Goal: Task Accomplishment & Management: Complete application form

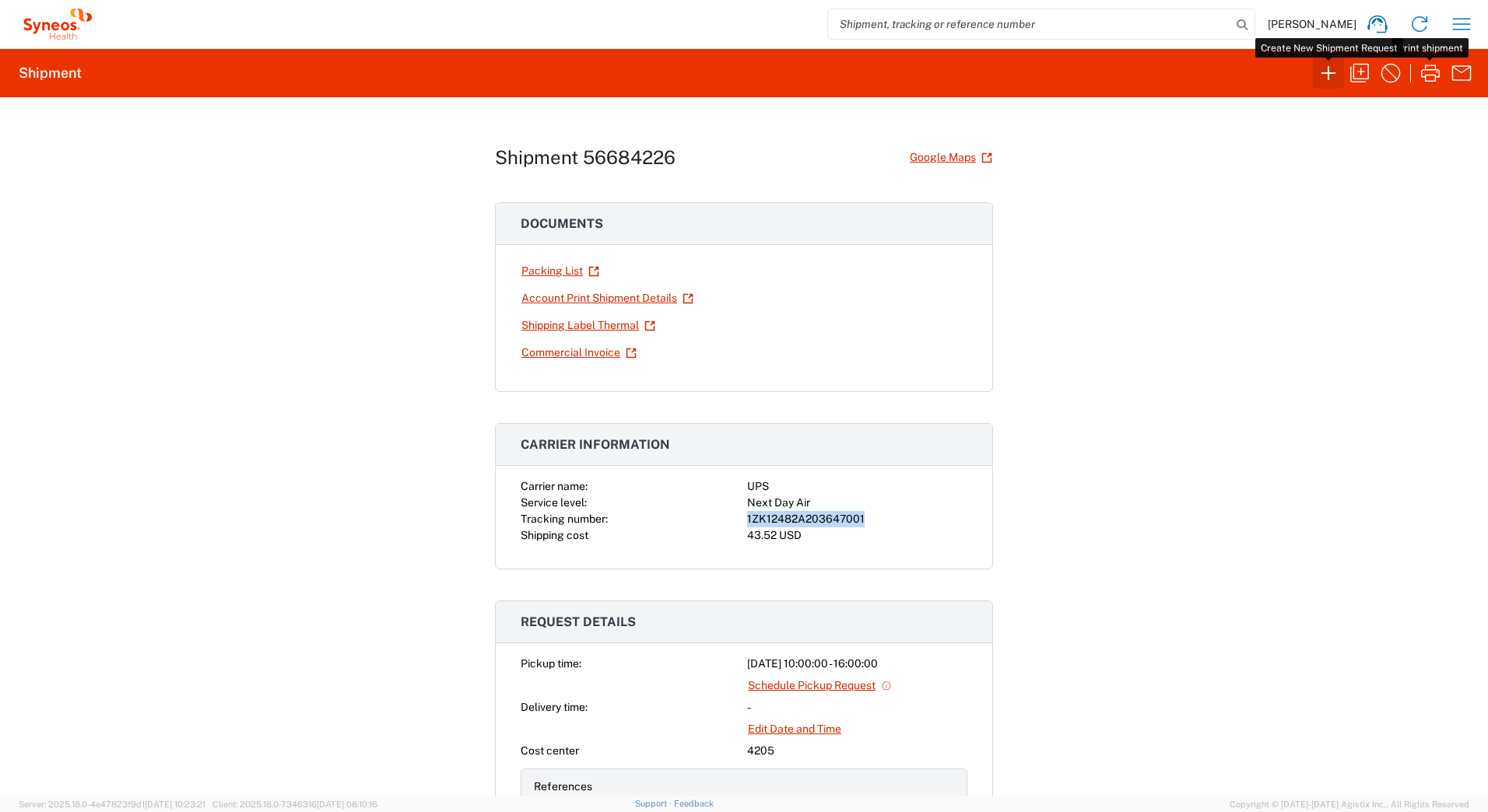
click at [1326, 71] on icon "button" at bounding box center [1328, 73] width 25 height 25
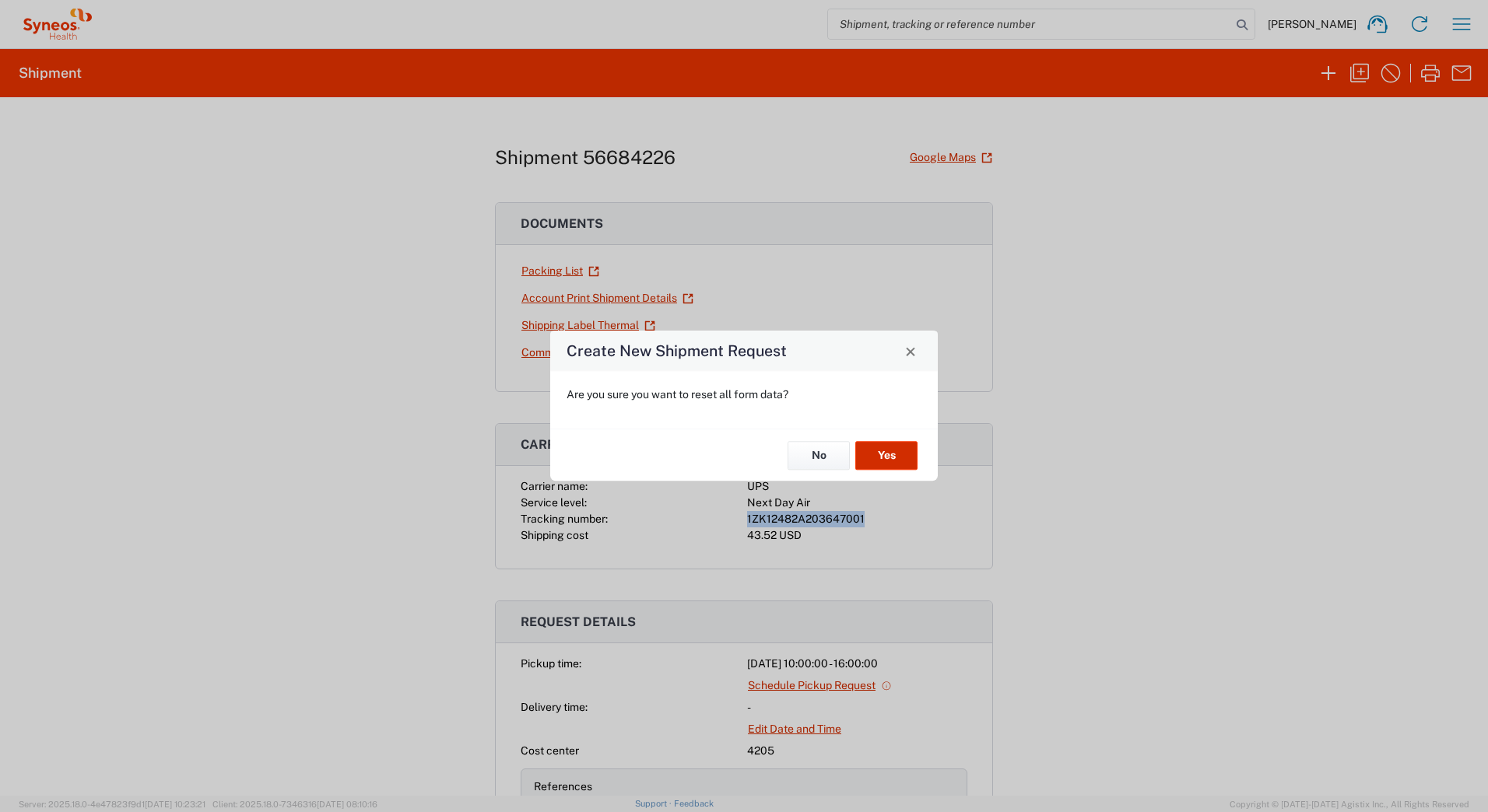
click at [869, 463] on button "Yes" at bounding box center [887, 455] width 63 height 28
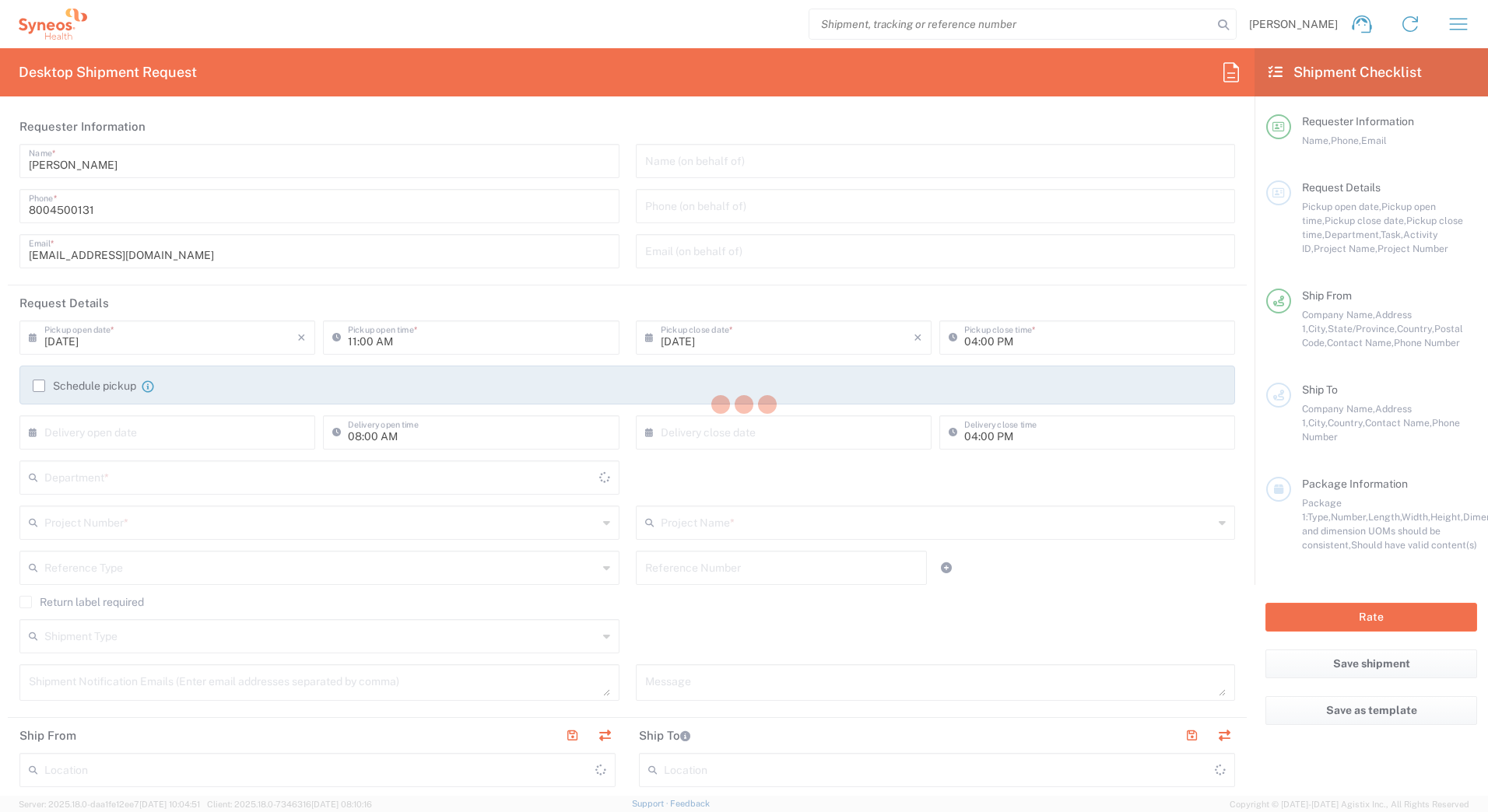
type input "4205"
type input "[US_STATE]"
type input "[GEOGRAPHIC_DATA]"
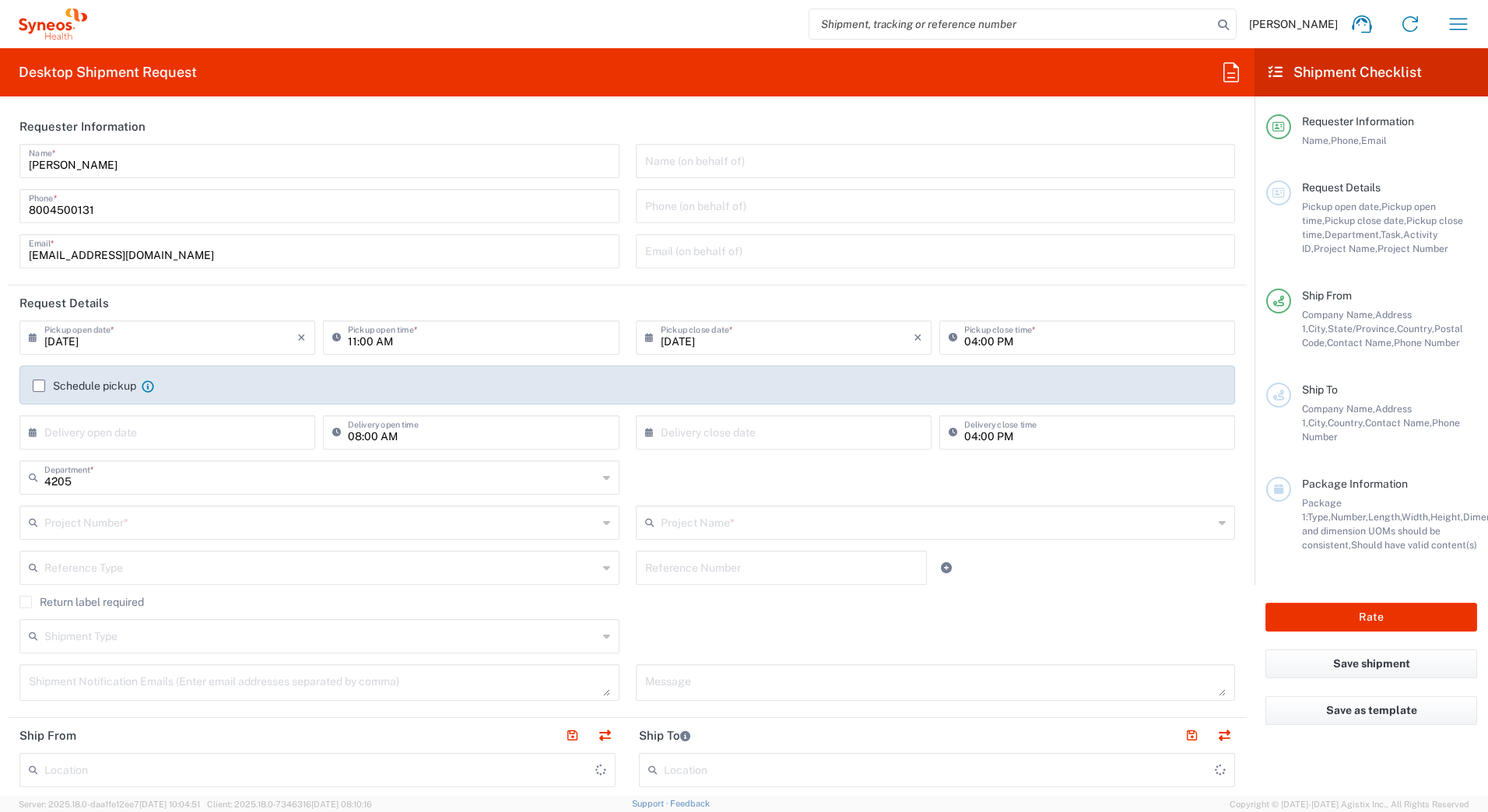
type input "Syneos Health Commercial Servi- [GEOGRAPHIC_DATA] [GEOGRAPHIC_DATA]"
click at [72, 342] on input "[DATE]" at bounding box center [171, 336] width 253 height 28
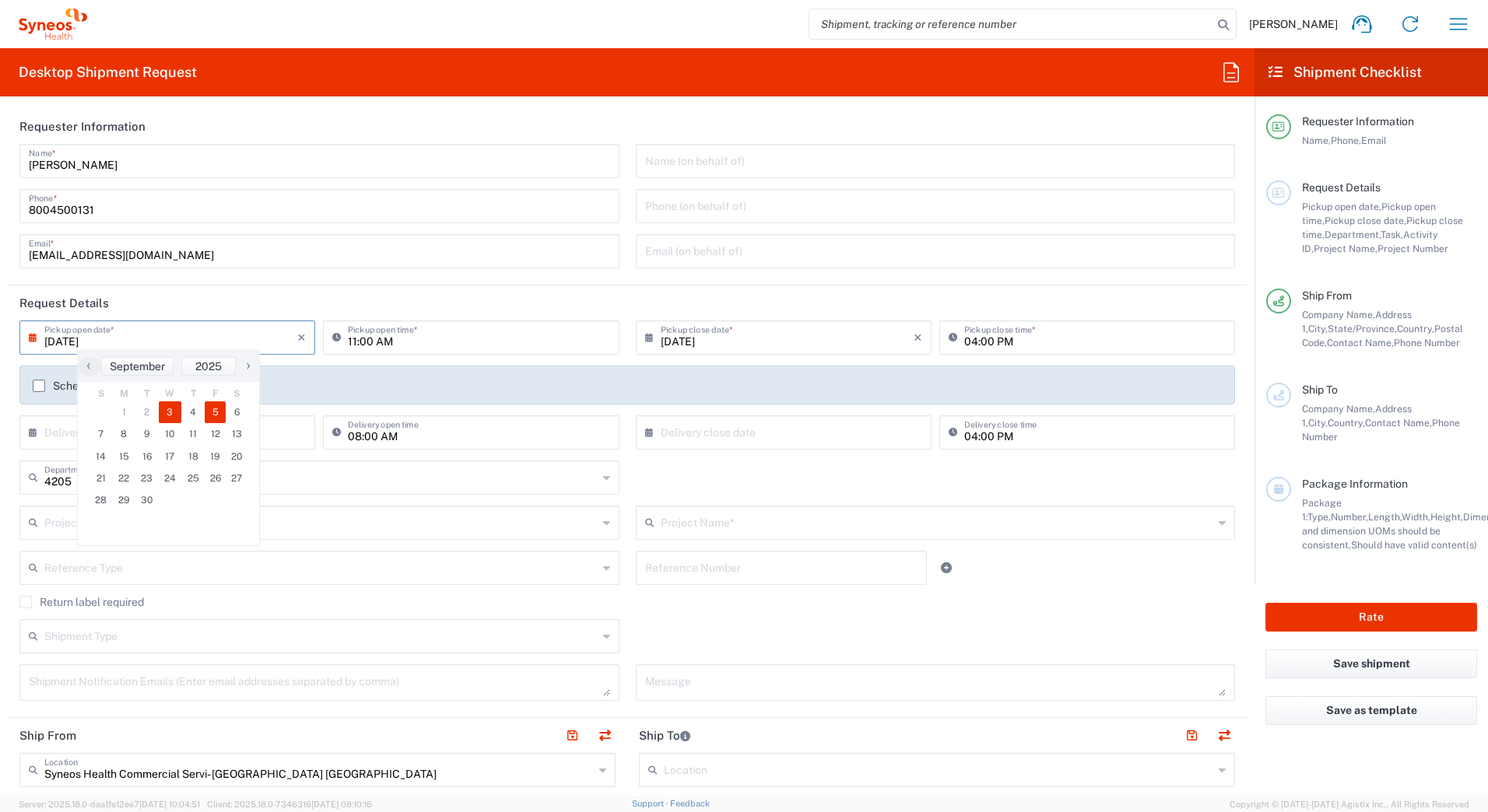
click at [205, 414] on span "5" at bounding box center [215, 412] width 22 height 22
type input "[DATE]"
click at [351, 344] on input "11:00 AM" at bounding box center [478, 336] width 261 height 28
click at [685, 333] on input "[DATE]" at bounding box center [787, 336] width 253 height 28
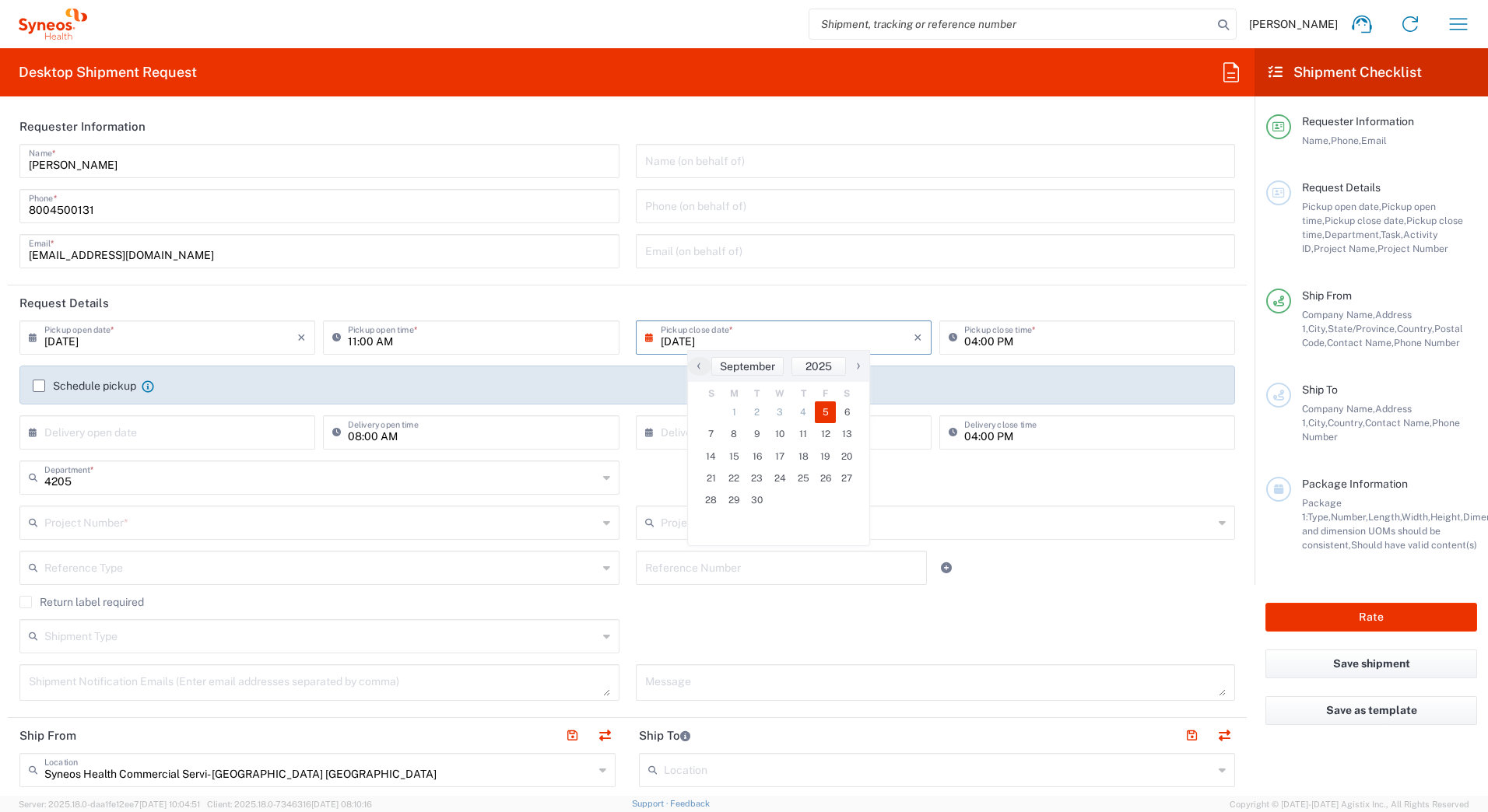
click at [807, 299] on header "Request Details" at bounding box center [627, 303] width 1239 height 35
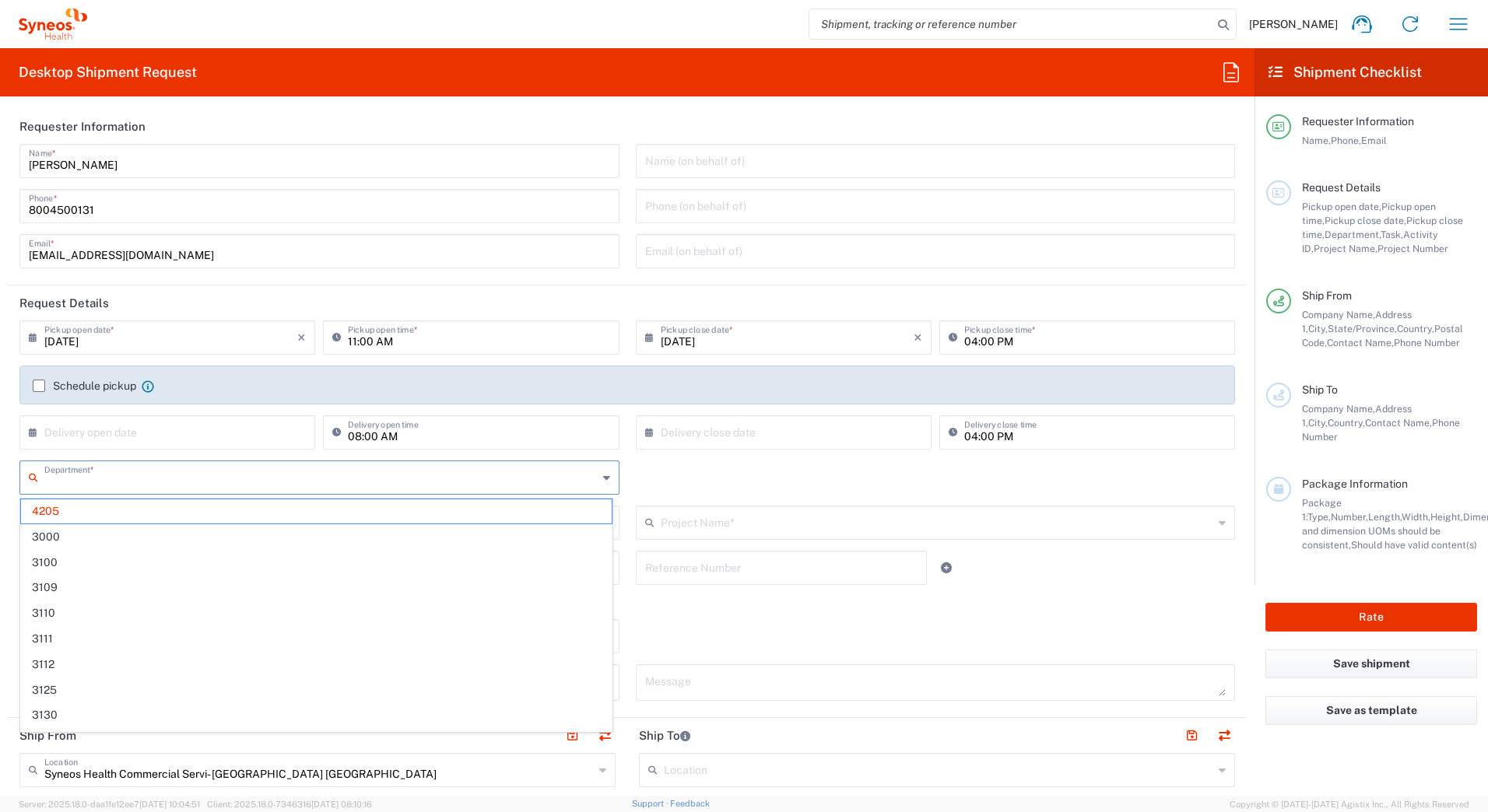
click at [75, 480] on input "text" at bounding box center [321, 476] width 553 height 28
click at [191, 623] on span "3110" at bounding box center [316, 613] width 591 height 24
drag, startPoint x: 78, startPoint y: 486, endPoint x: 2, endPoint y: 482, distance: 76.1
click at [2, 482] on form "Requester Information [PERSON_NAME] Name * [PHONE_NUMBER] Phone * [EMAIL_ADDRES…" at bounding box center [627, 452] width 1254 height 687
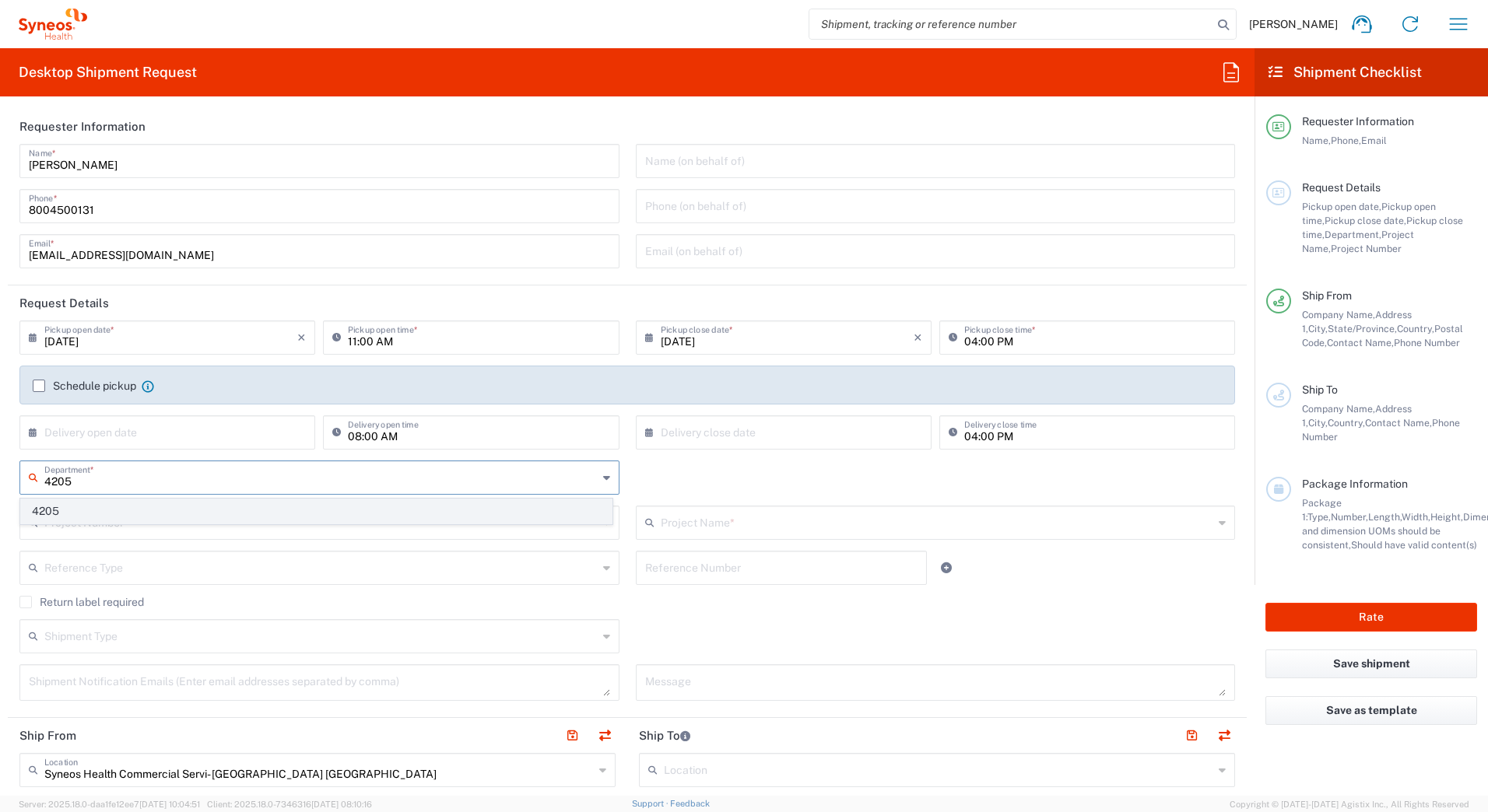
type input "4205"
click at [65, 514] on span "4205" at bounding box center [316, 511] width 591 height 24
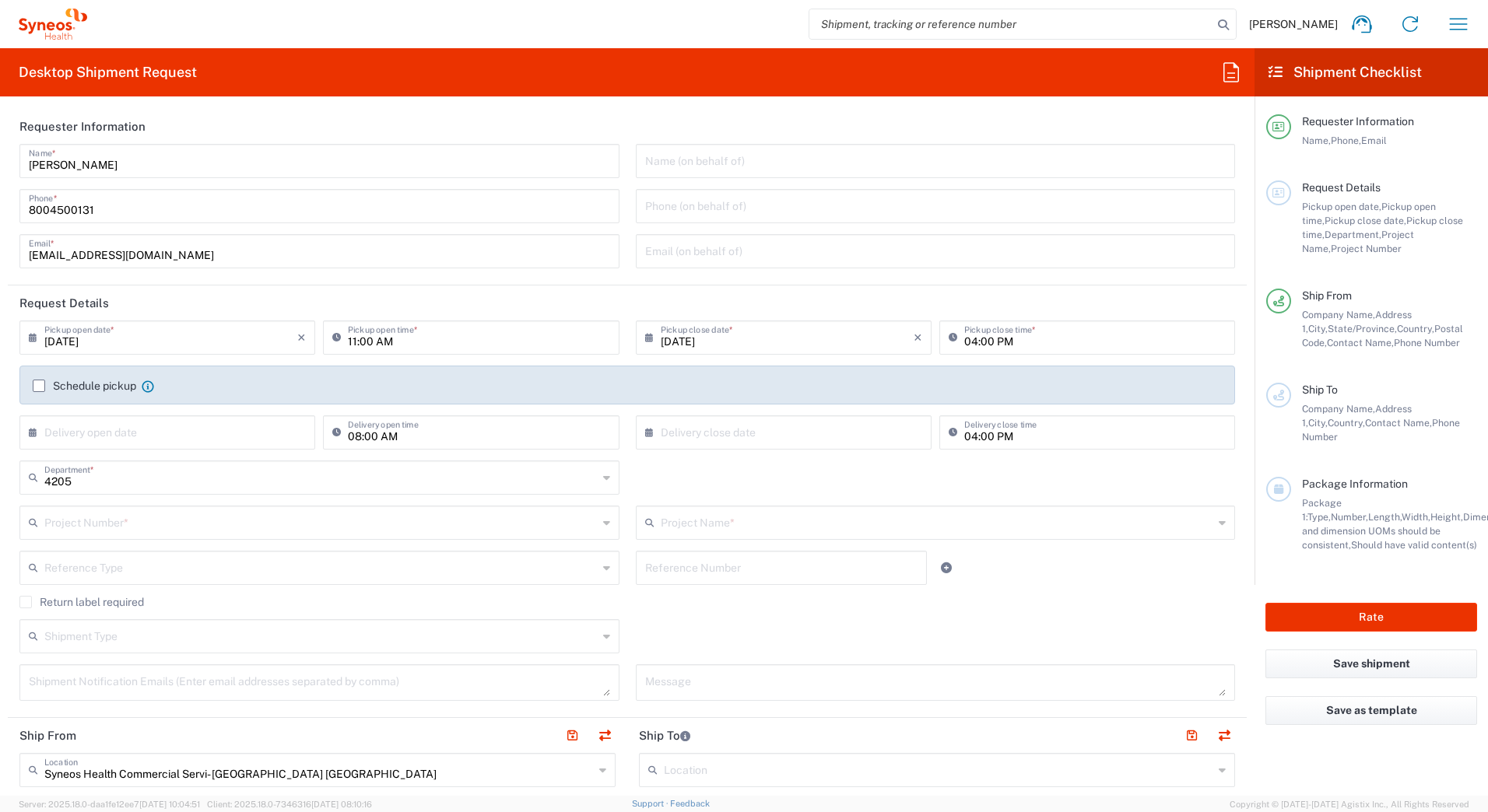
click at [66, 531] on input "text" at bounding box center [321, 521] width 553 height 28
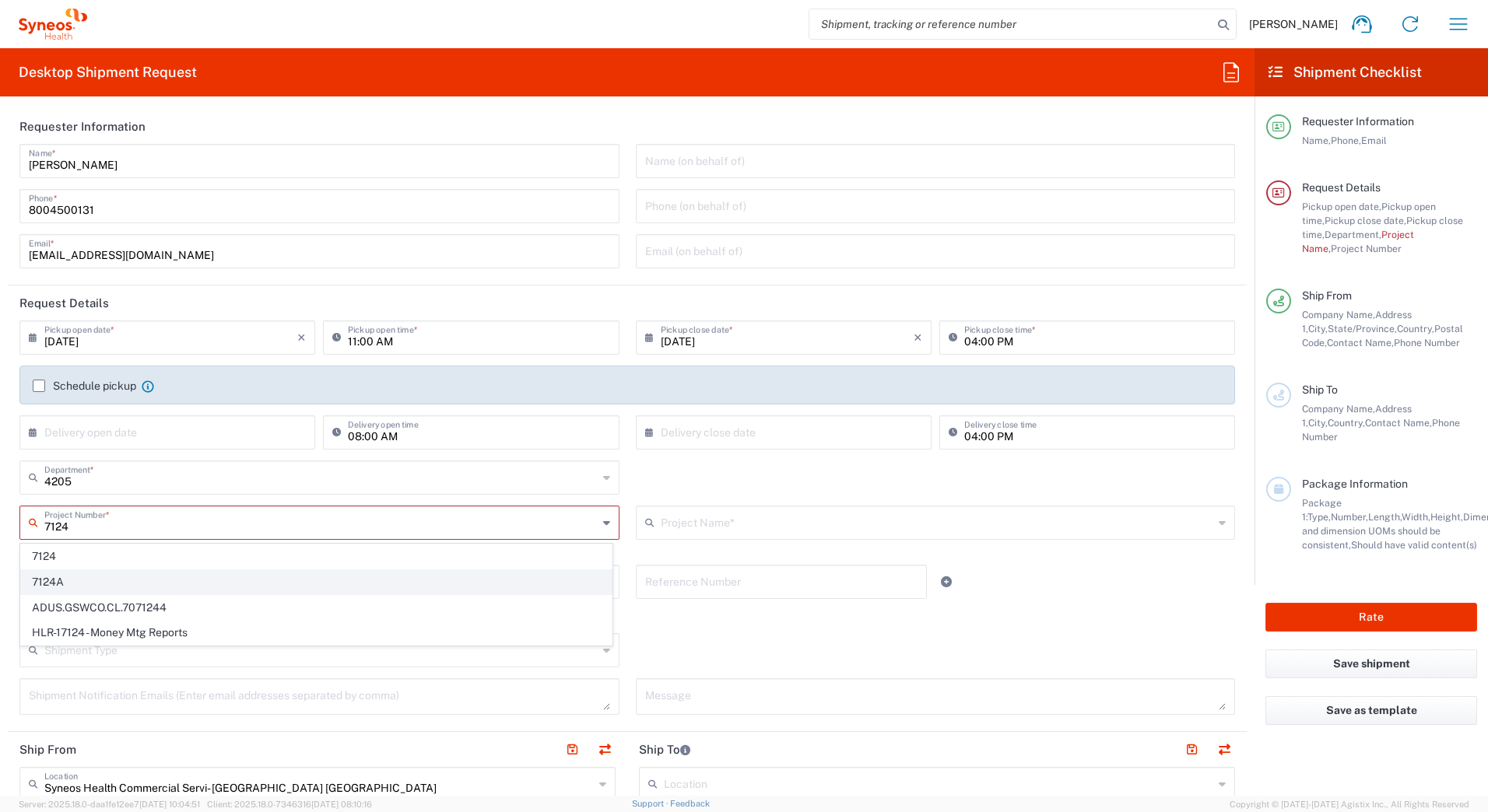
click at [44, 576] on span "7124A" at bounding box center [316, 581] width 591 height 24
type input "7124A"
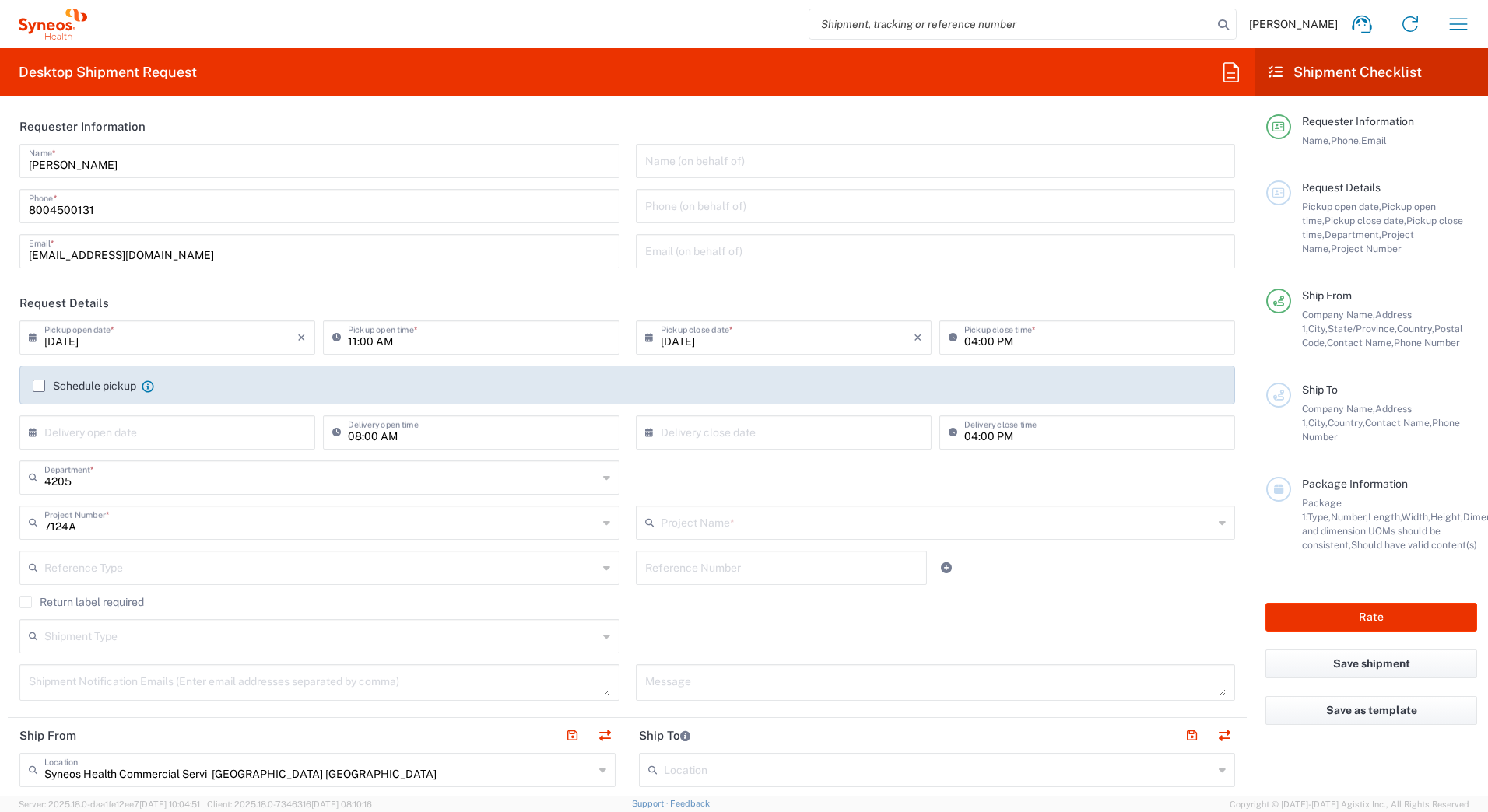
type input "Kenvue Dental Oral"
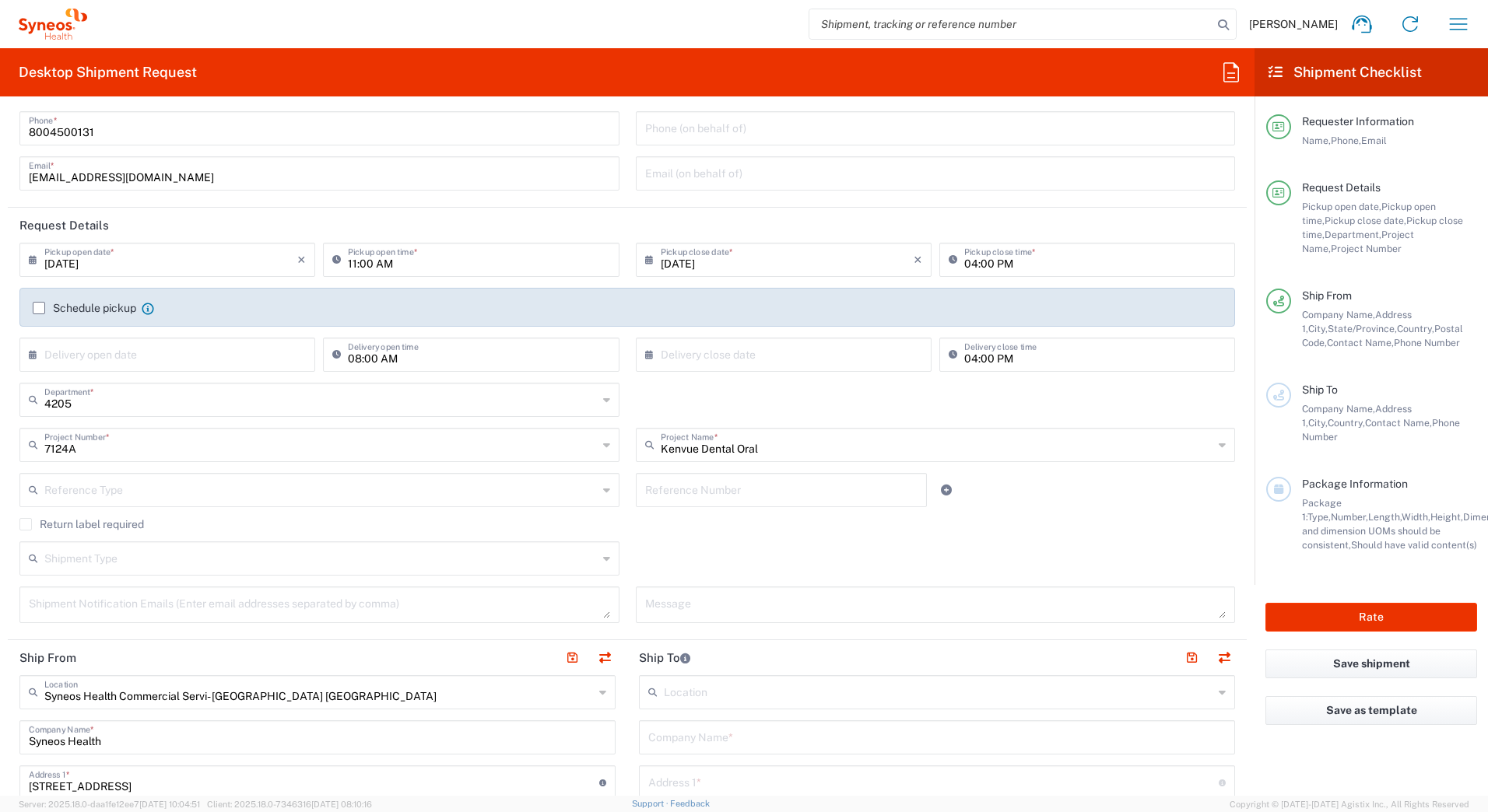
click at [32, 524] on label "Return label required" at bounding box center [81, 523] width 124 height 12
click at [26, 524] on input "Return label required" at bounding box center [26, 524] width 0 height 0
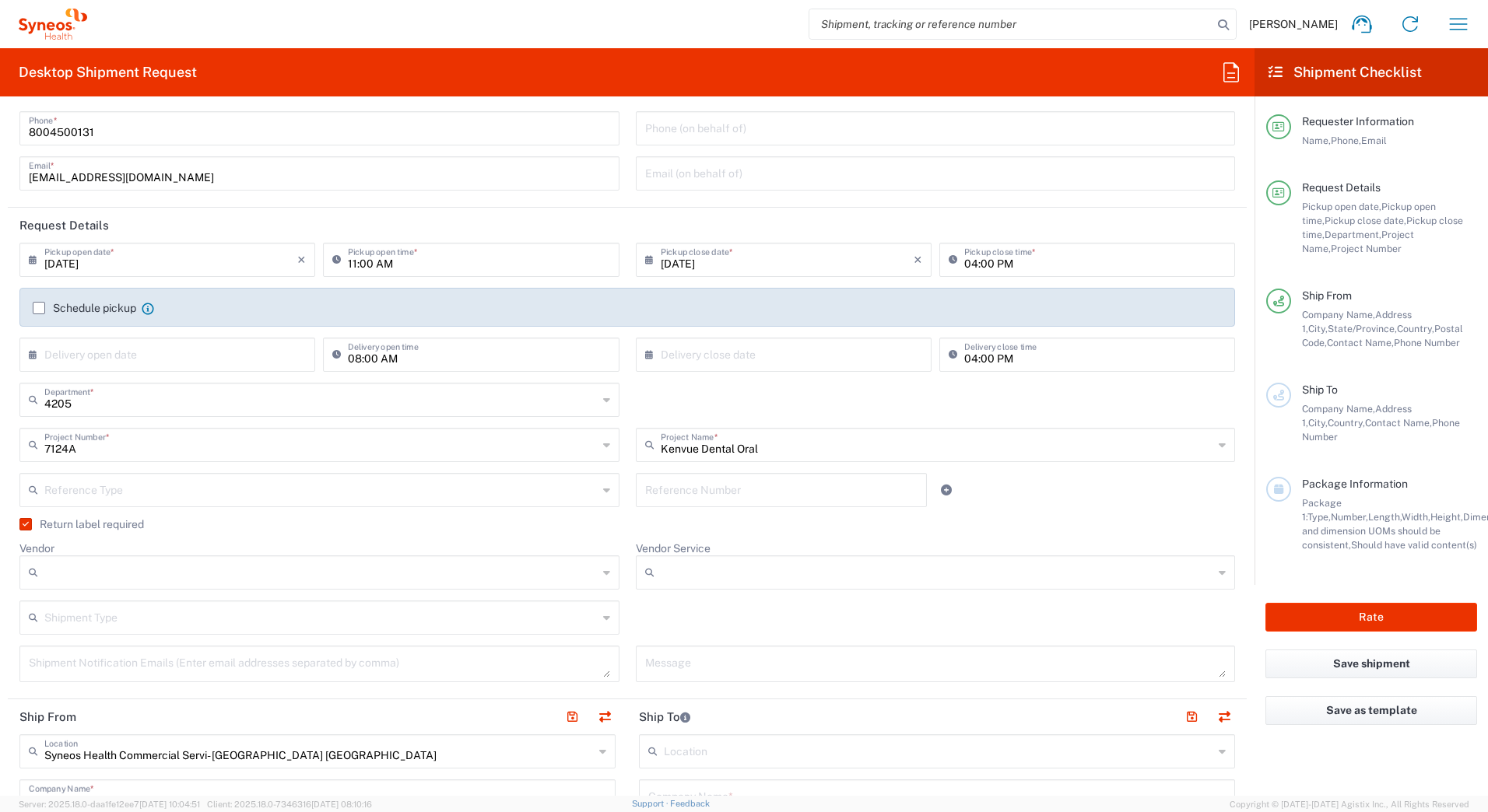
click at [67, 614] on input "text" at bounding box center [321, 616] width 553 height 28
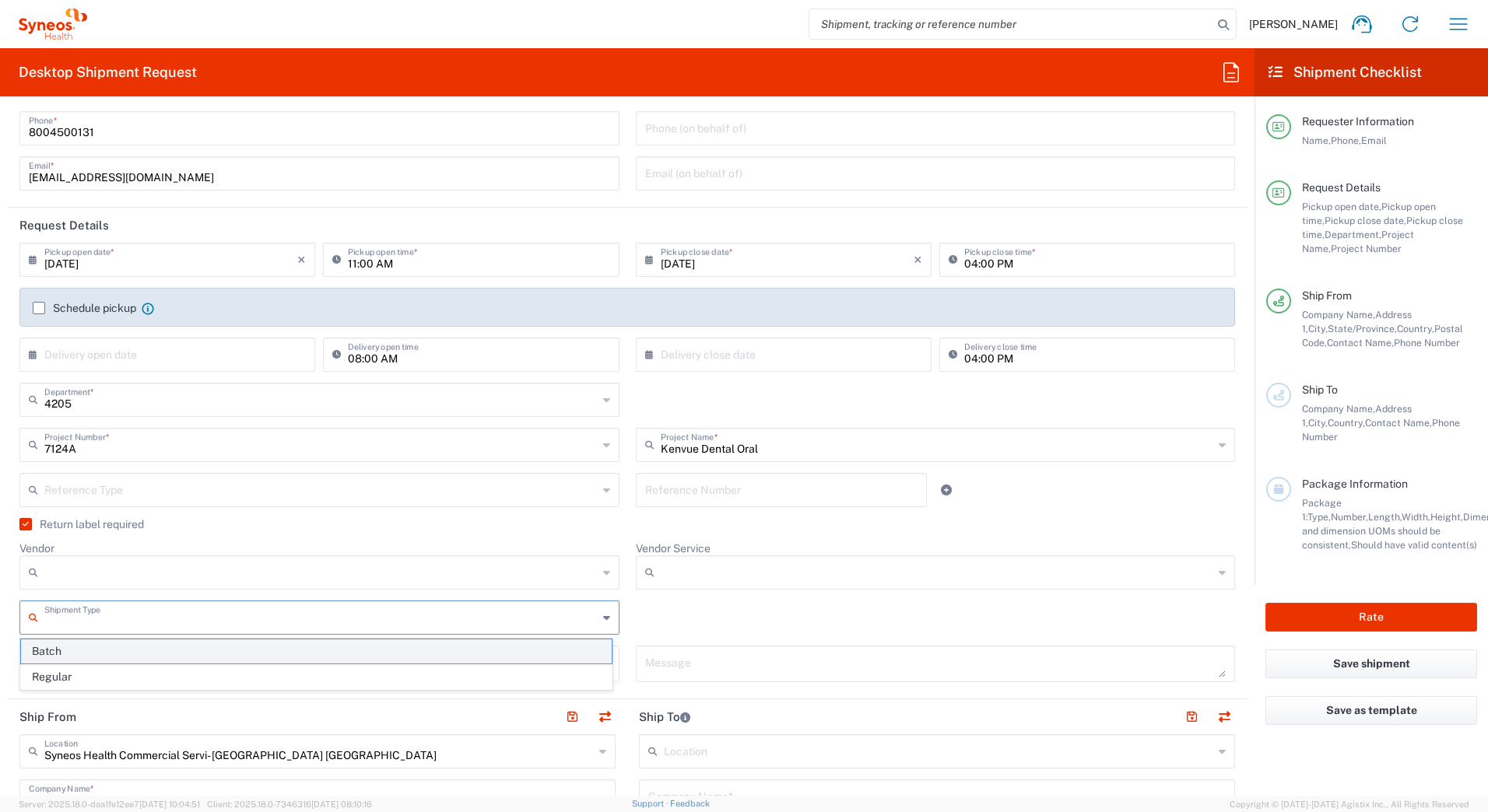
click at [58, 652] on span "Batch" at bounding box center [316, 651] width 591 height 24
type input "Batch"
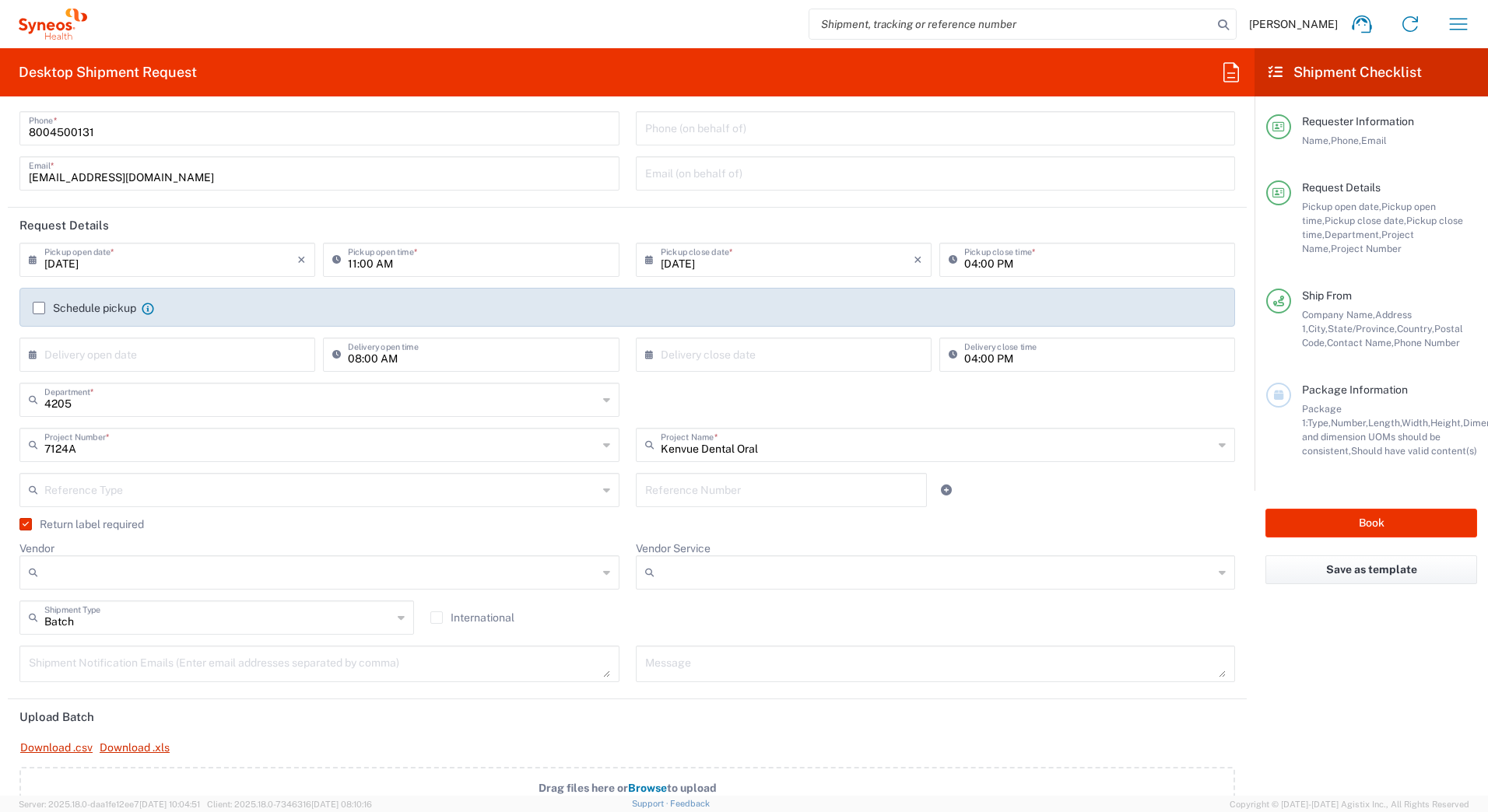
click at [97, 570] on input "Vendor" at bounding box center [321, 573] width 553 height 25
click at [91, 653] on span "UPS" at bounding box center [316, 657] width 591 height 24
type input "UPS"
click at [720, 573] on input "Vendor Service" at bounding box center [937, 573] width 553 height 25
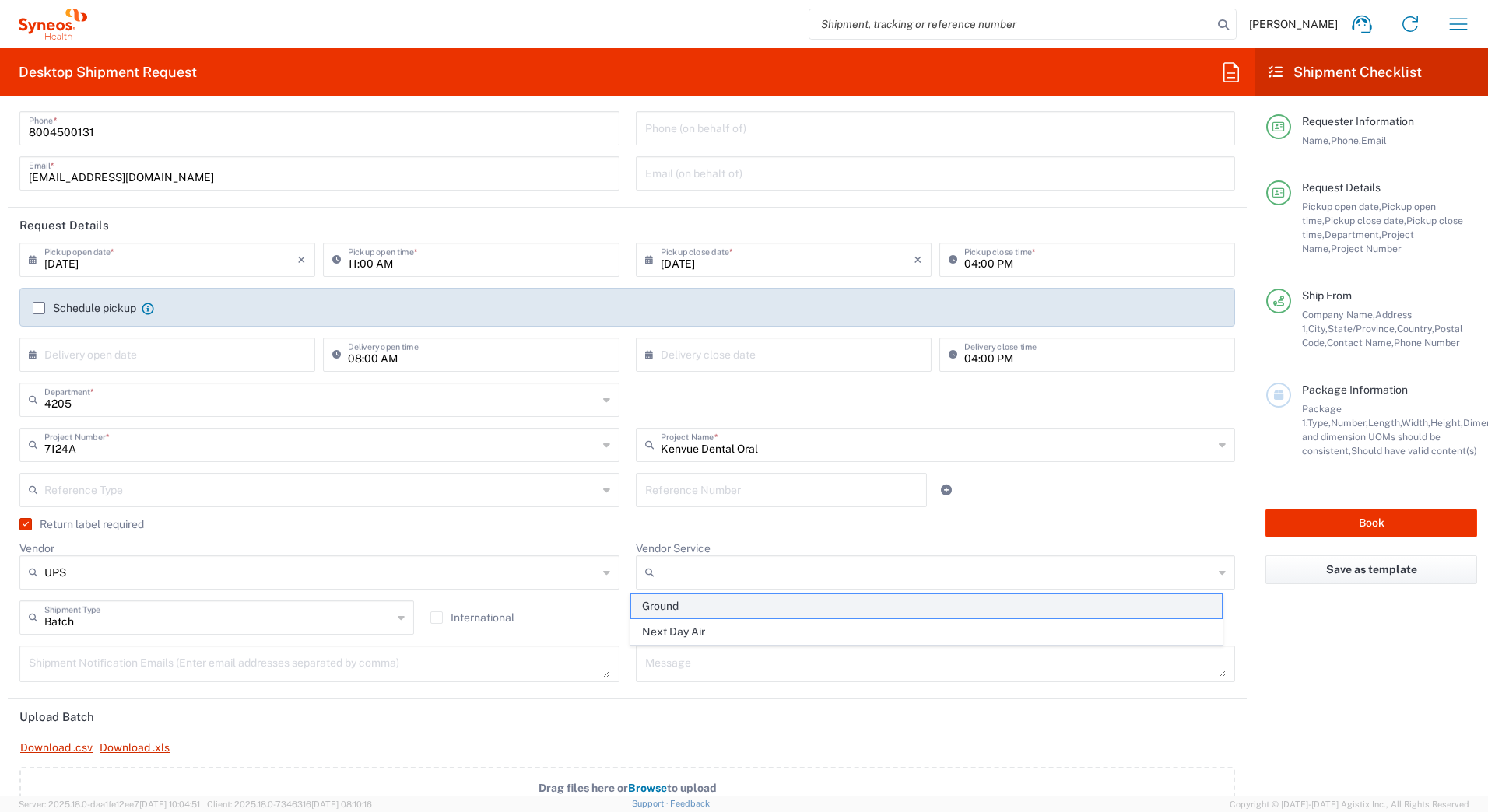
click at [691, 605] on span "Ground" at bounding box center [926, 606] width 591 height 24
type input "Ground"
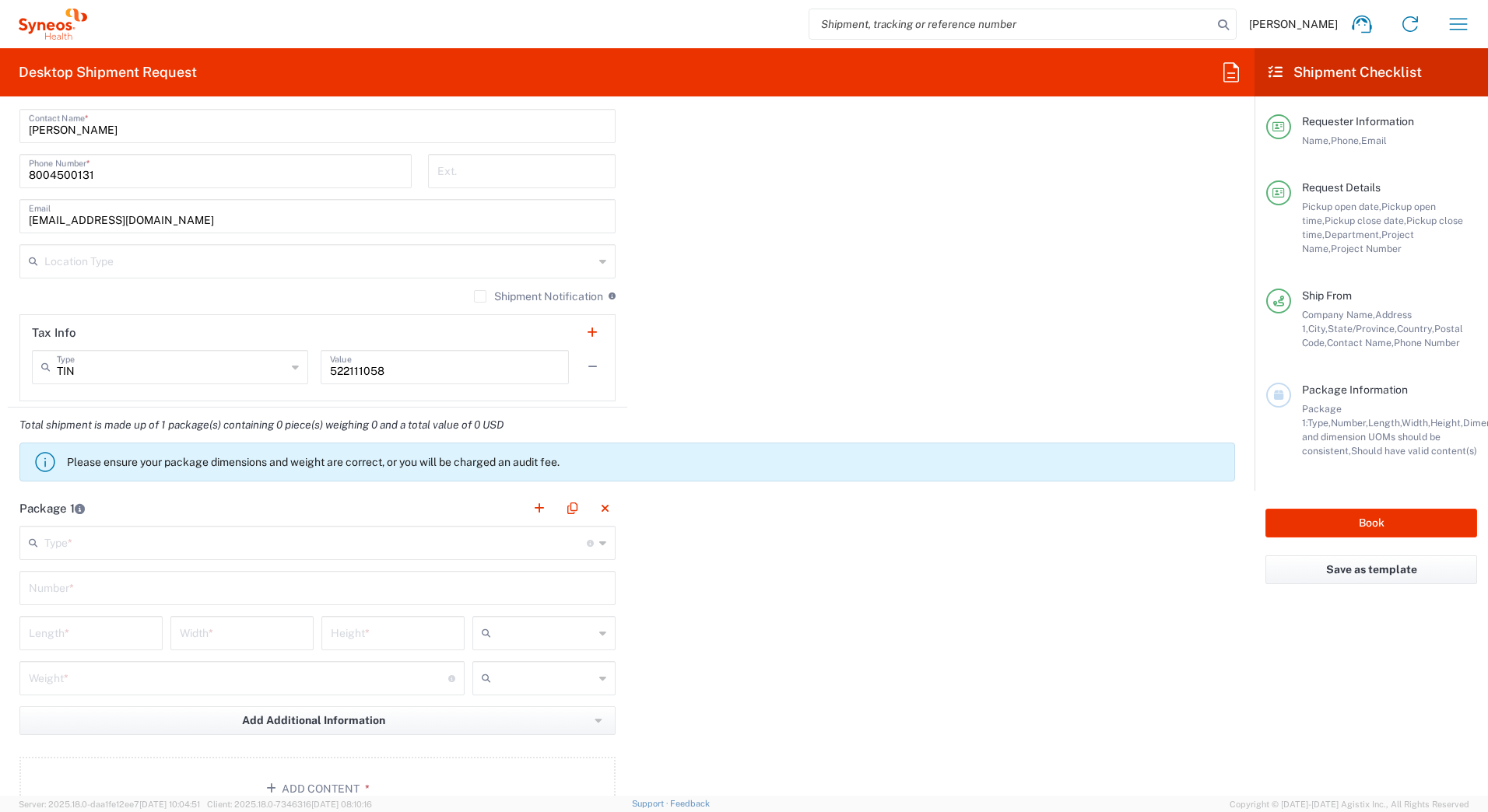
scroll to position [1322, 0]
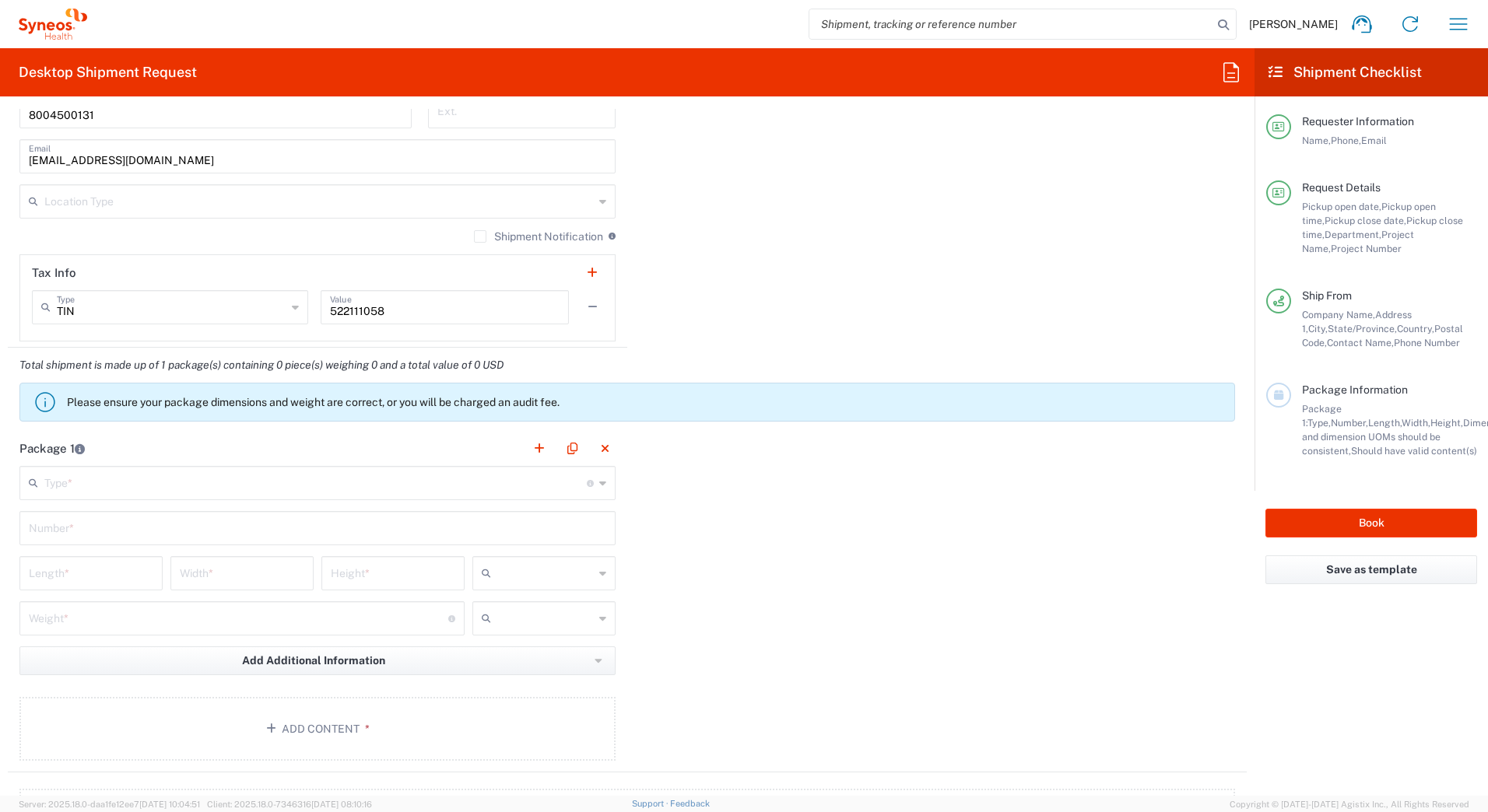
click at [75, 488] on input "text" at bounding box center [315, 482] width 543 height 28
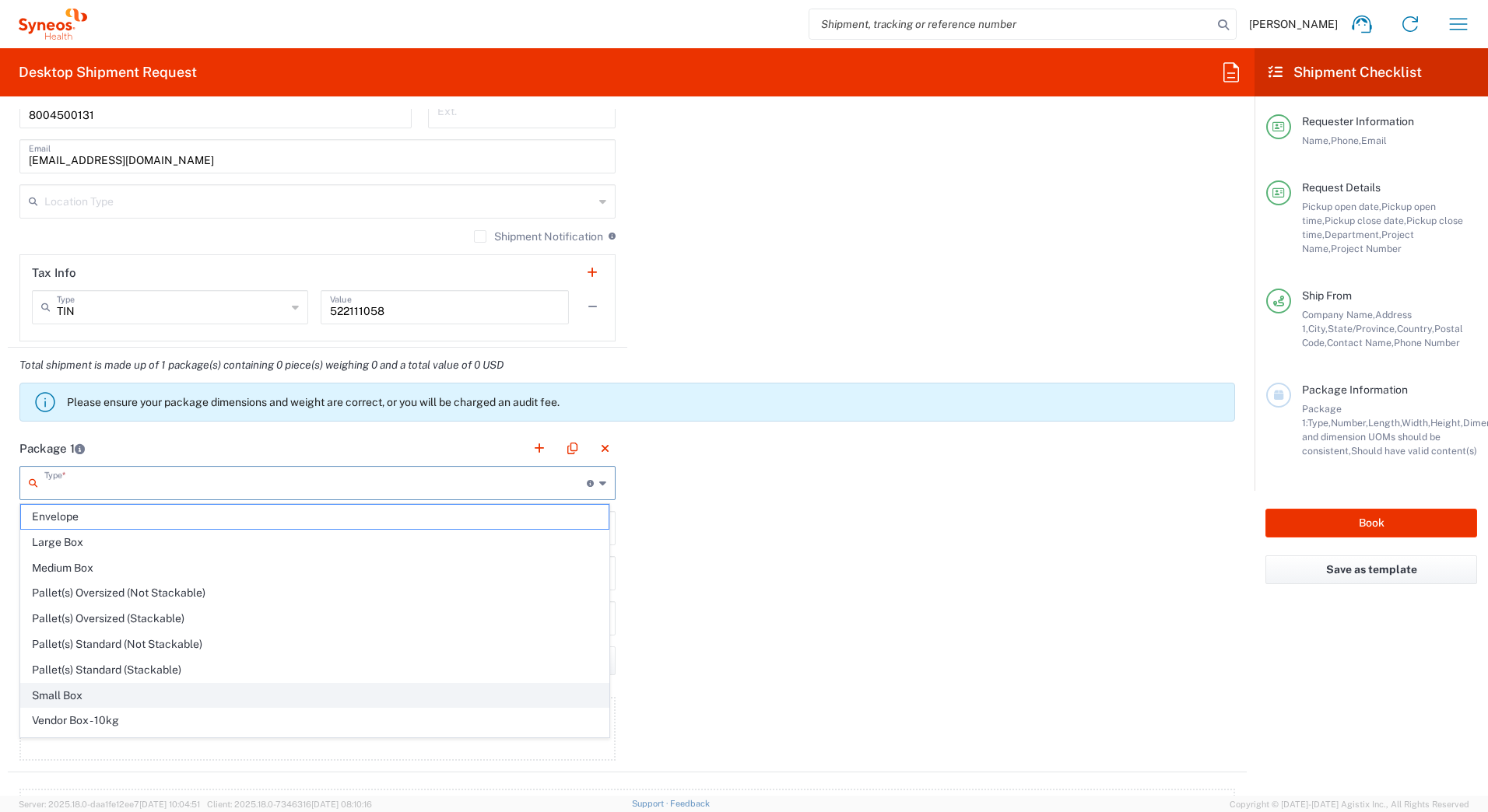
scroll to position [47, 0]
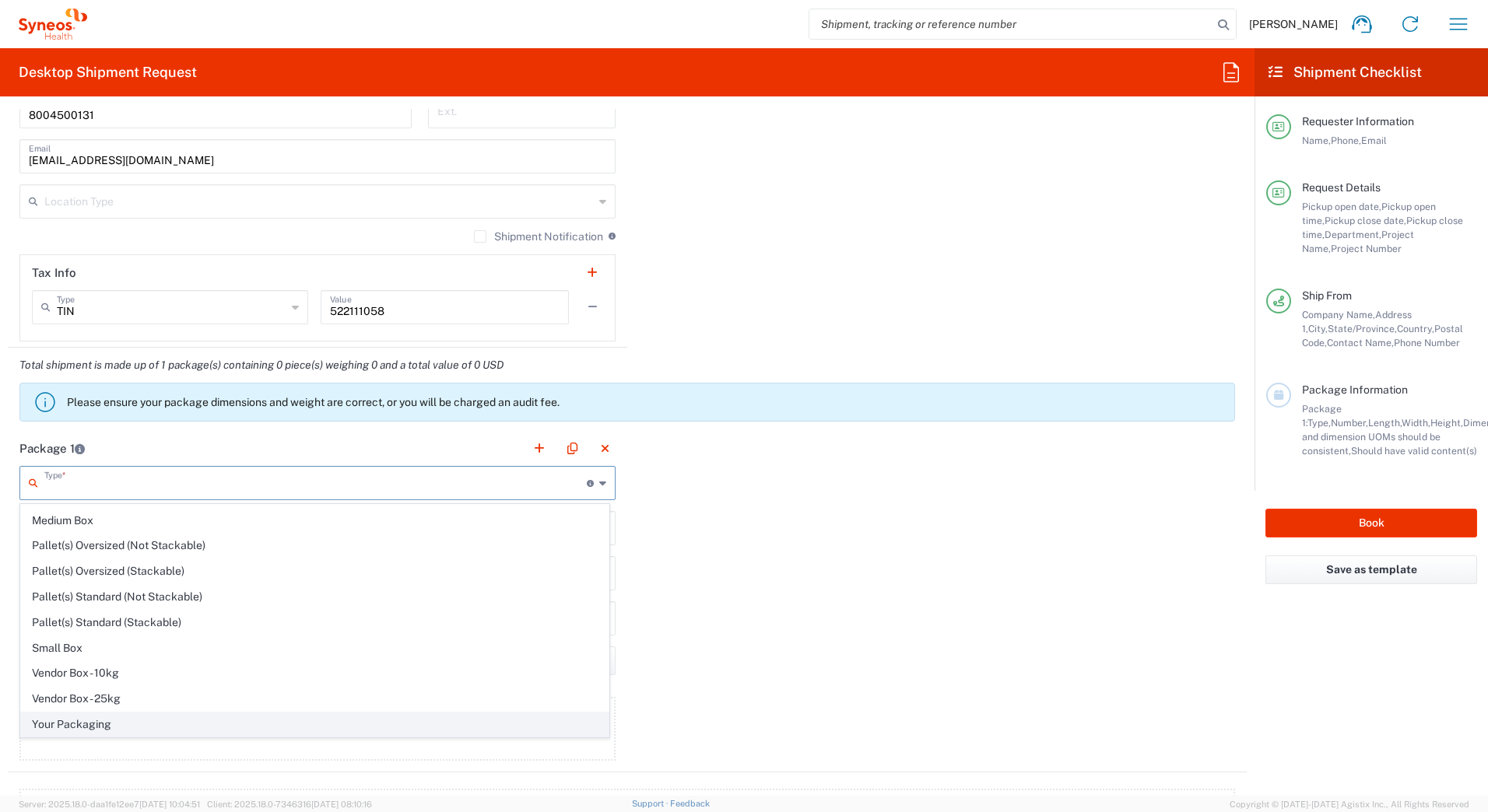
click at [96, 720] on span "Your Packaging" at bounding box center [315, 724] width 587 height 24
type input "Your Packaging"
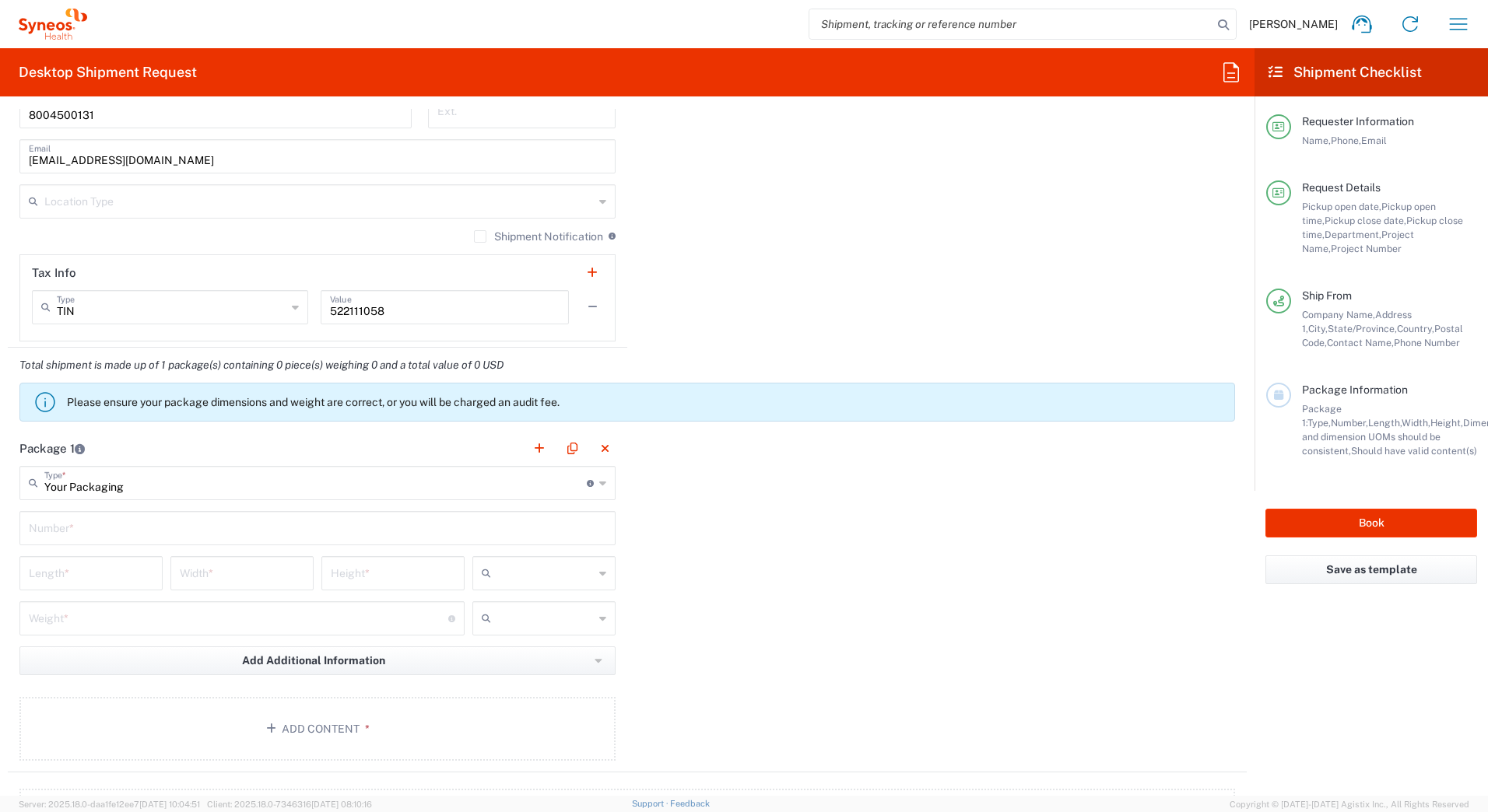
click at [33, 533] on input "text" at bounding box center [317, 527] width 578 height 28
type input "1"
click at [43, 565] on input "number" at bounding box center [90, 572] width 124 height 28
type input "16"
type input "12"
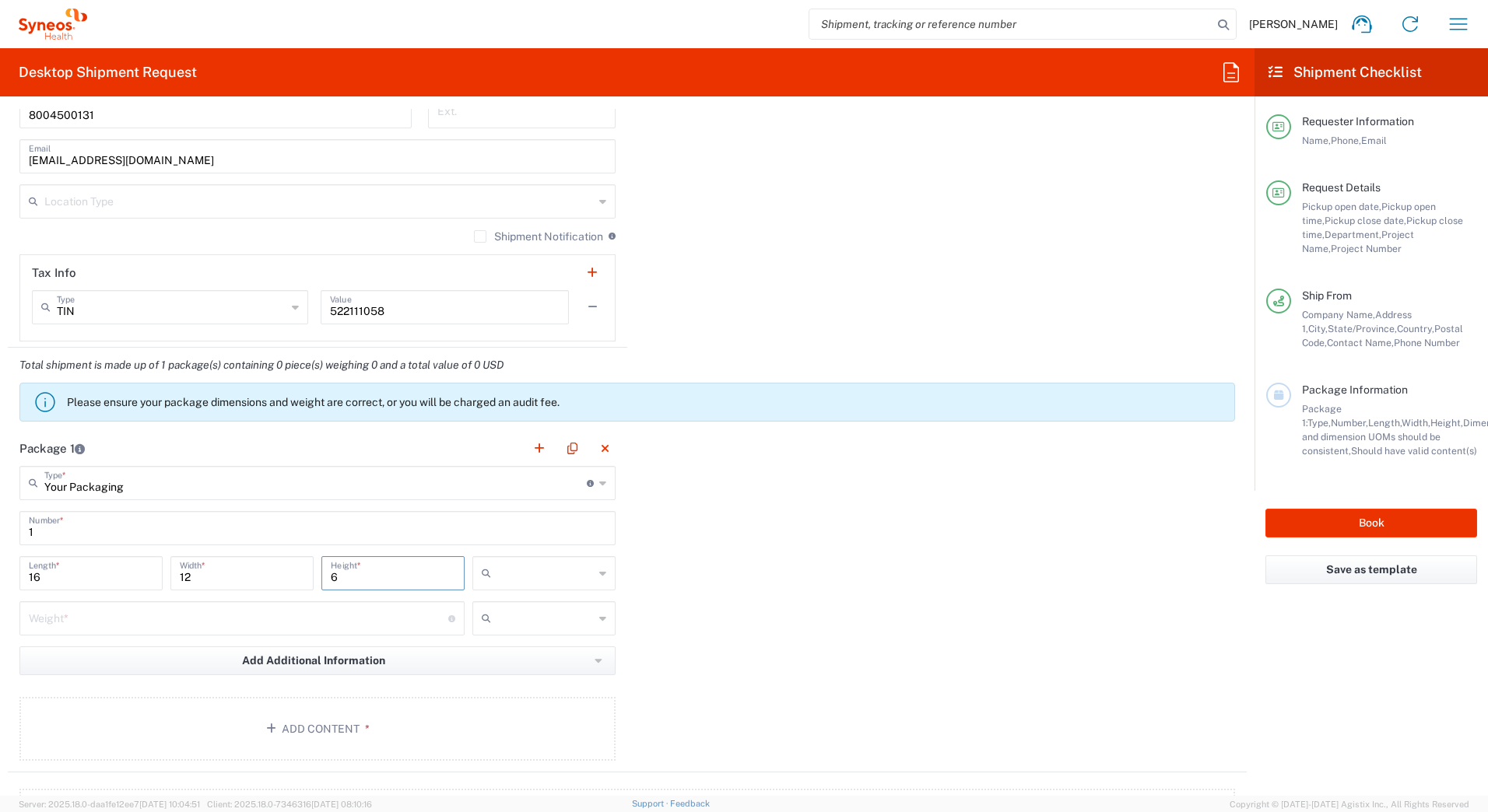
type input "6"
click at [498, 571] on input "text" at bounding box center [545, 574] width 97 height 25
click at [495, 659] on span "in" at bounding box center [539, 658] width 139 height 24
type input "in"
click at [62, 619] on input "number" at bounding box center [238, 617] width 419 height 28
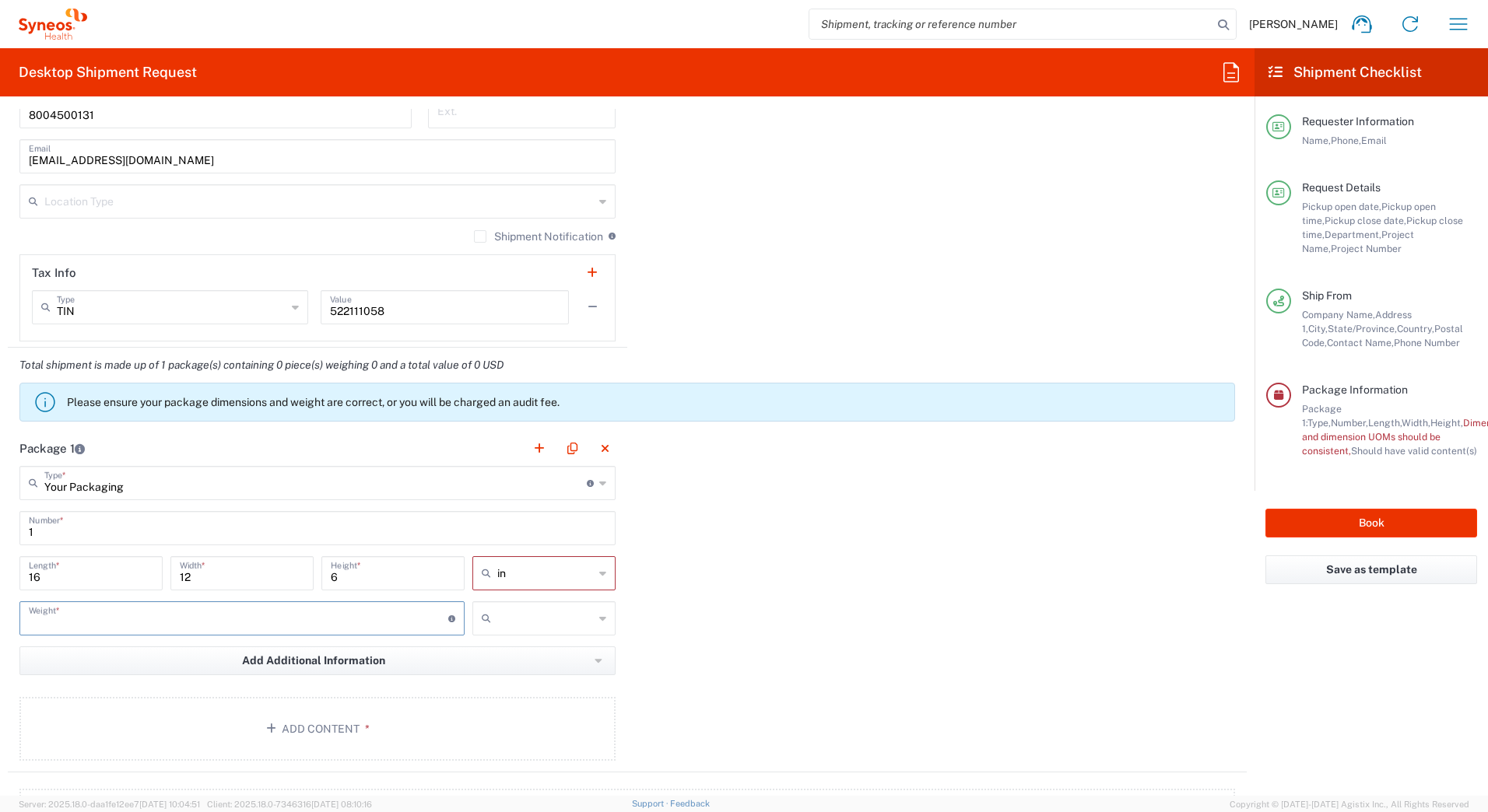
type input "8"
type input "10"
click at [507, 622] on input "text" at bounding box center [545, 618] width 97 height 25
click at [505, 673] on span "lbs" at bounding box center [539, 677] width 139 height 24
type input "lbs"
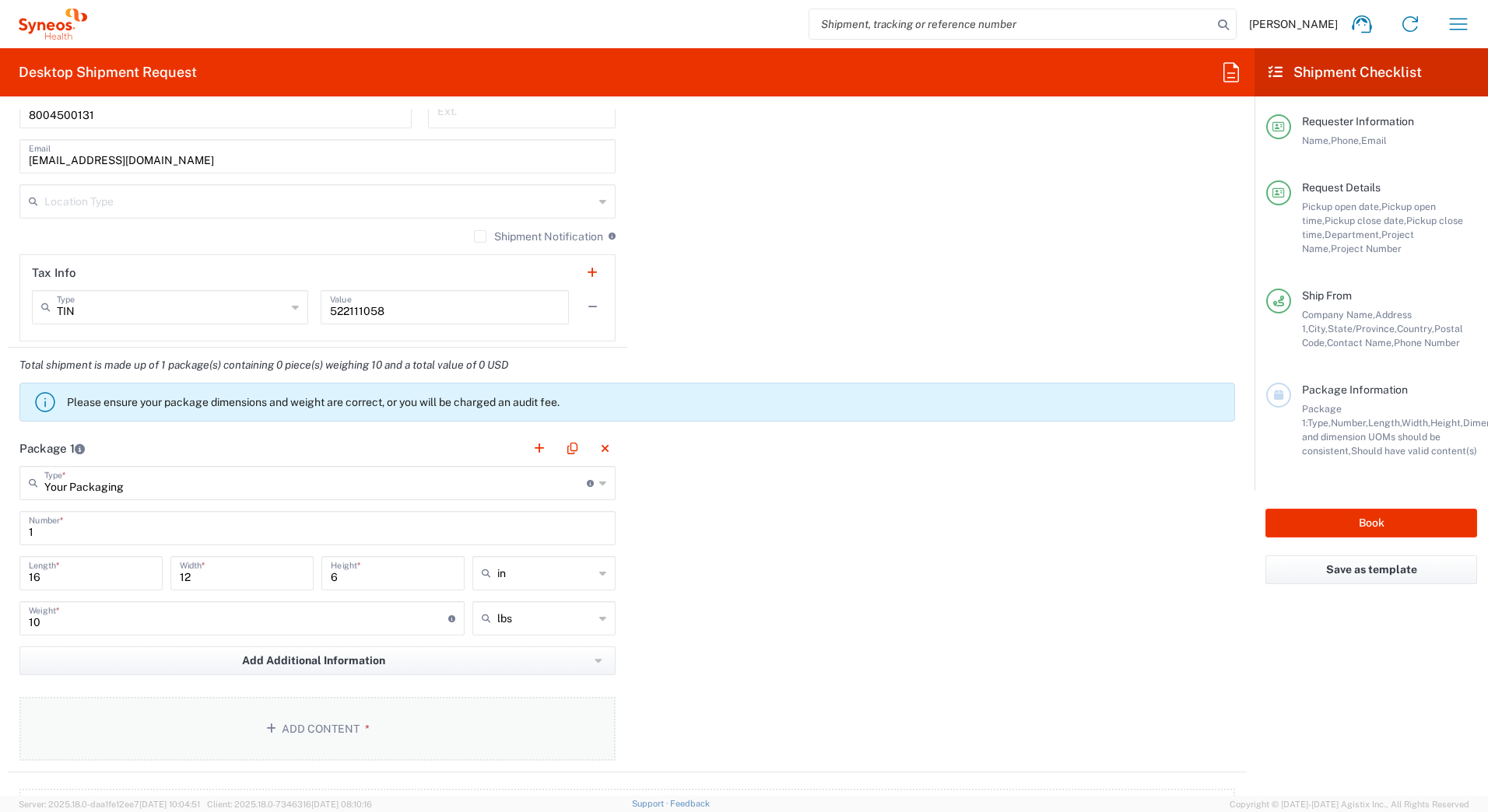
click at [334, 732] on button "Add Content *" at bounding box center [316, 728] width 596 height 64
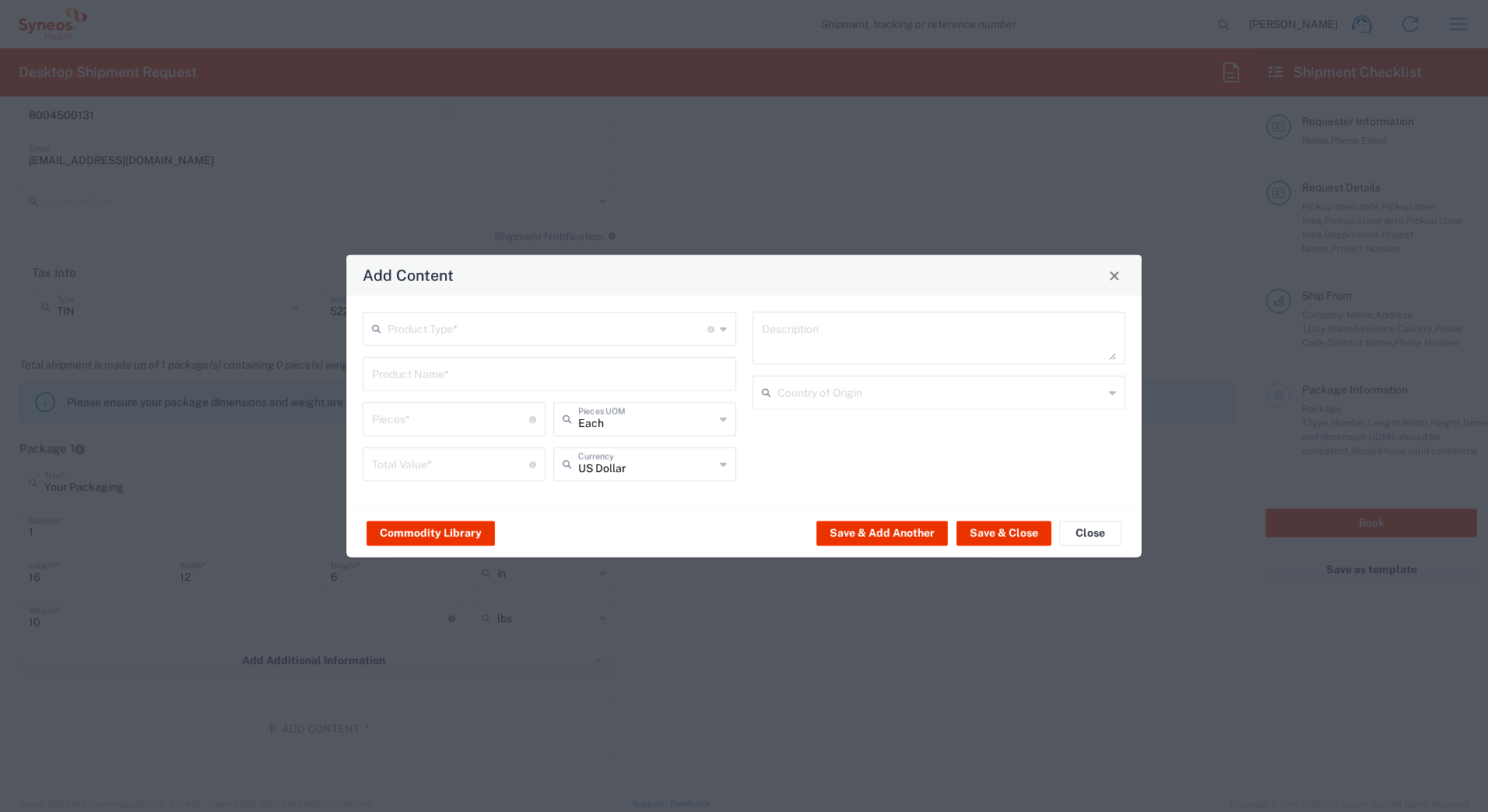
click at [405, 330] on input "text" at bounding box center [547, 328] width 320 height 28
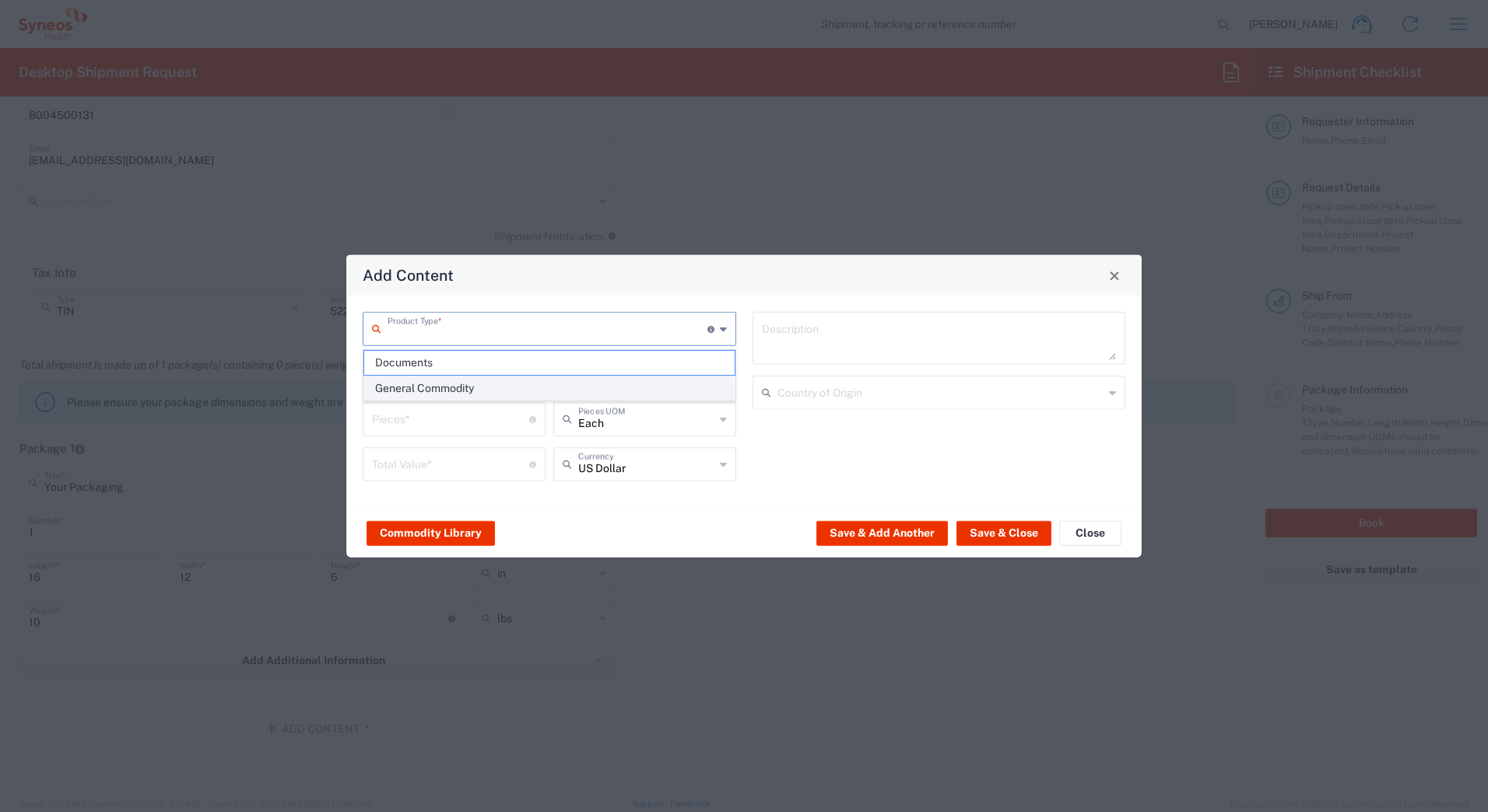
click at [415, 384] on span "General Commodity" at bounding box center [549, 387] width 371 height 24
type input "General Commodity"
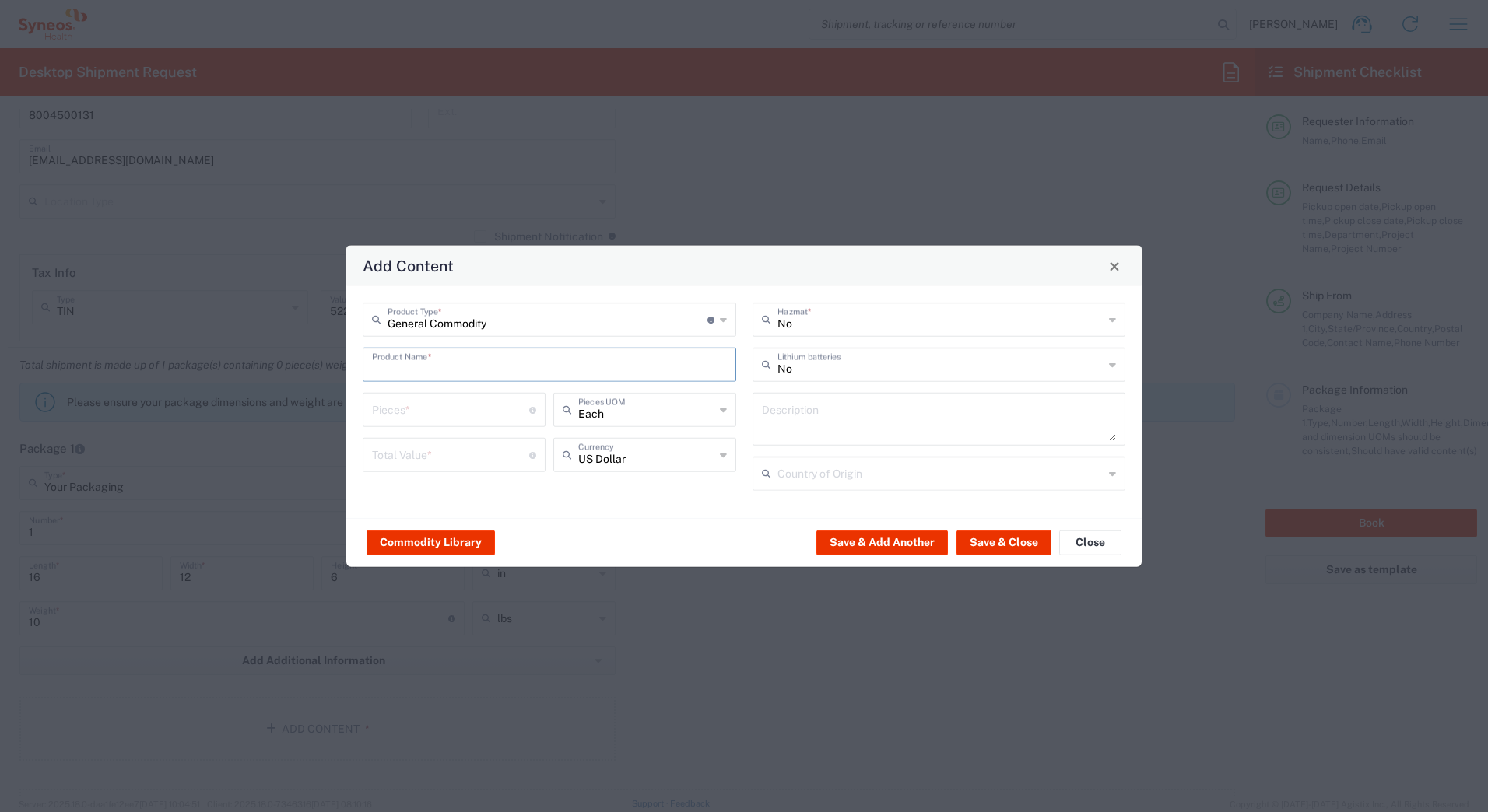
click at [408, 368] on input "text" at bounding box center [549, 364] width 354 height 28
click at [413, 454] on div "iPad Pro 12.9"" at bounding box center [549, 454] width 371 height 27
type input "iPad Pro 12.9""
type input "1"
type textarea "iPad Pro 12.9""
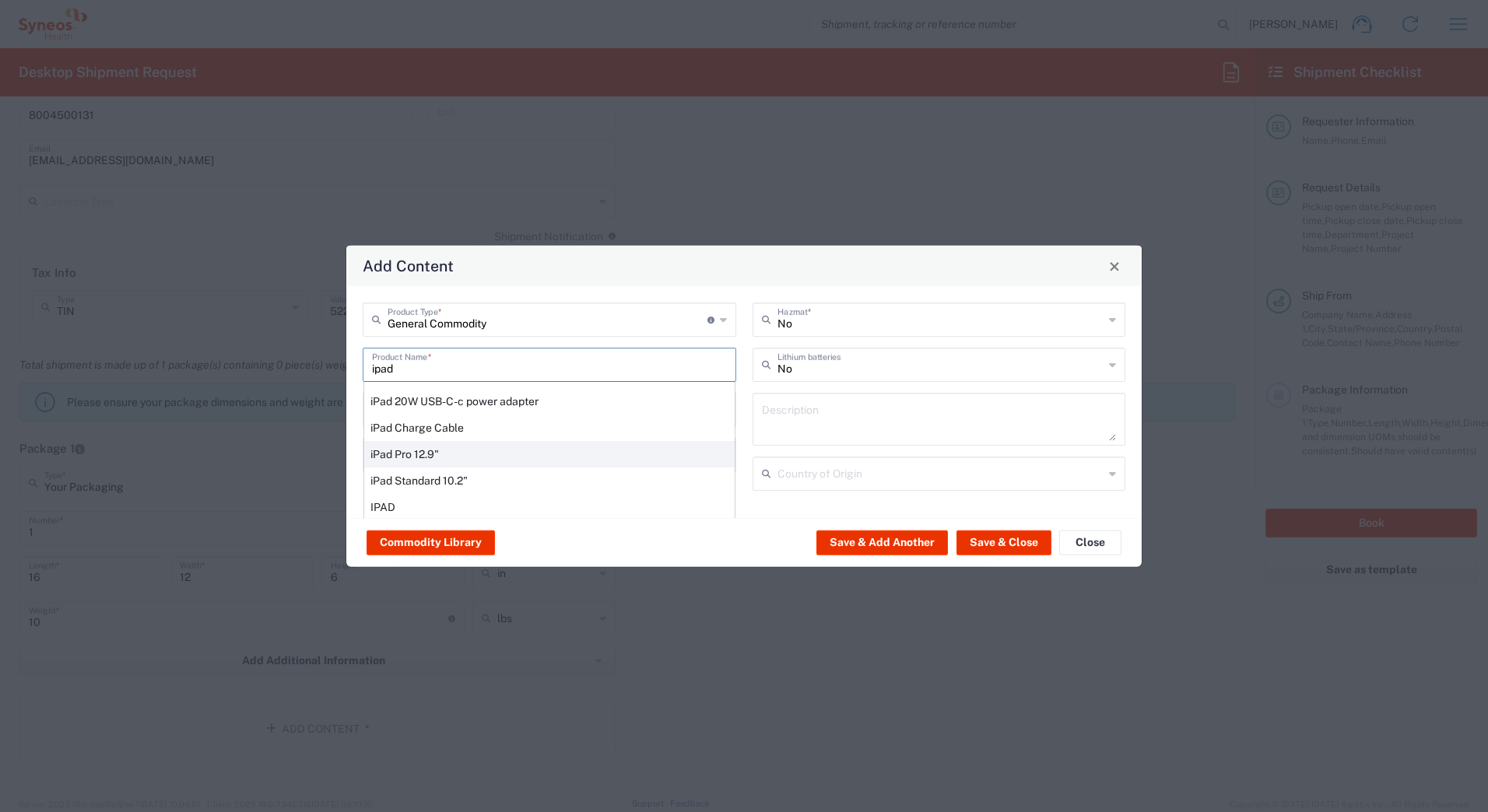
type input "[GEOGRAPHIC_DATA]"
type input "Yes"
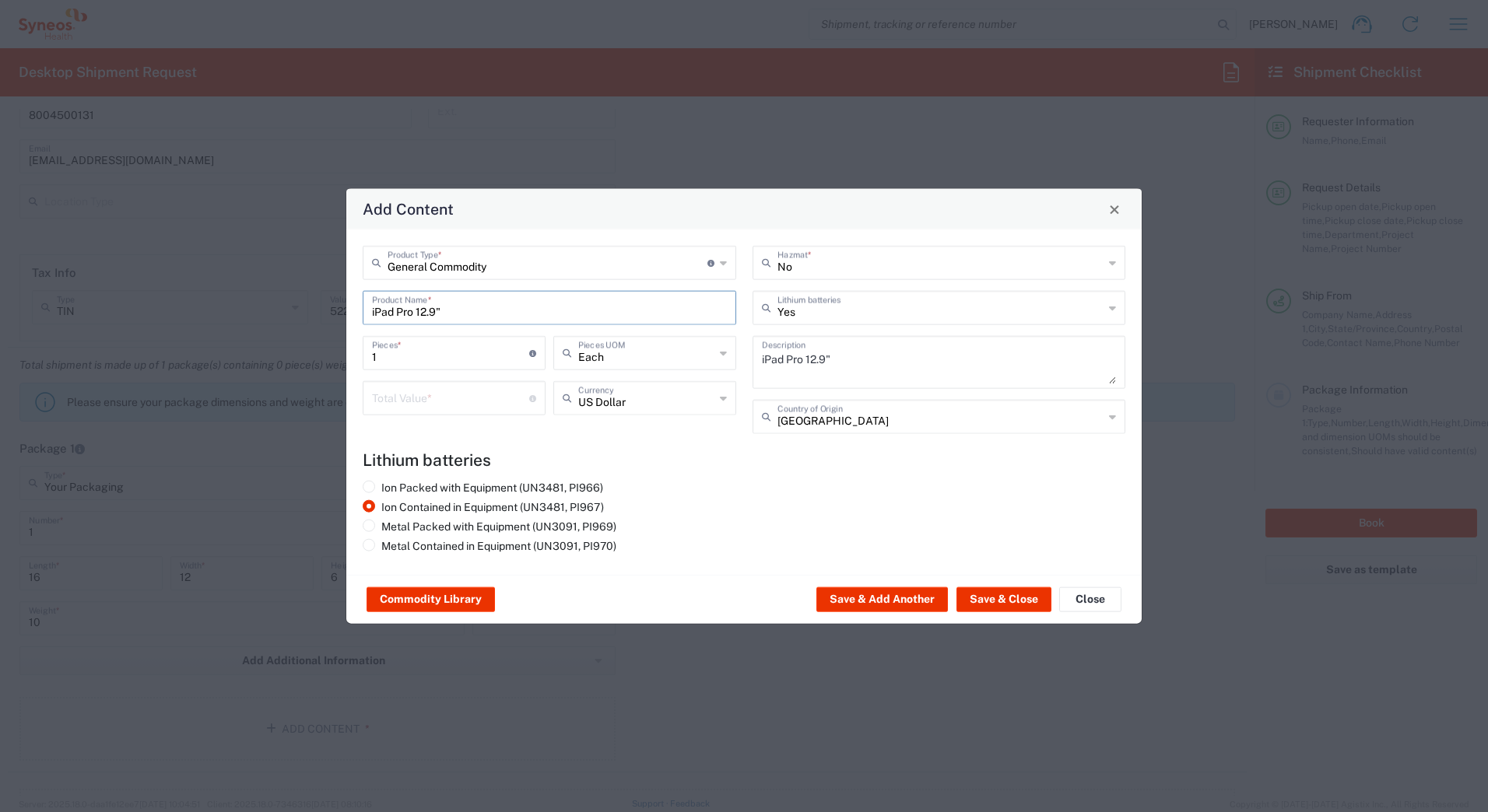
click at [394, 402] on input "number" at bounding box center [450, 397] width 157 height 28
type input "1000"
click at [1013, 598] on button "Save & Close" at bounding box center [1004, 599] width 95 height 25
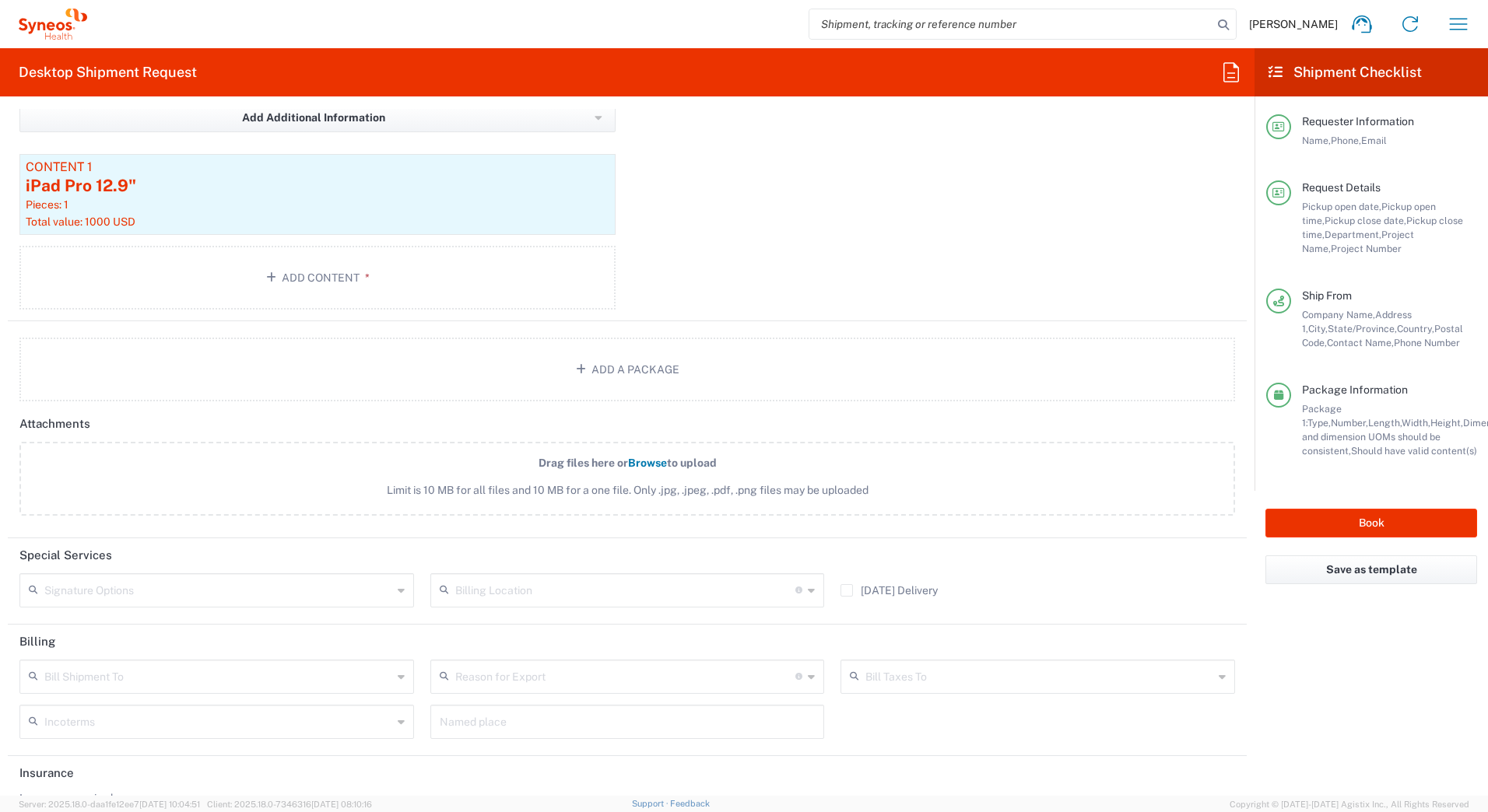
scroll to position [1926, 0]
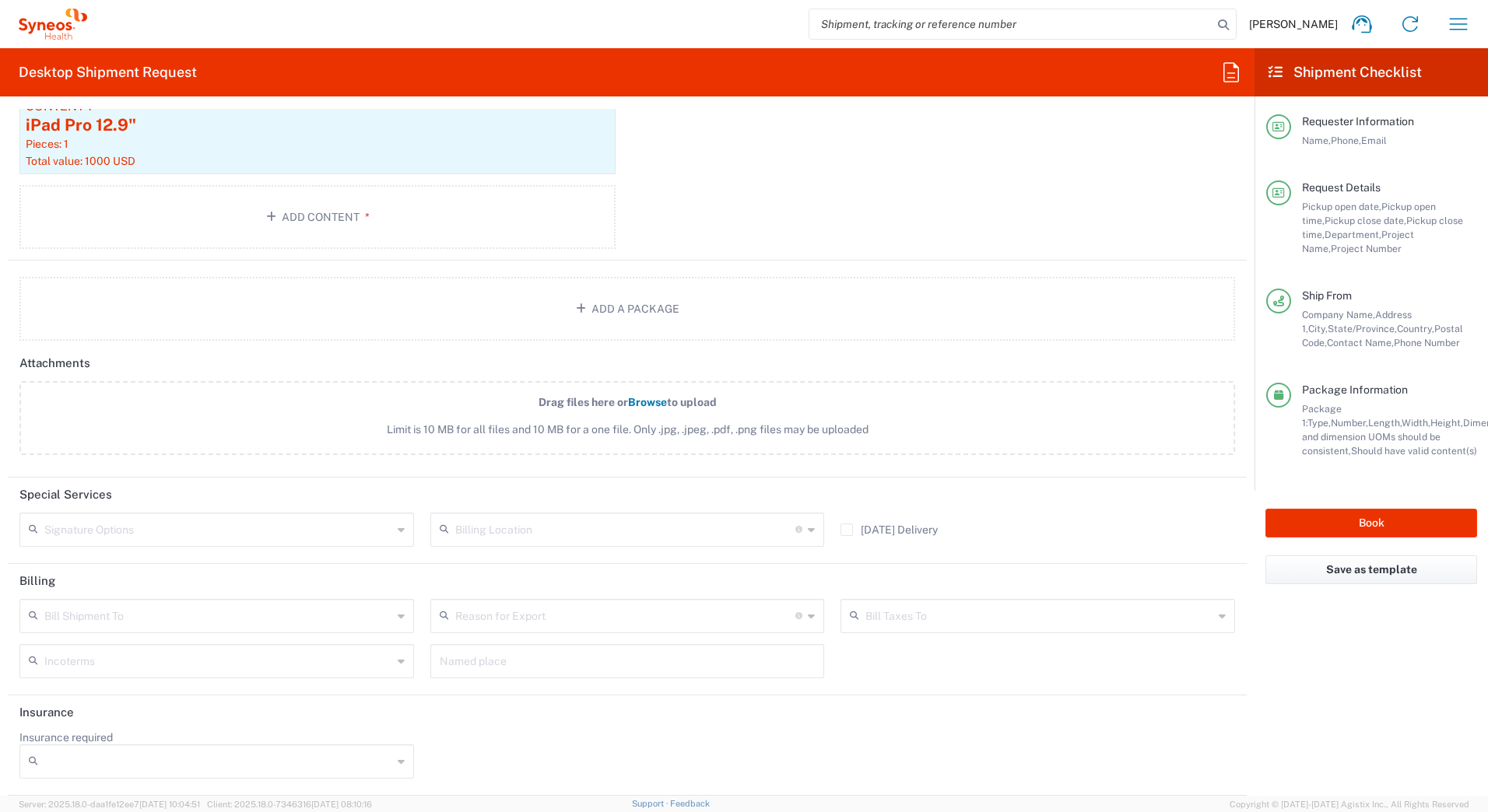
click at [142, 535] on input "text" at bounding box center [219, 528] width 348 height 28
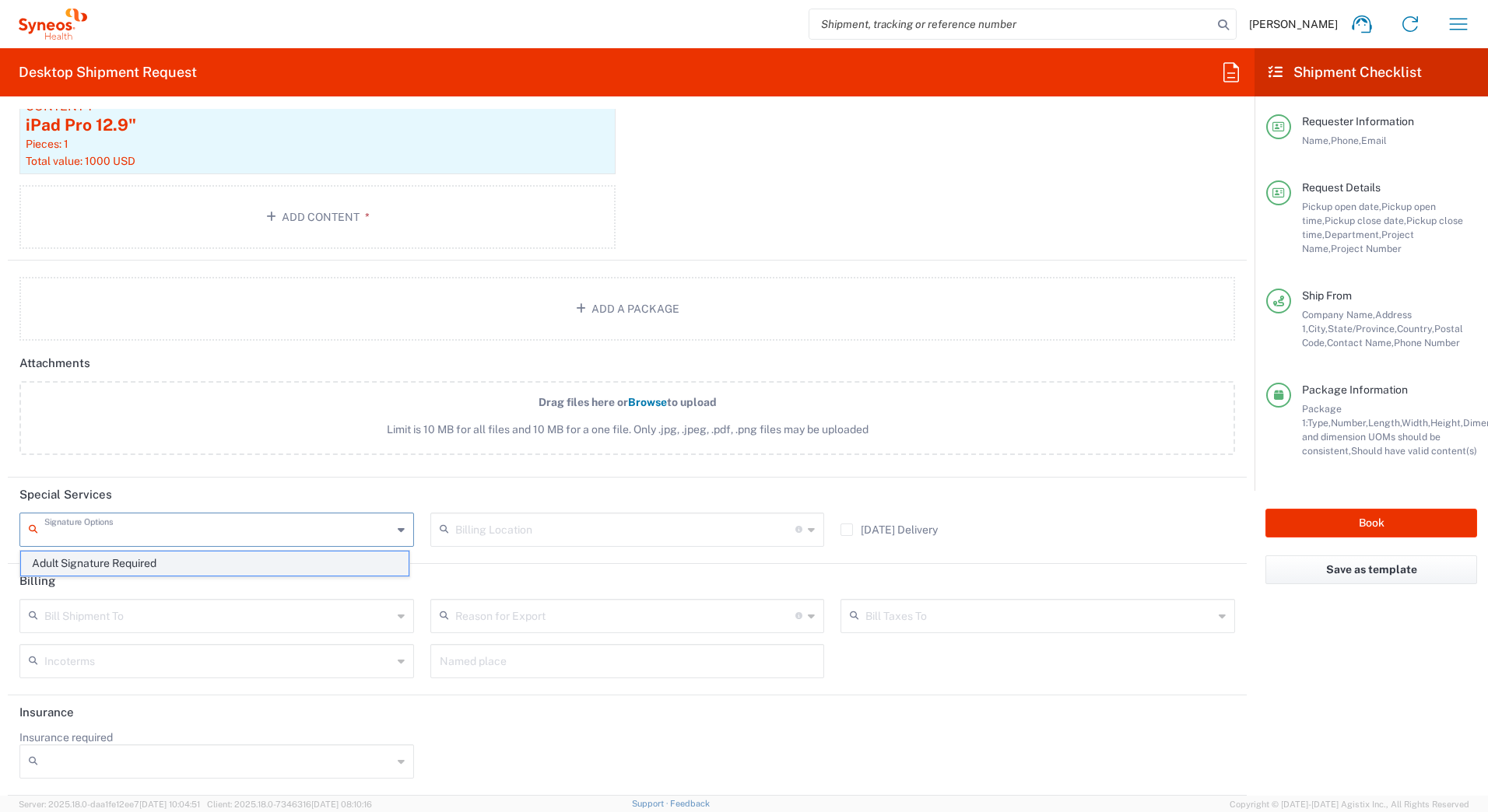
click at [131, 563] on span "Adult Signature Required" at bounding box center [215, 563] width 388 height 24
type input "Adult Signature Required"
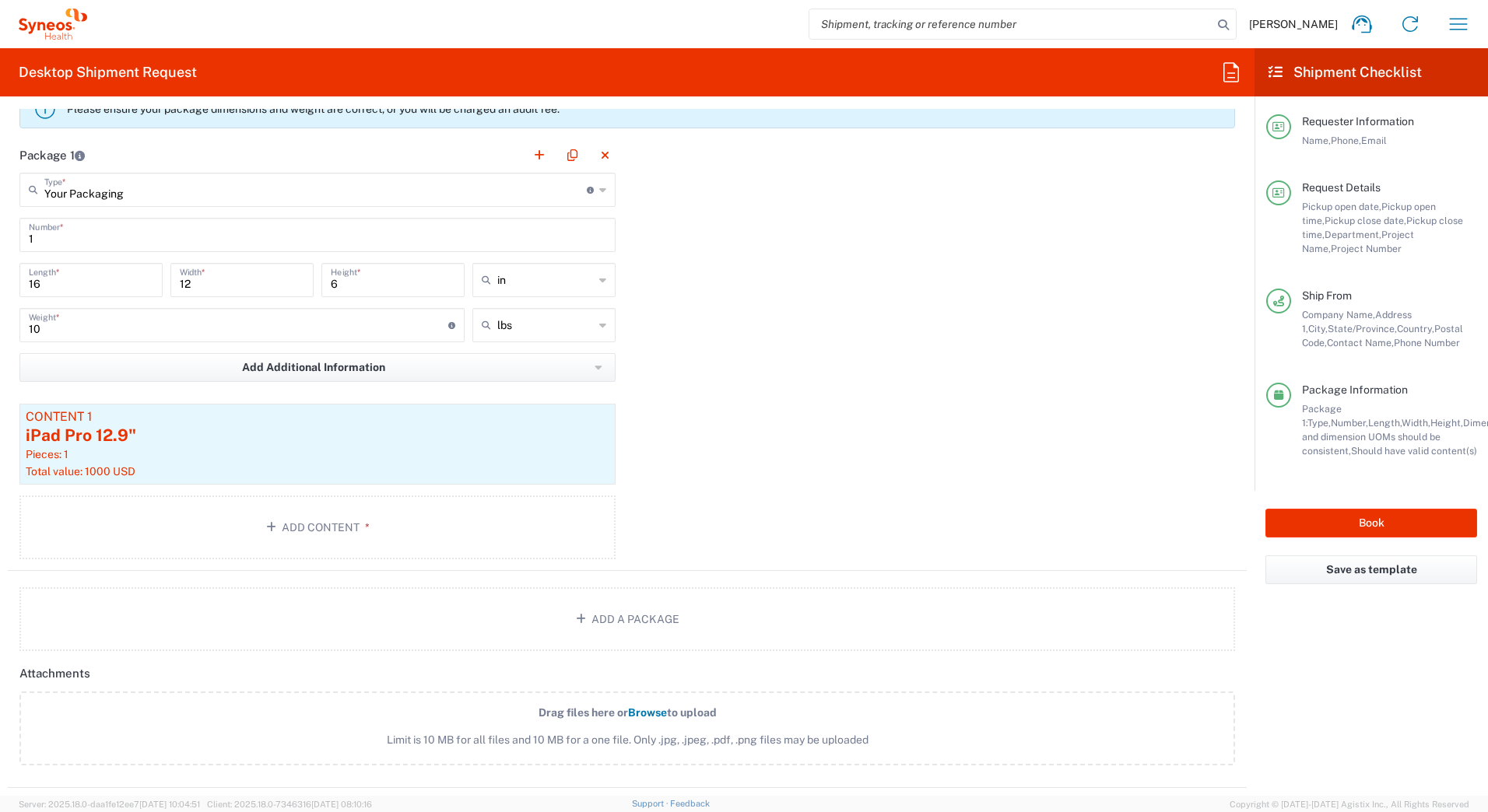
scroll to position [1615, 0]
click at [1301, 521] on button "Book" at bounding box center [1371, 523] width 212 height 28
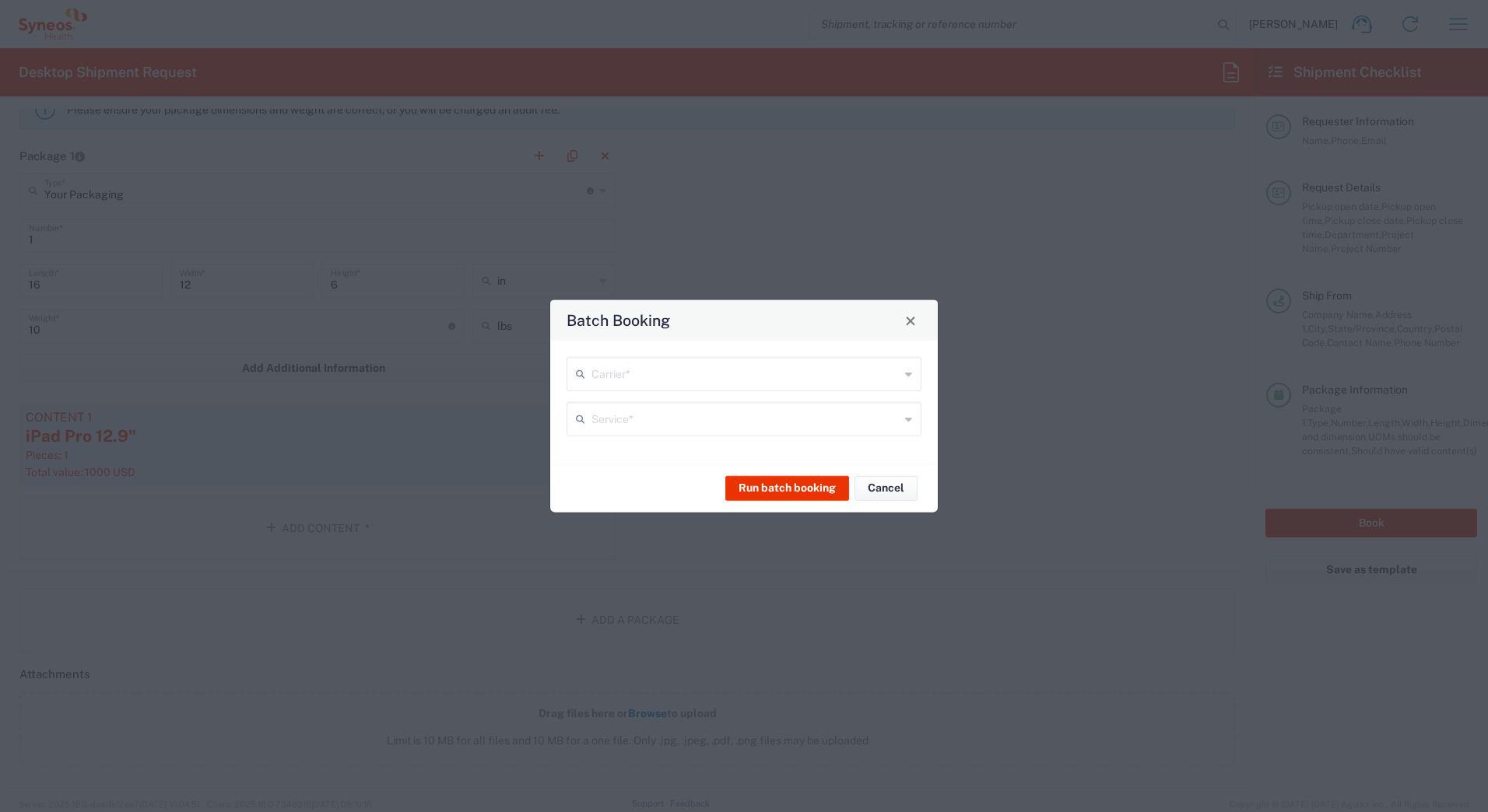
type input "7124A"
click at [603, 368] on input "text" at bounding box center [745, 372] width 308 height 28
click at [602, 455] on span "UPS" at bounding box center [744, 458] width 352 height 24
type input "UPS"
click at [604, 422] on input "text" at bounding box center [745, 418] width 308 height 28
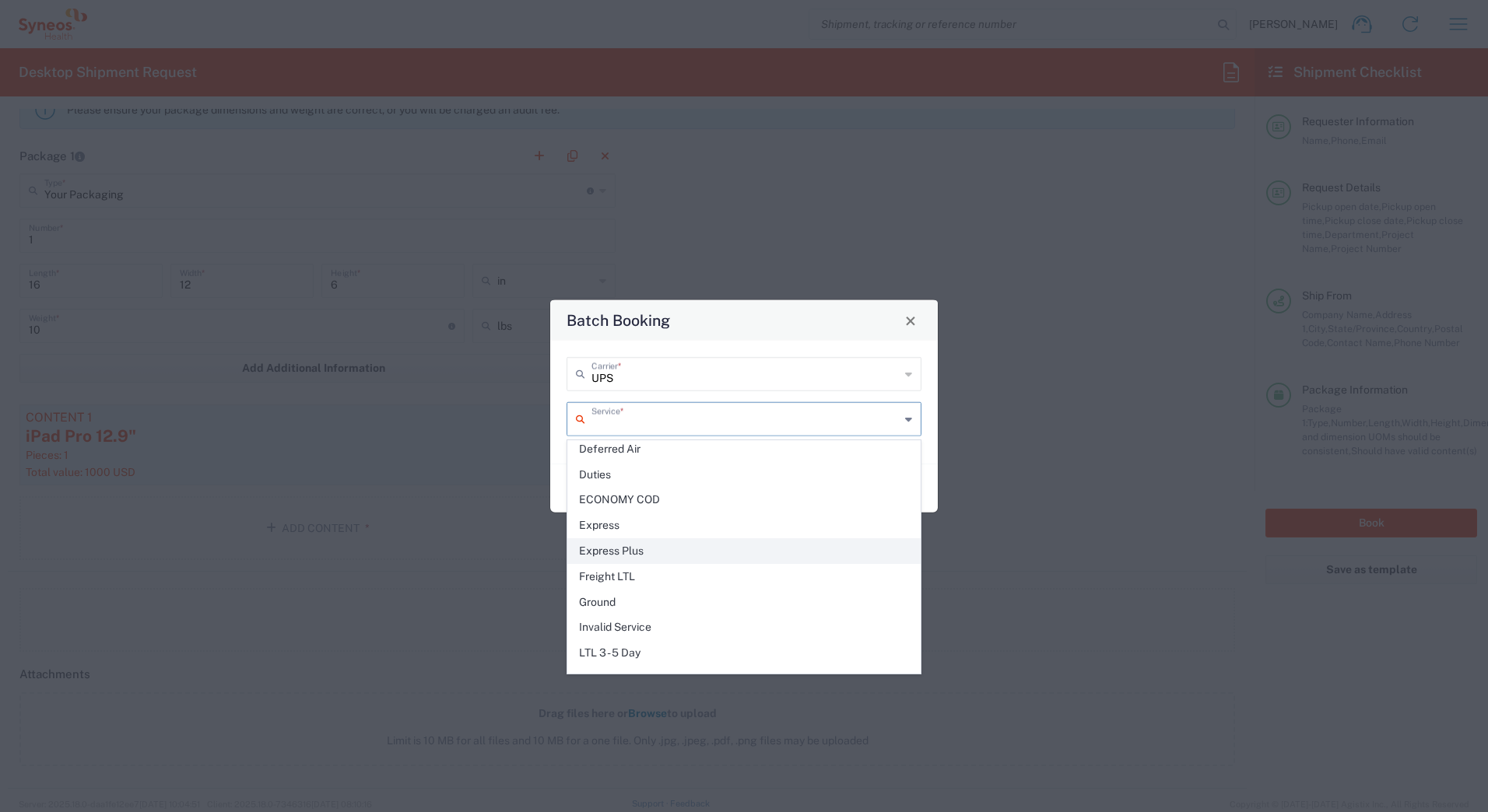
scroll to position [389, 0]
click at [618, 544] on span "Next Day Air" at bounding box center [744, 548] width 352 height 24
type input "Next Day Air"
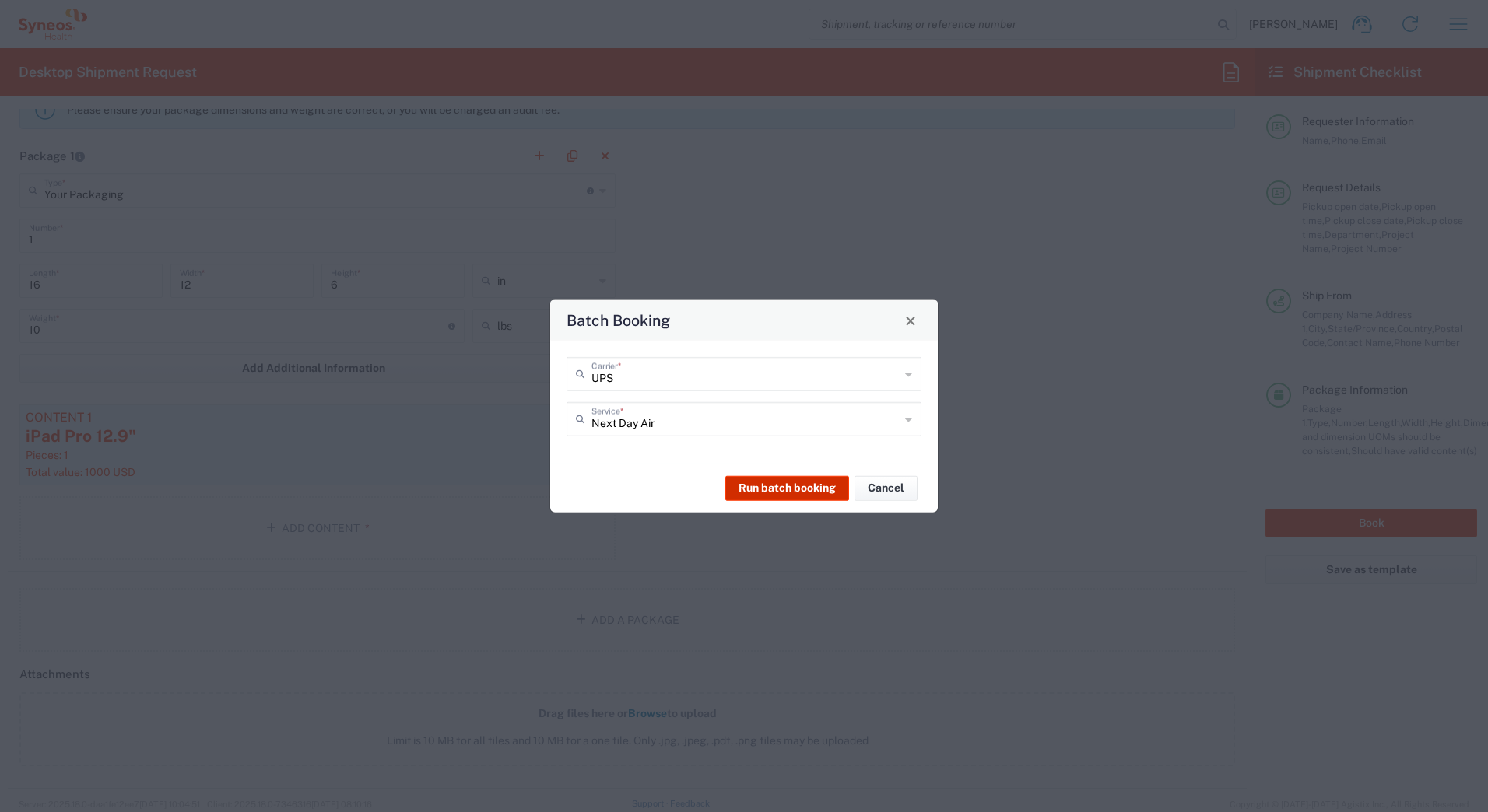
click at [757, 483] on button "Run batch booking" at bounding box center [787, 487] width 124 height 25
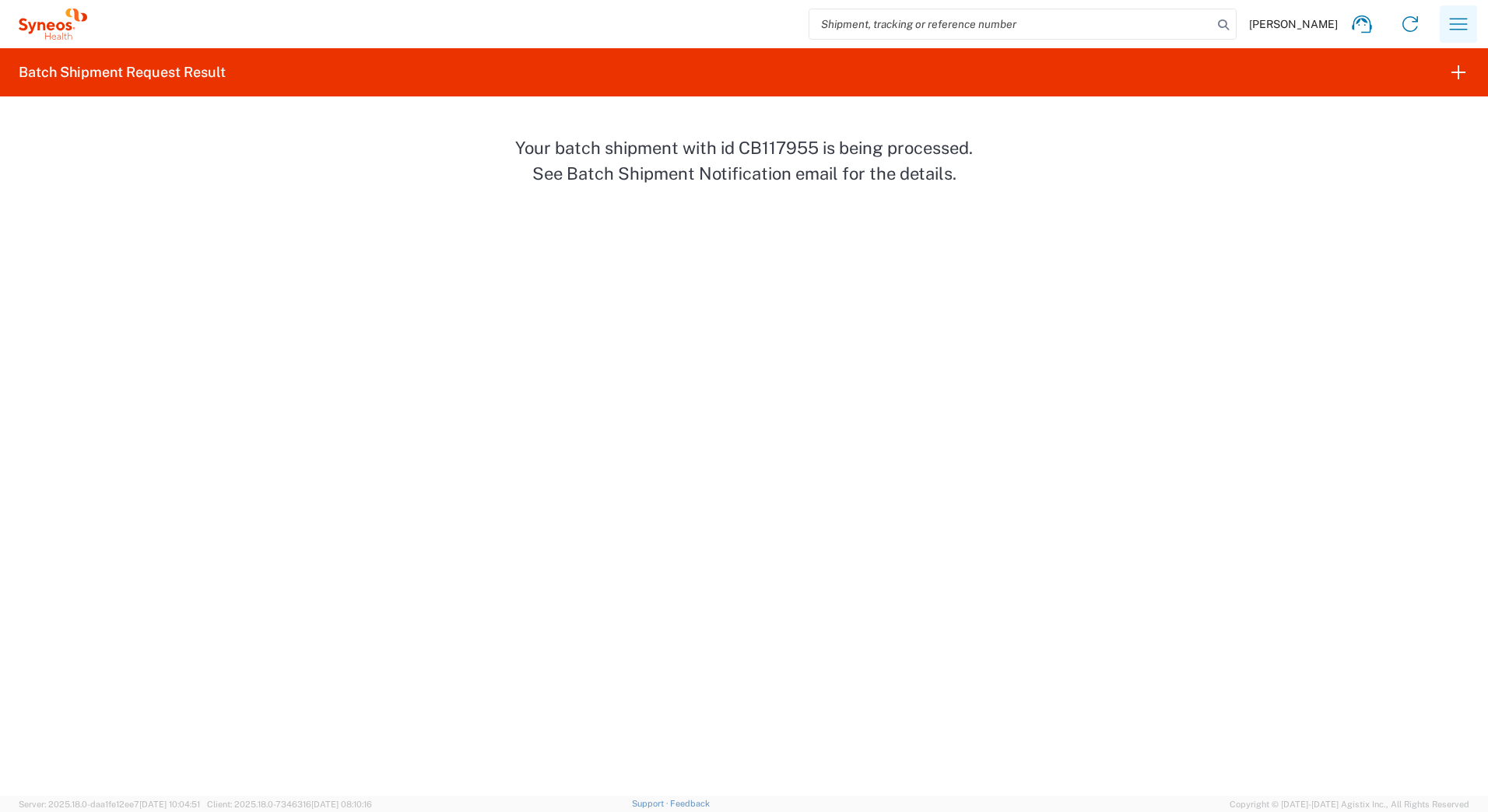
click at [1460, 25] on icon "button" at bounding box center [1459, 24] width 25 height 25
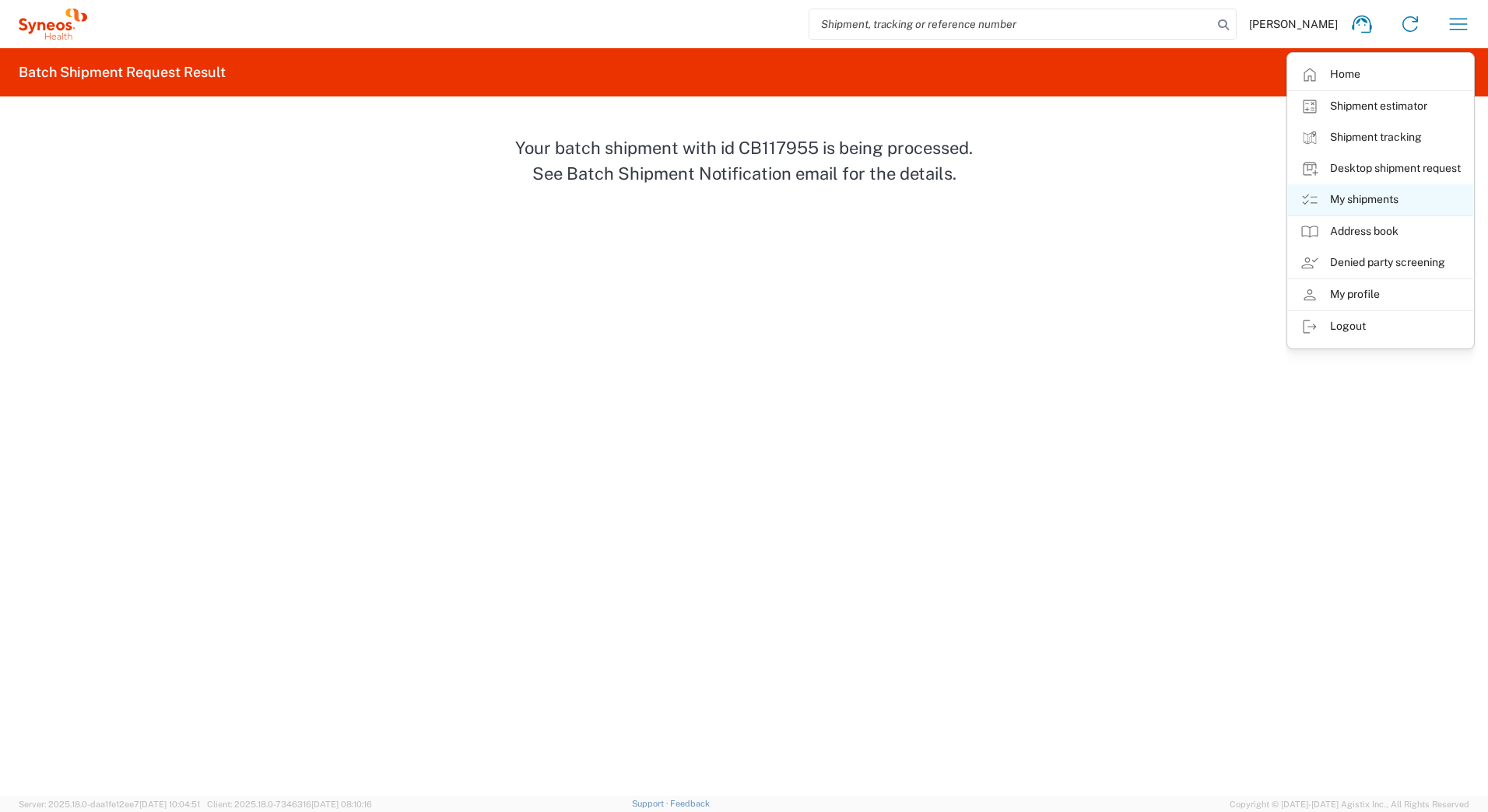
click at [1349, 196] on link "My shipments" at bounding box center [1381, 199] width 185 height 31
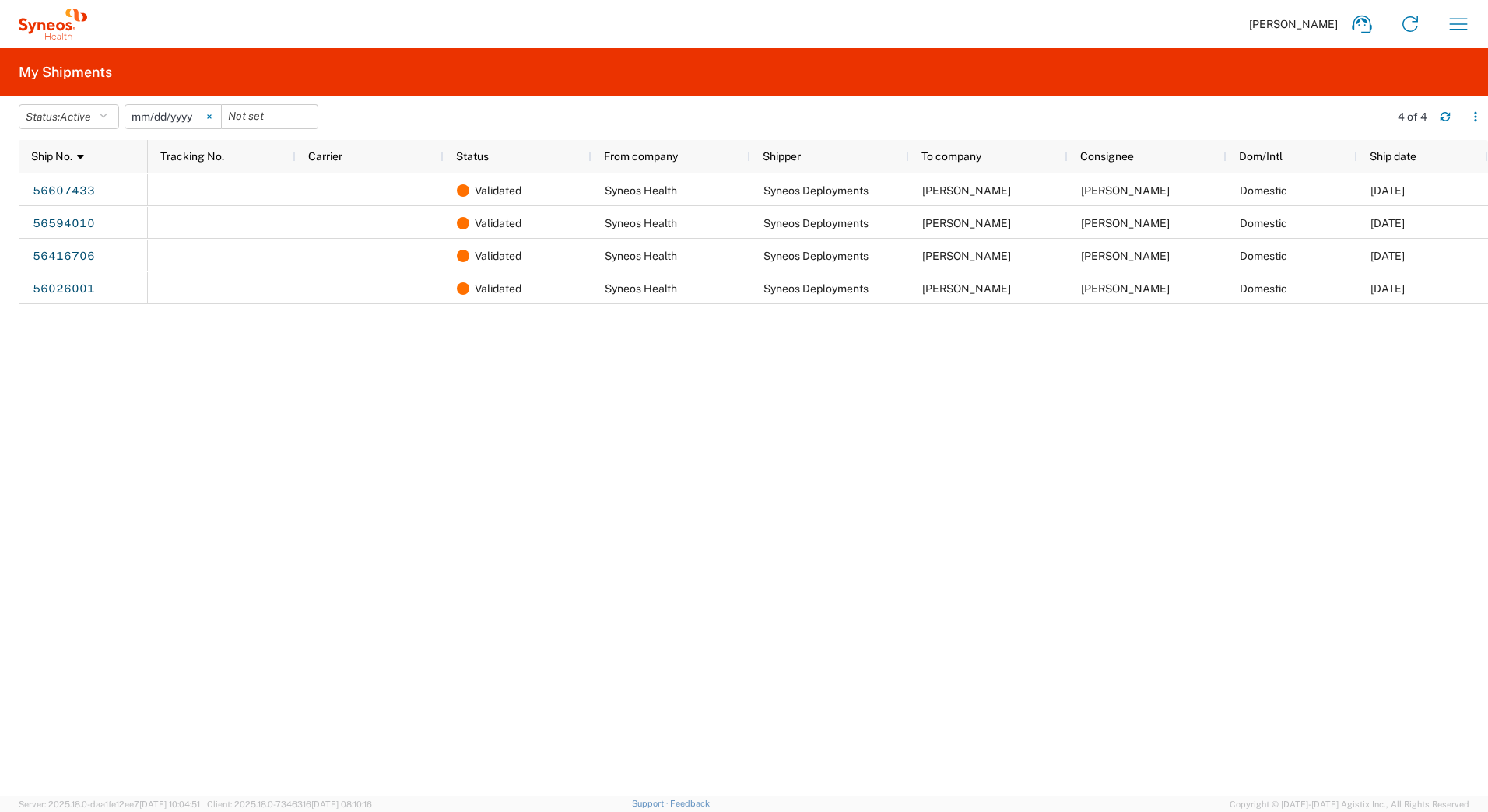
click at [212, 114] on icon at bounding box center [209, 116] width 5 height 5
click at [102, 118] on button "Status: Active" at bounding box center [69, 117] width 101 height 25
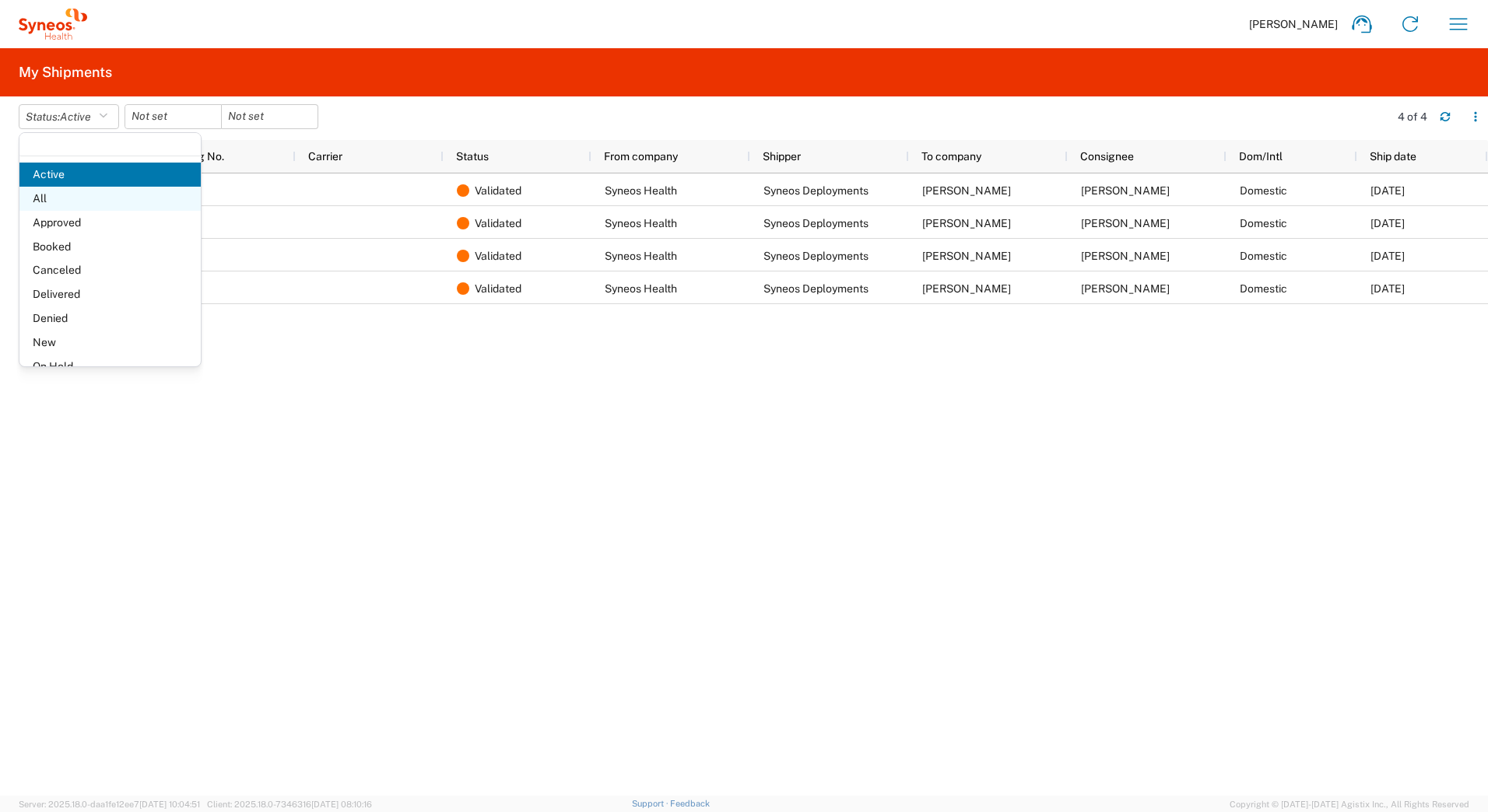
click at [86, 195] on span "All" at bounding box center [109, 198] width 181 height 24
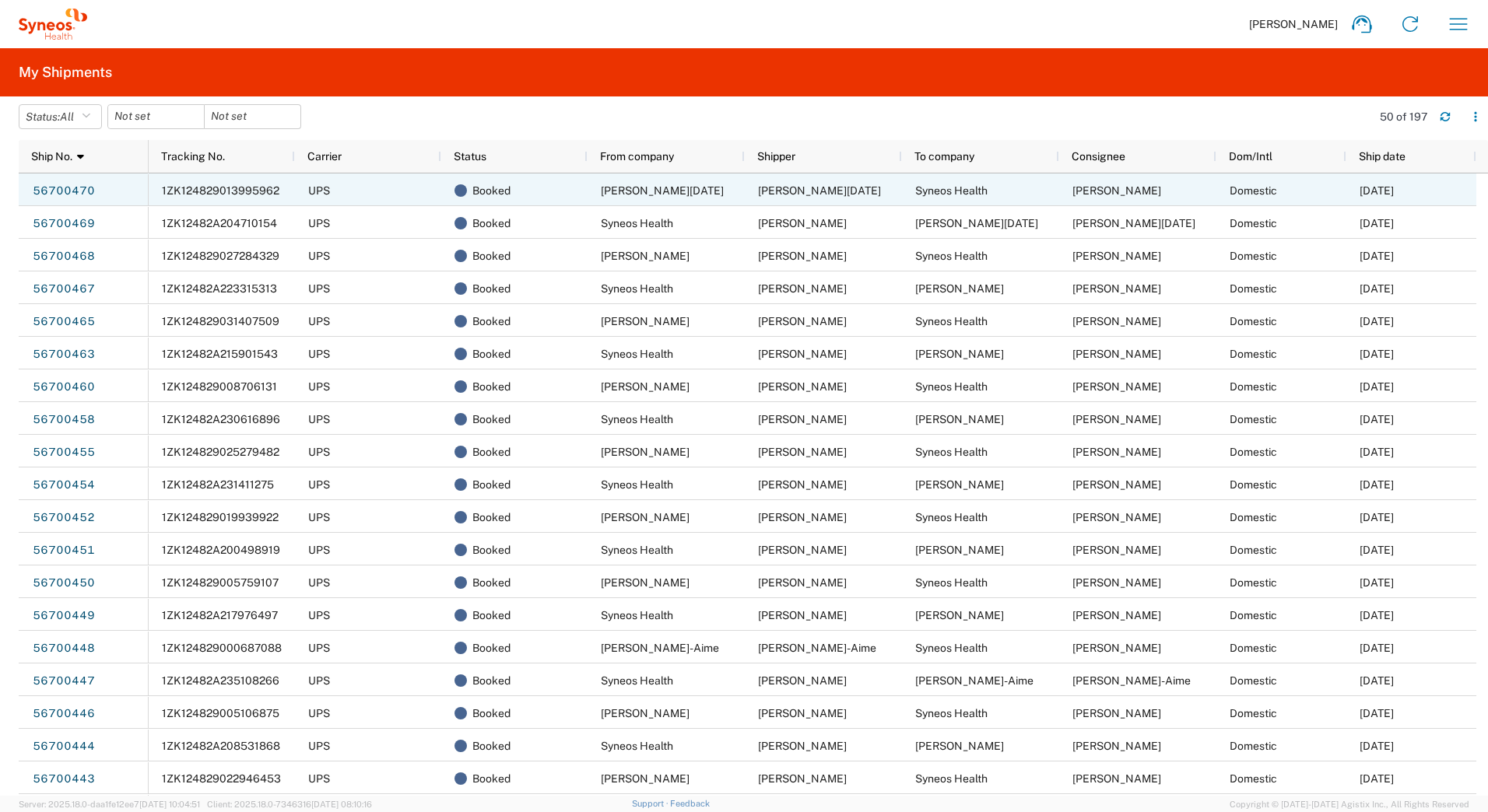
click at [218, 187] on span "1ZK124829013995962" at bounding box center [220, 190] width 118 height 12
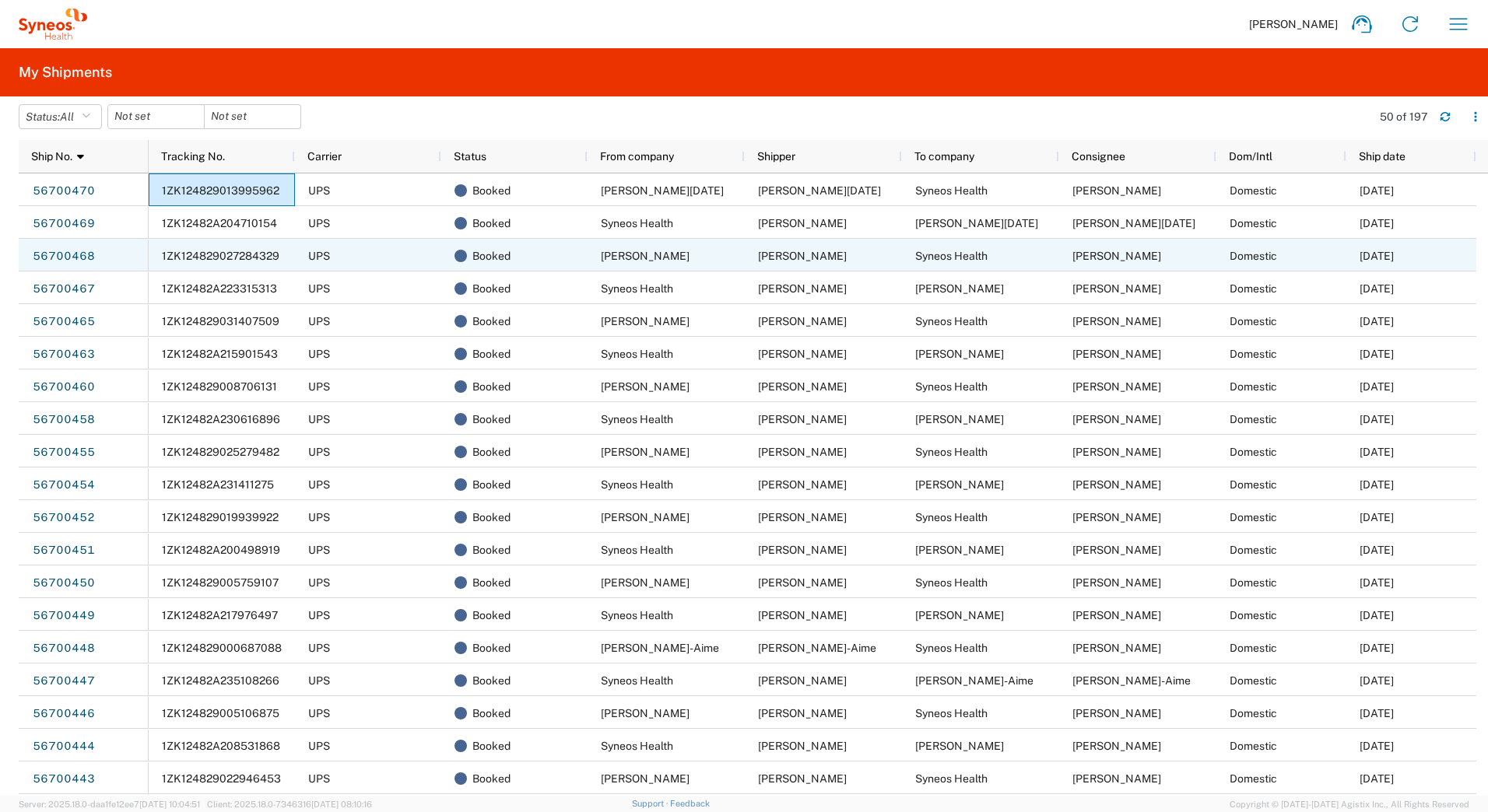
click at [221, 255] on span "1ZK124829027284329" at bounding box center [220, 255] width 118 height 12
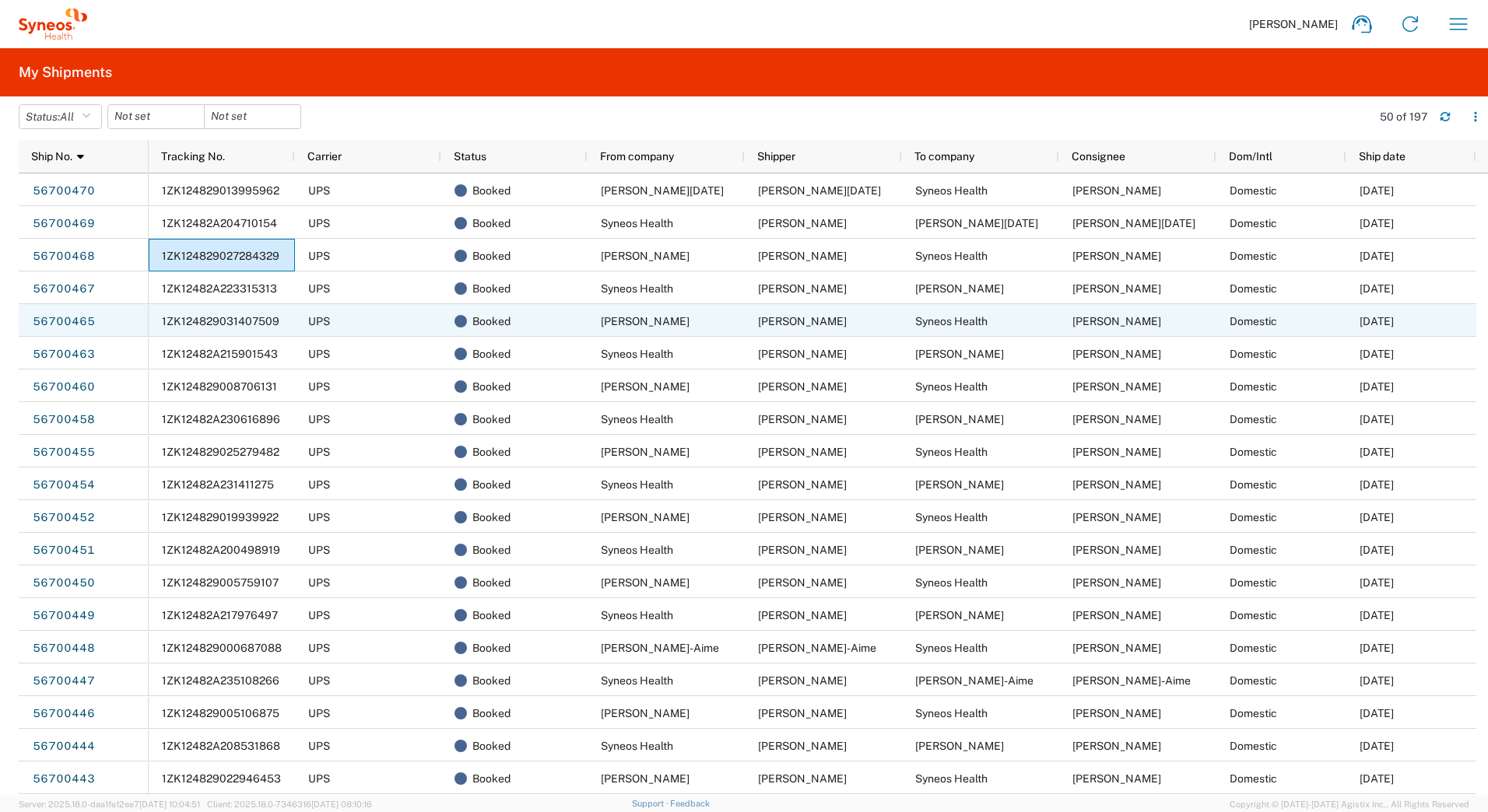
click at [178, 318] on span "1ZK124829031407509" at bounding box center [220, 321] width 118 height 12
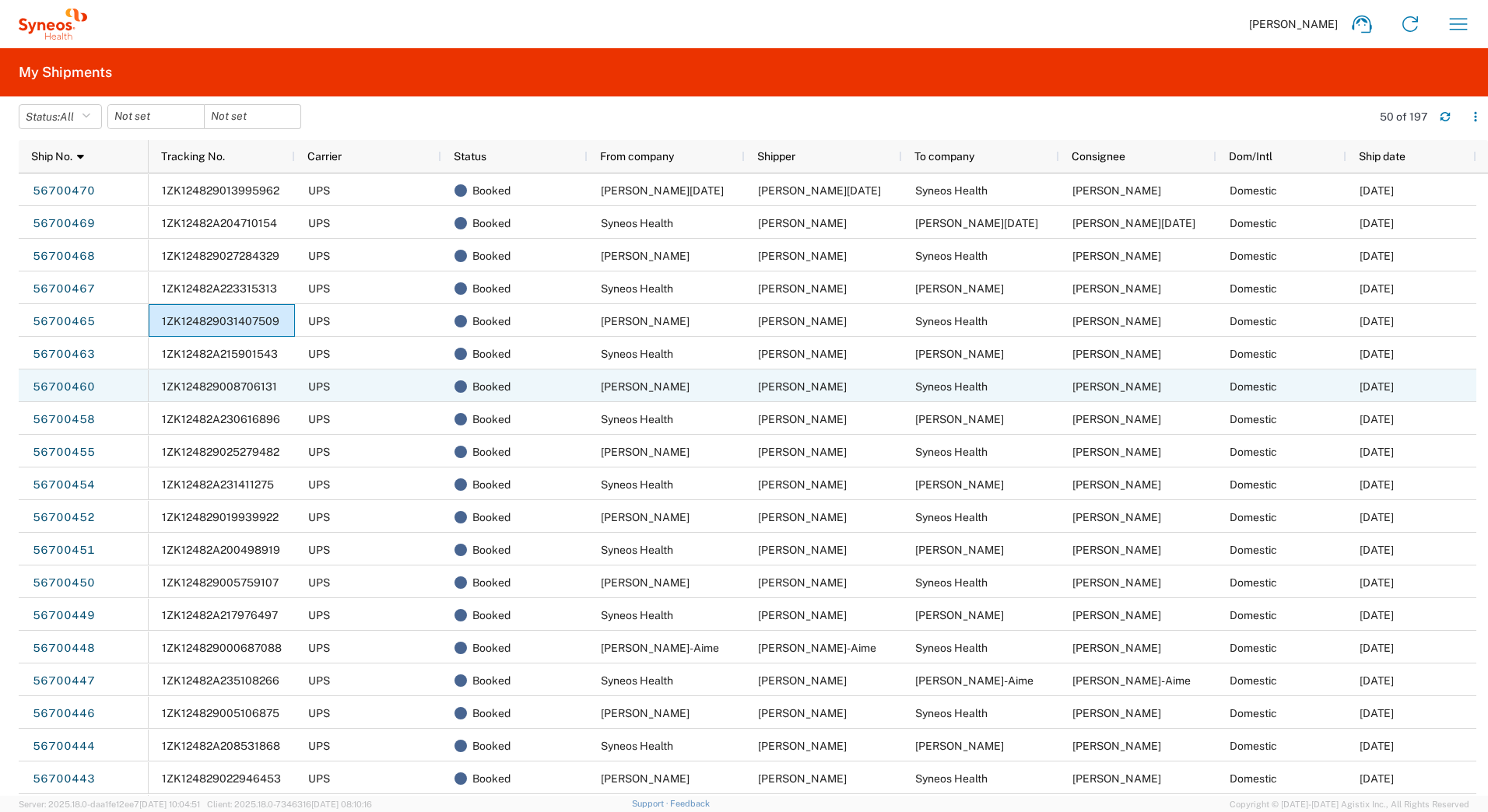
click at [242, 387] on span "1ZK124829008706131" at bounding box center [219, 387] width 115 height 12
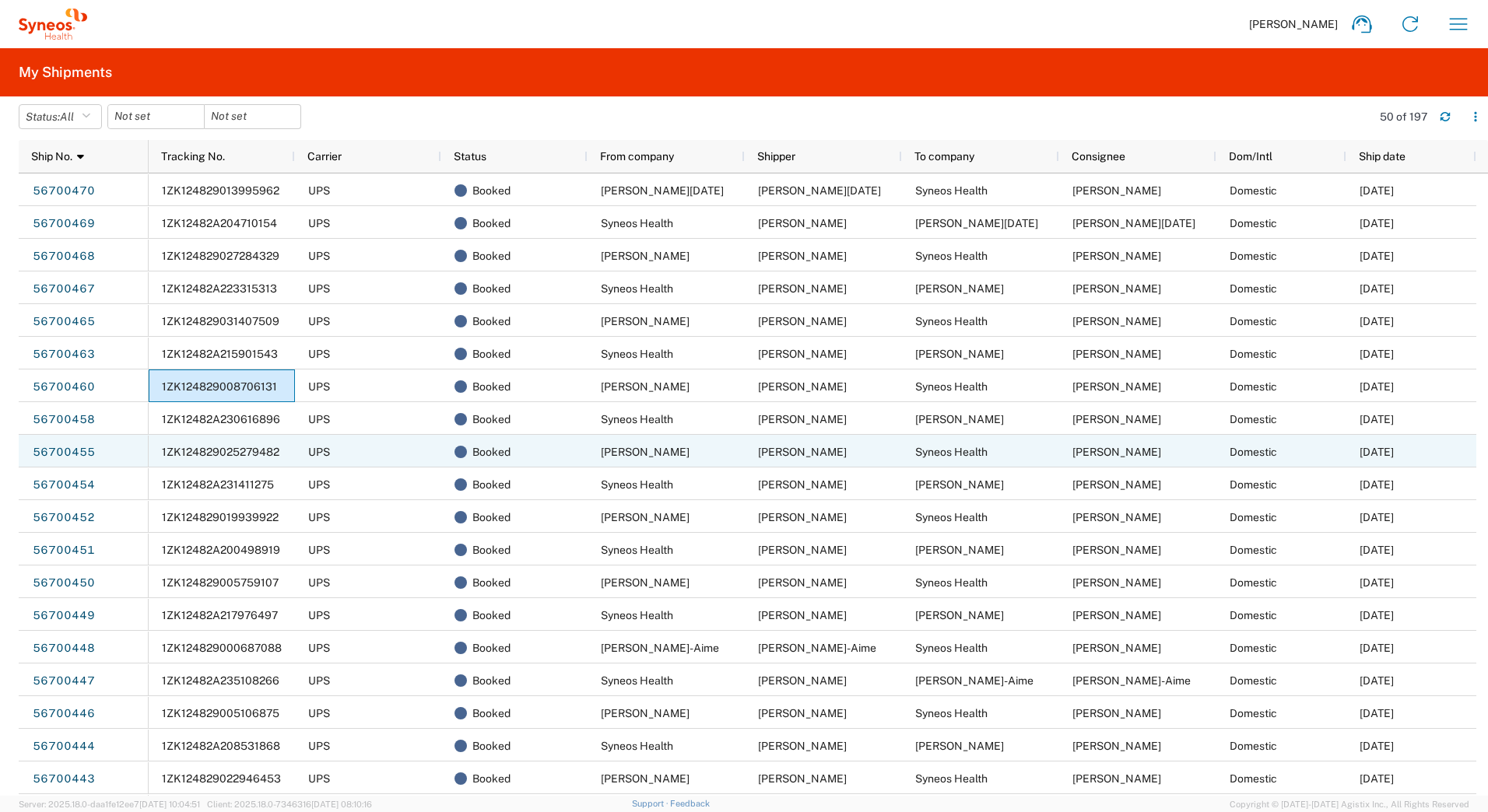
click at [247, 449] on span "1ZK124829025279482" at bounding box center [220, 451] width 118 height 12
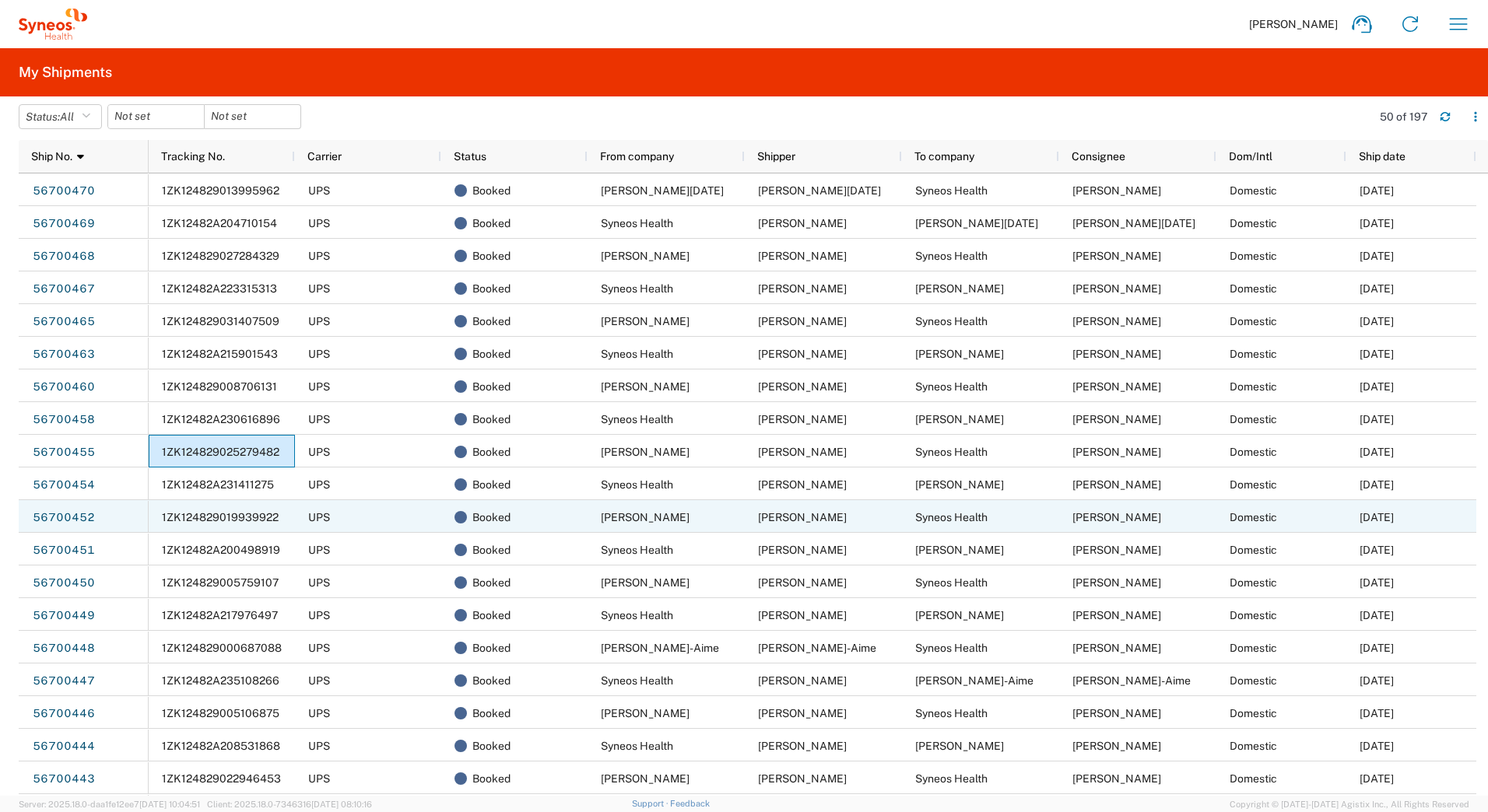
click at [256, 518] on span "1ZK124829019939922" at bounding box center [219, 517] width 117 height 12
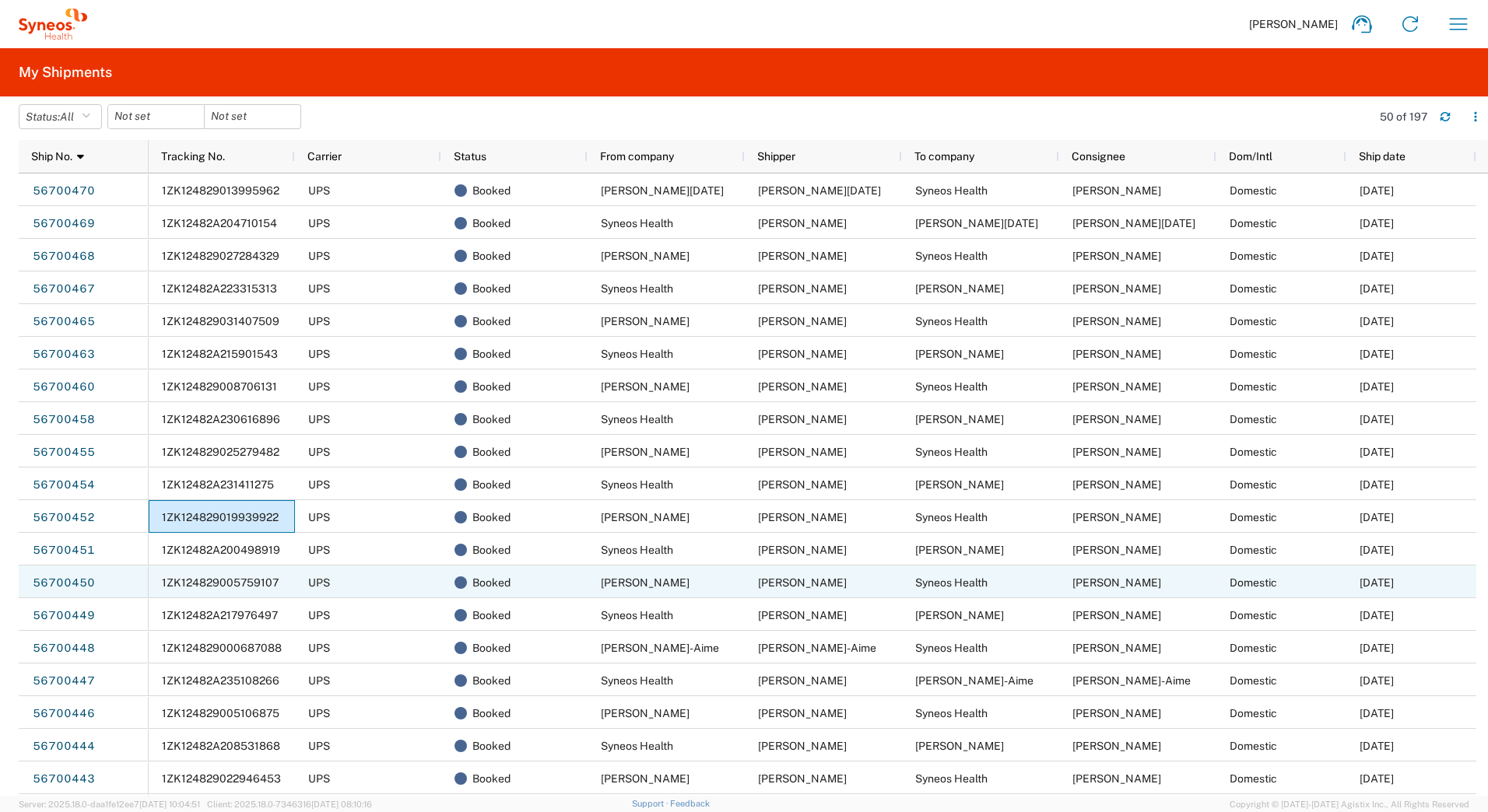
click at [186, 587] on span "1ZK124829005759107" at bounding box center [219, 582] width 117 height 12
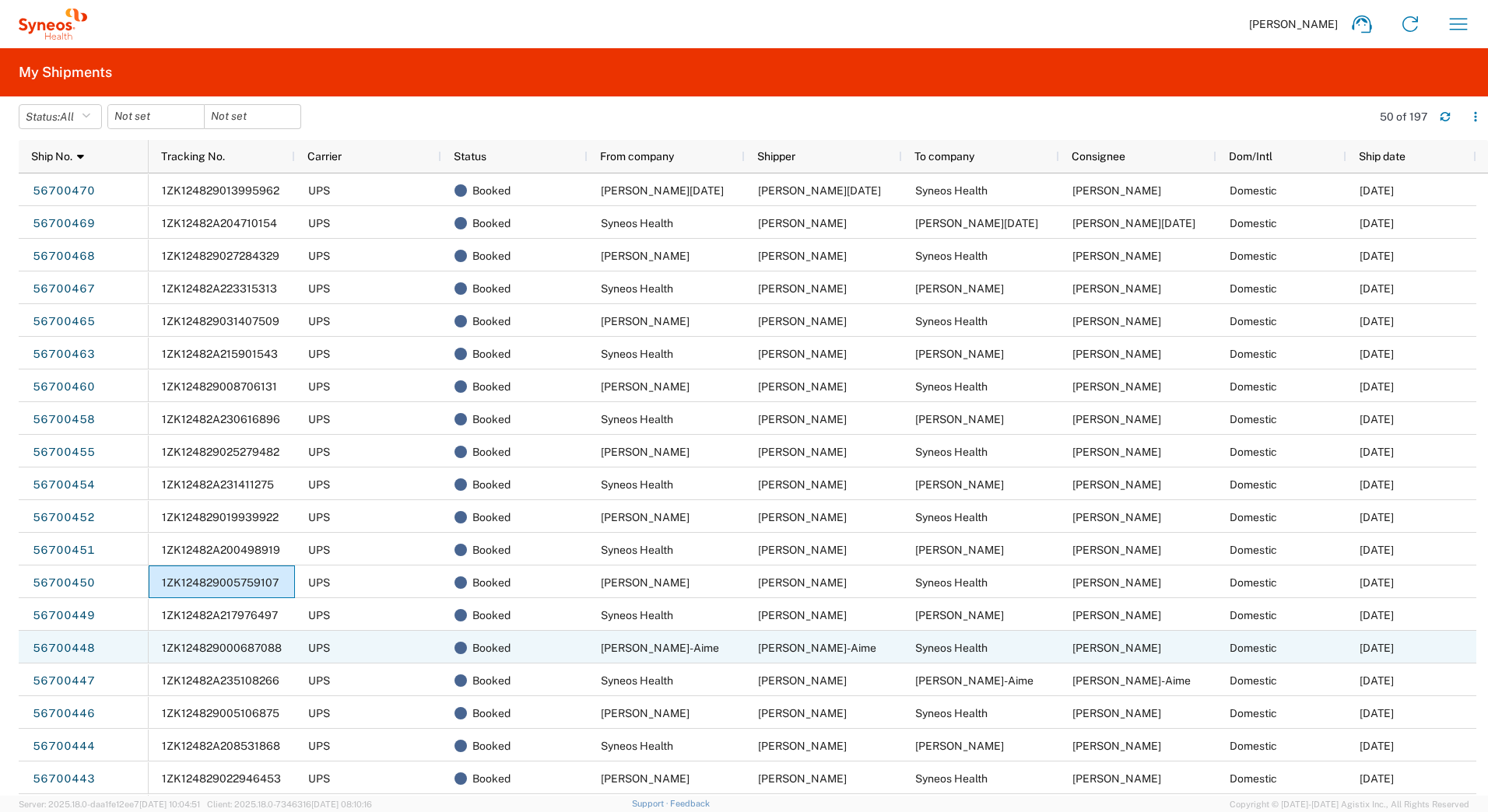
click at [217, 641] on div "1ZK124829000687088" at bounding box center [221, 647] width 146 height 32
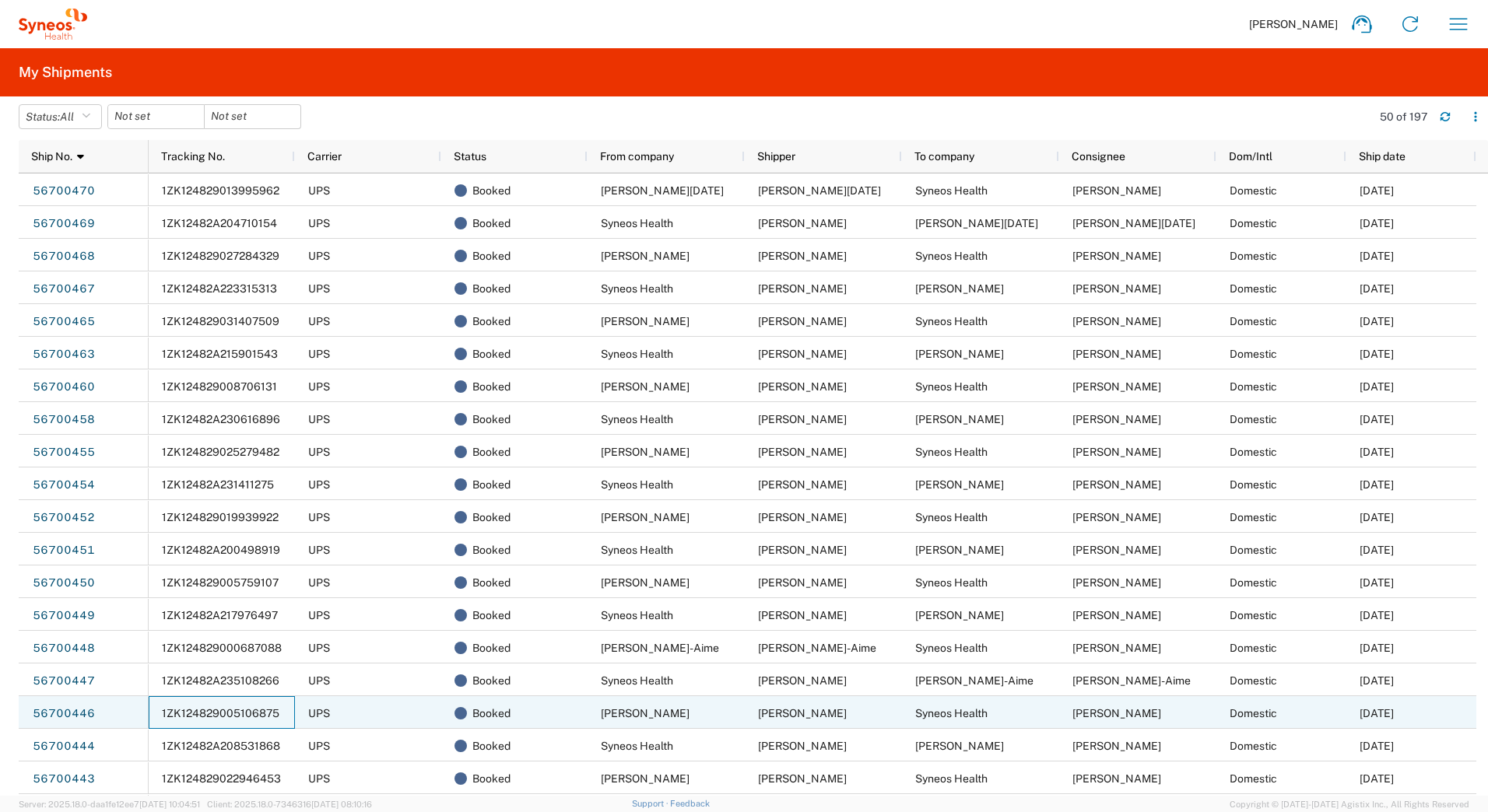
click at [247, 713] on span "1ZK124829005106875" at bounding box center [220, 713] width 118 height 12
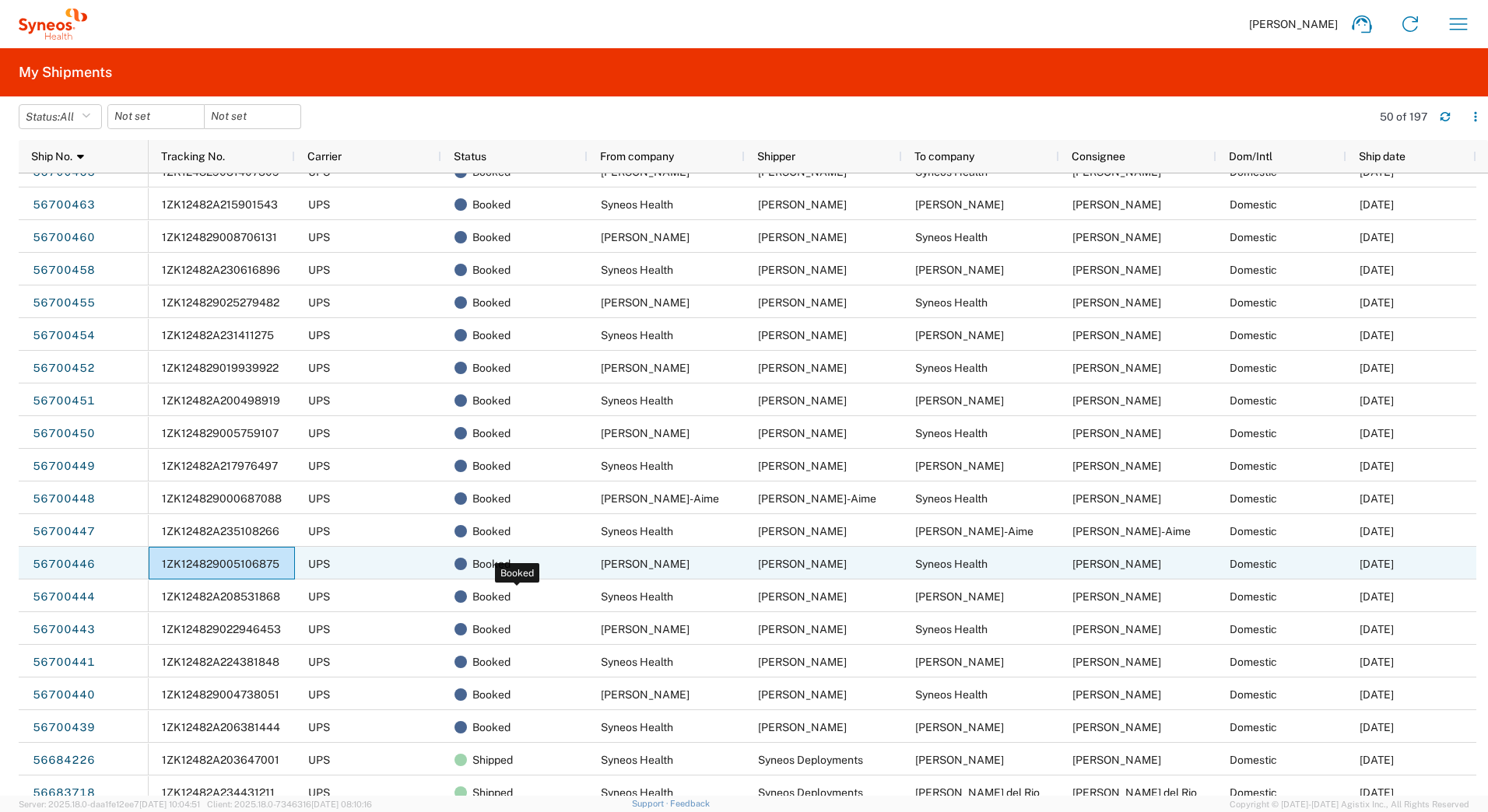
scroll to position [156, 0]
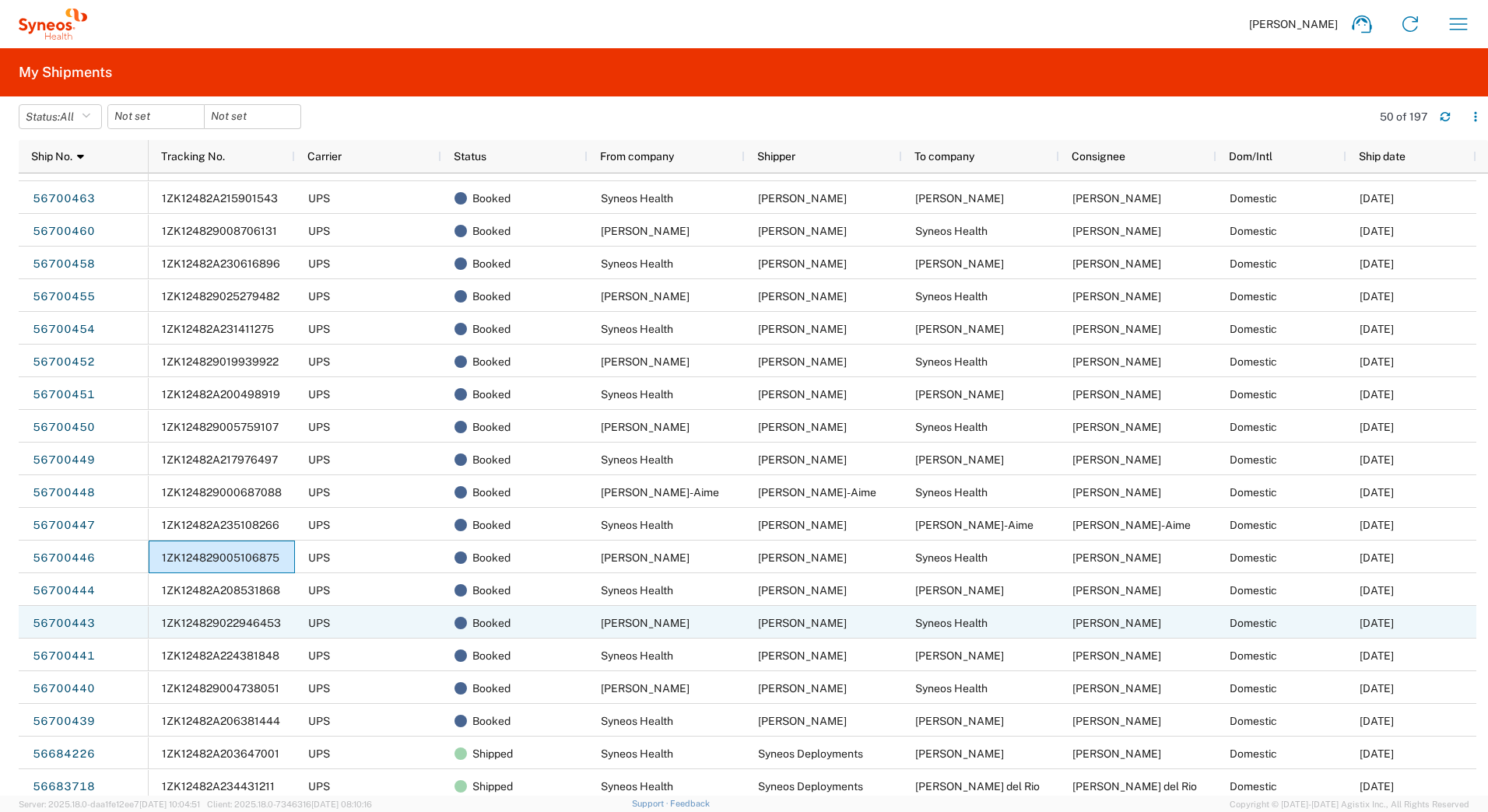
click at [238, 625] on span "1ZK124829022946453" at bounding box center [220, 623] width 119 height 12
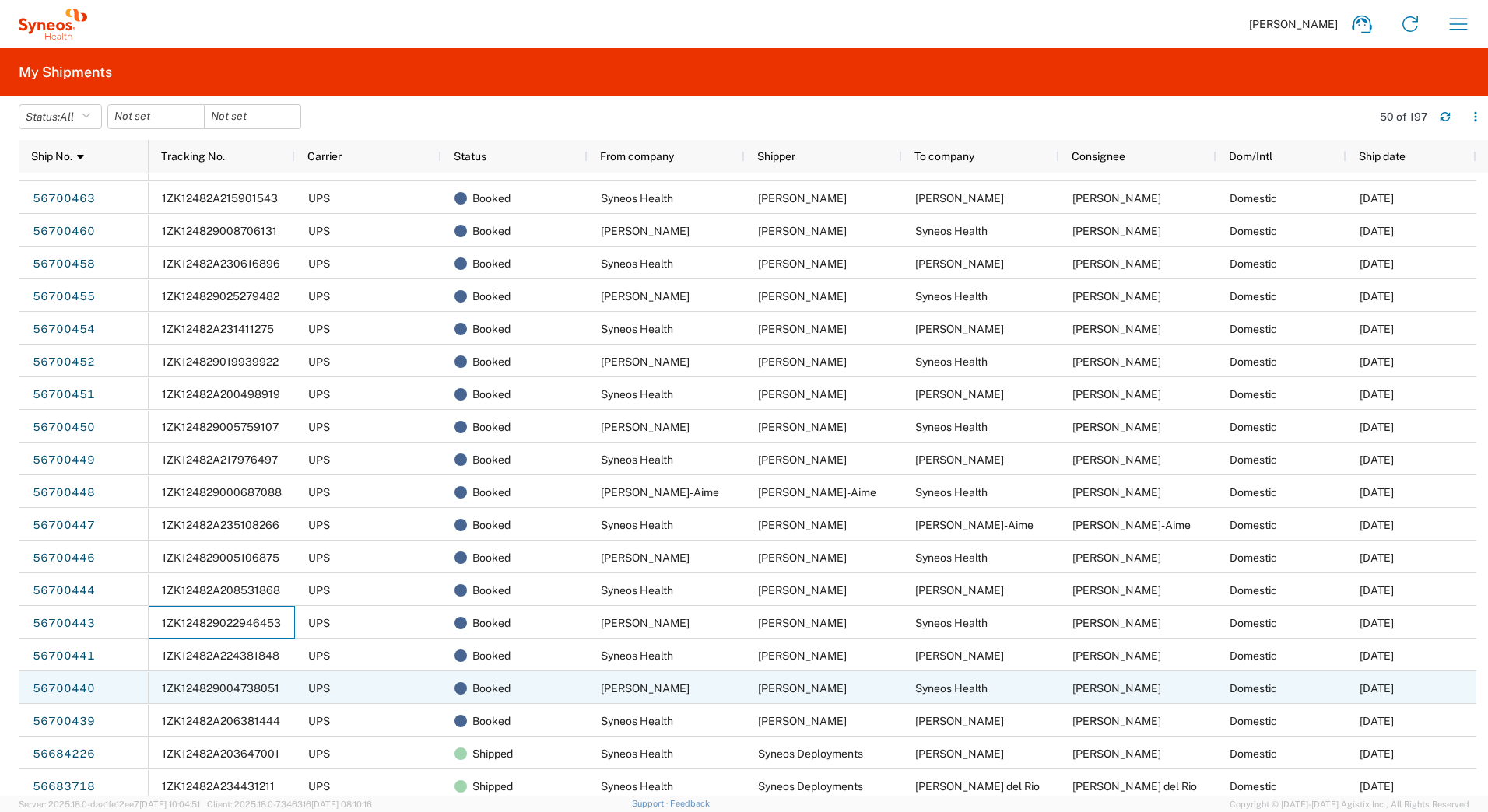
click at [269, 682] on span "1ZK124829004738051" at bounding box center [220, 688] width 118 height 12
click at [58, 686] on link "56700440" at bounding box center [64, 689] width 64 height 25
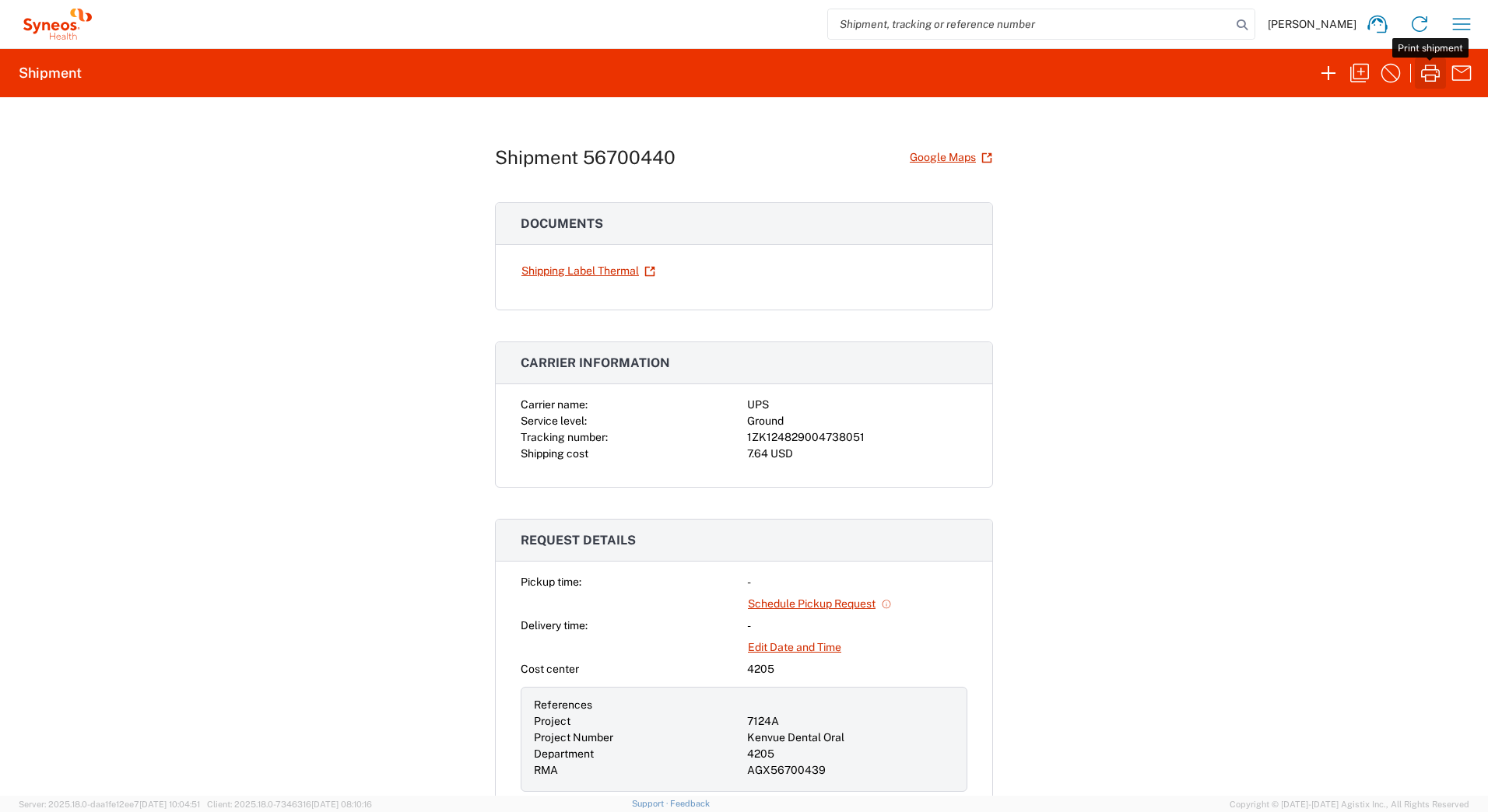
click at [1434, 75] on icon "button" at bounding box center [1431, 73] width 19 height 17
click at [1460, 28] on icon "button" at bounding box center [1461, 24] width 25 height 25
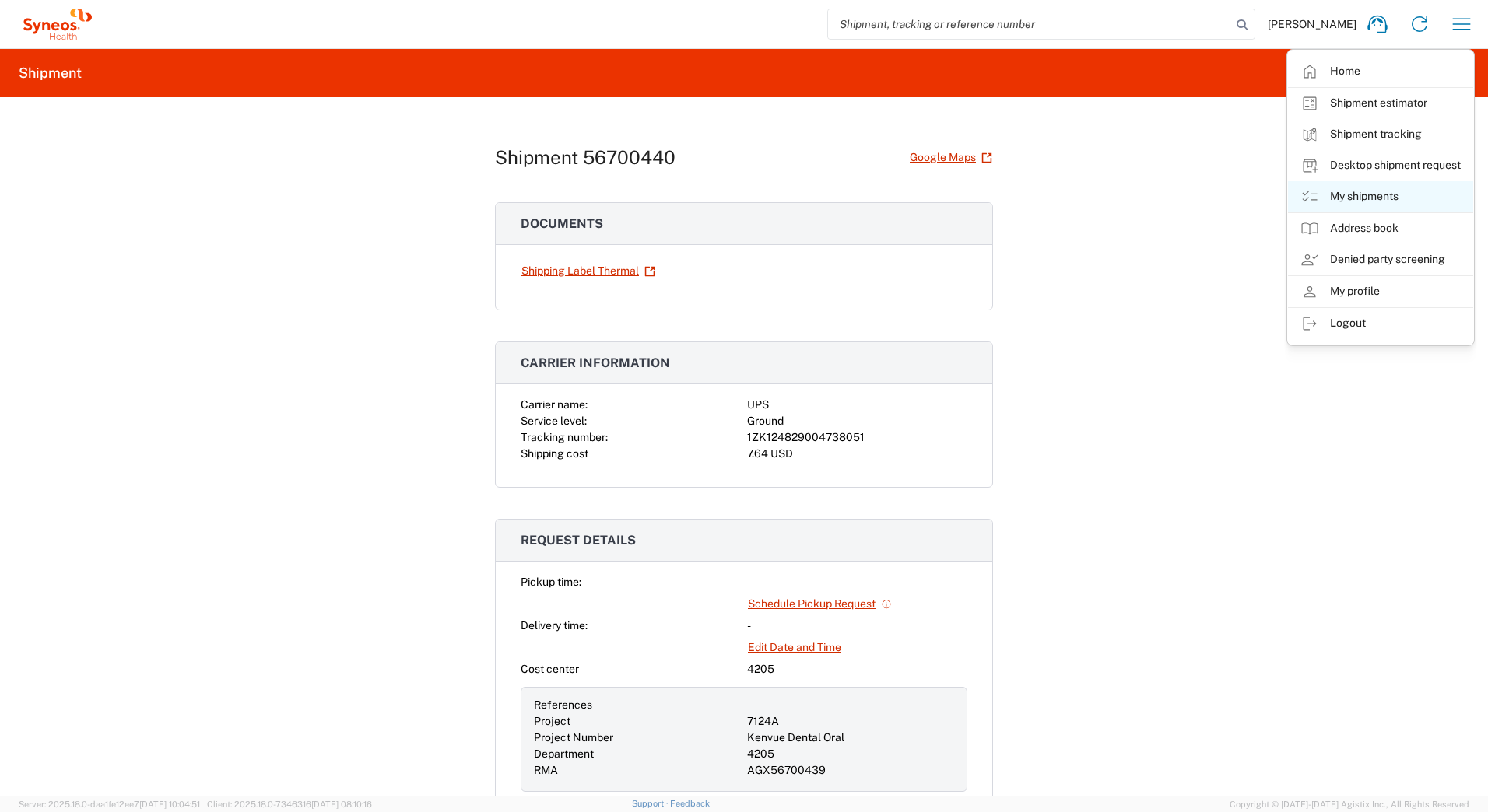
click at [1343, 196] on link "My shipments" at bounding box center [1381, 197] width 185 height 31
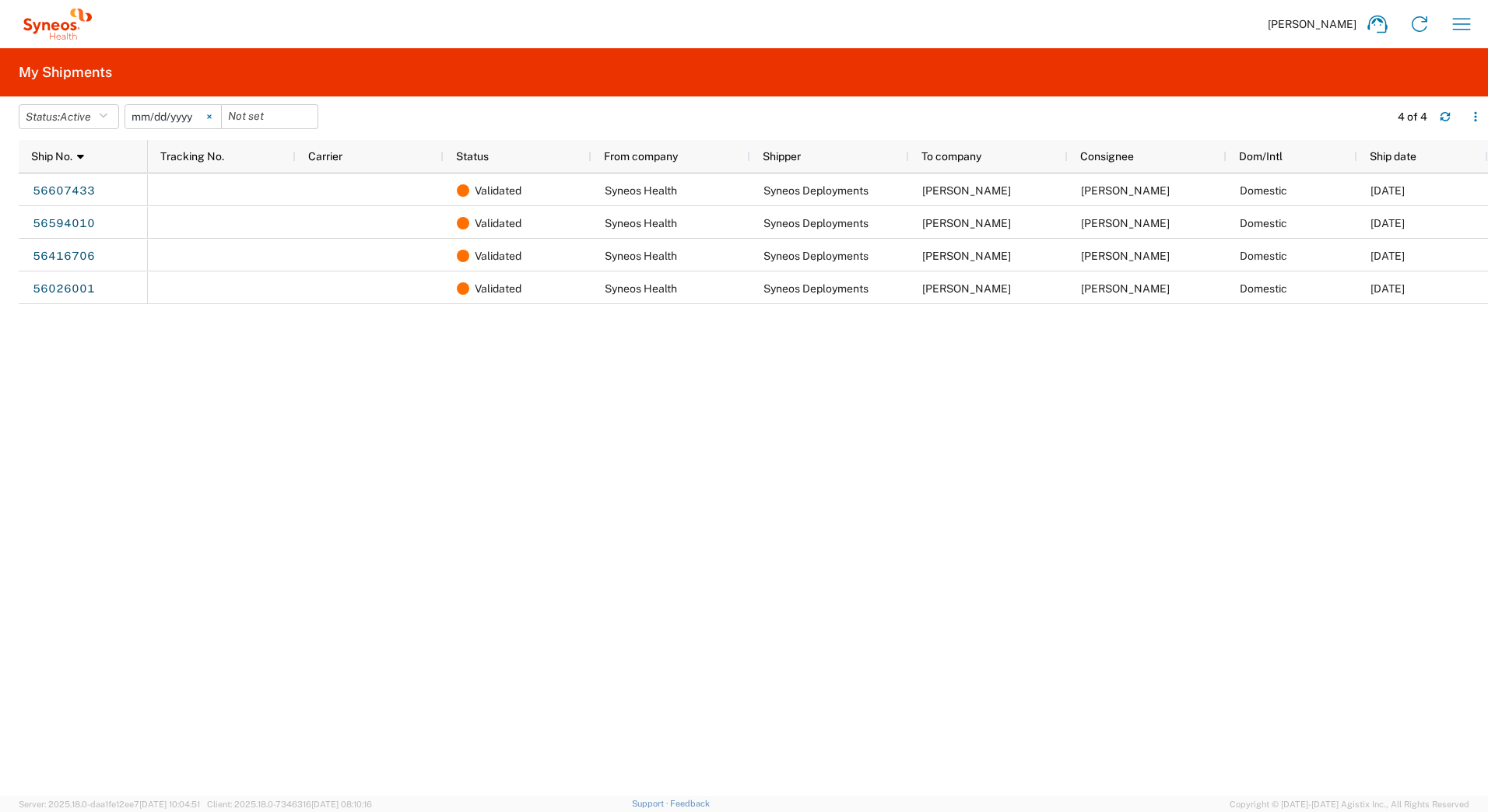
click at [212, 115] on icon at bounding box center [209, 116] width 5 height 5
click at [107, 115] on icon "button" at bounding box center [103, 116] width 9 height 10
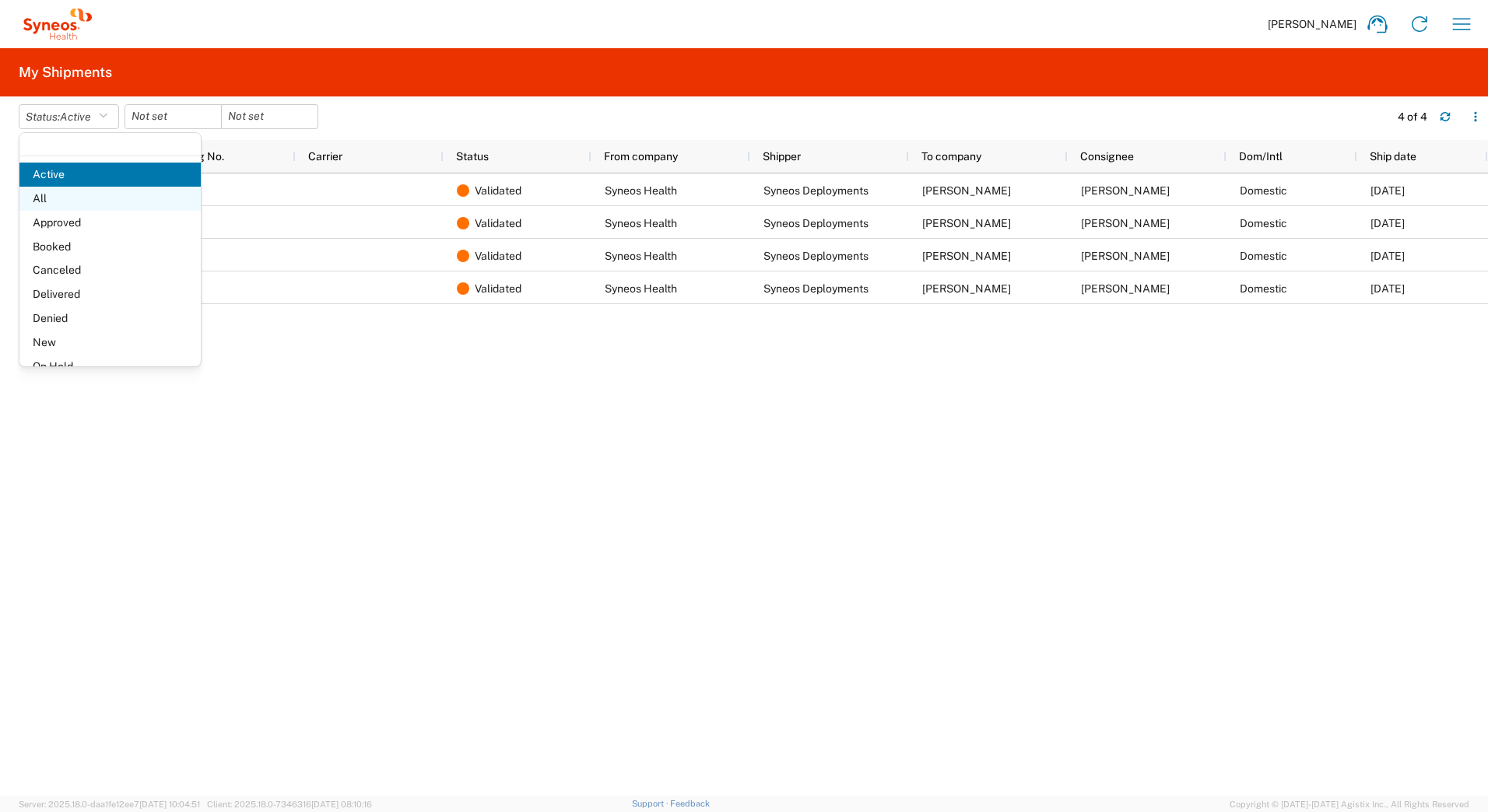
click at [77, 199] on span "All" at bounding box center [109, 198] width 181 height 24
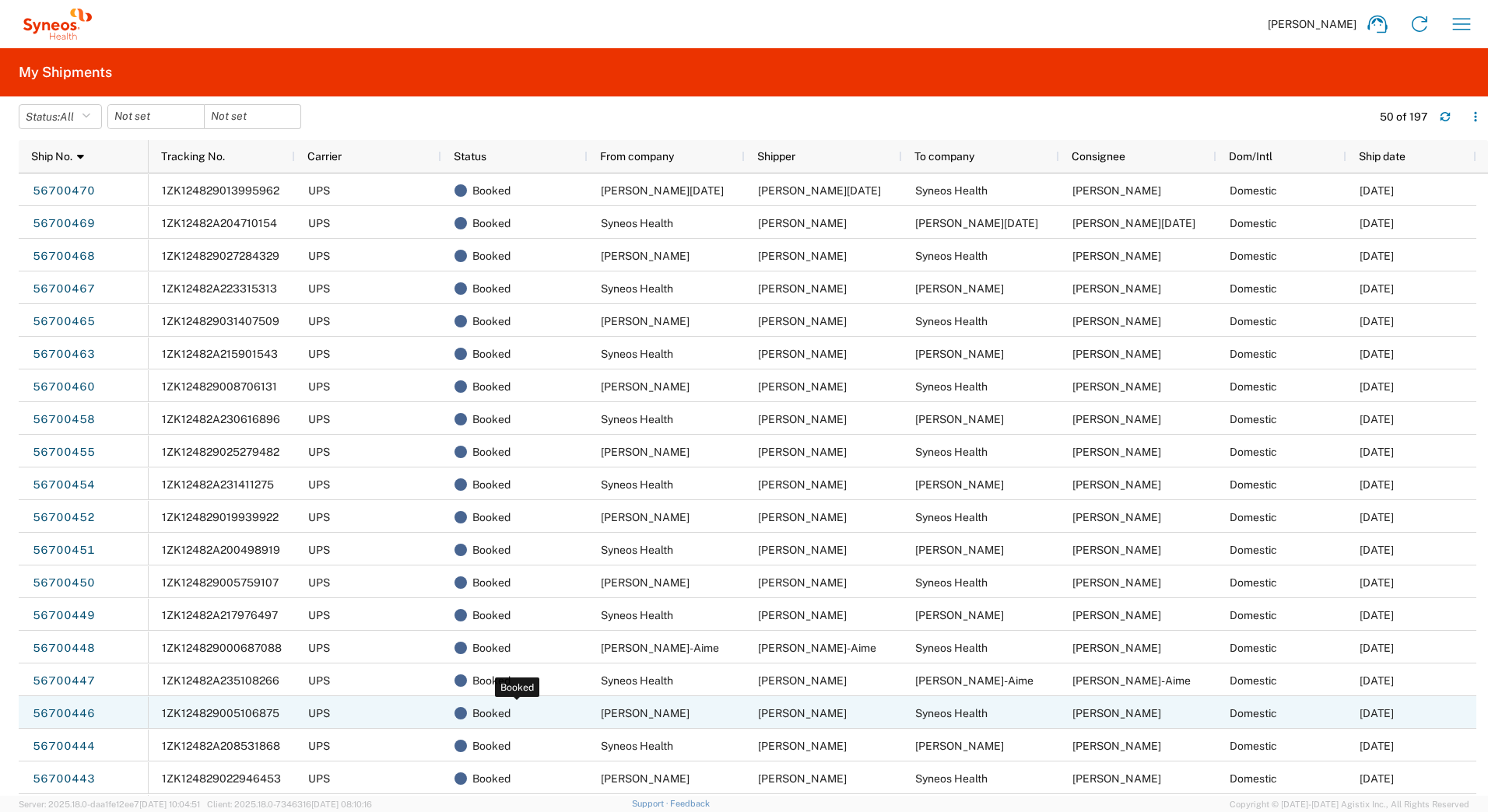
scroll to position [78, 0]
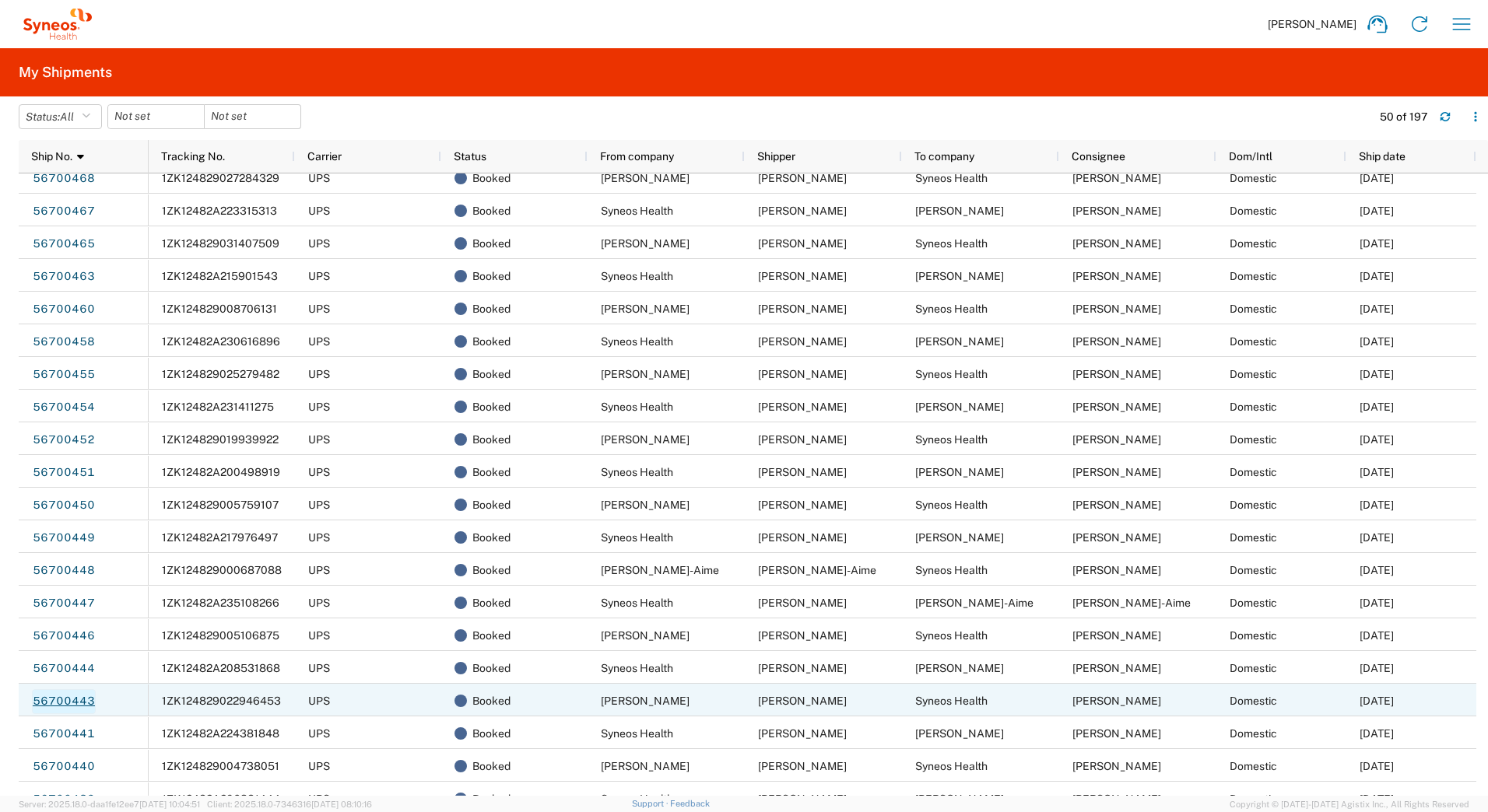
click at [40, 700] on link "56700443" at bounding box center [64, 702] width 64 height 25
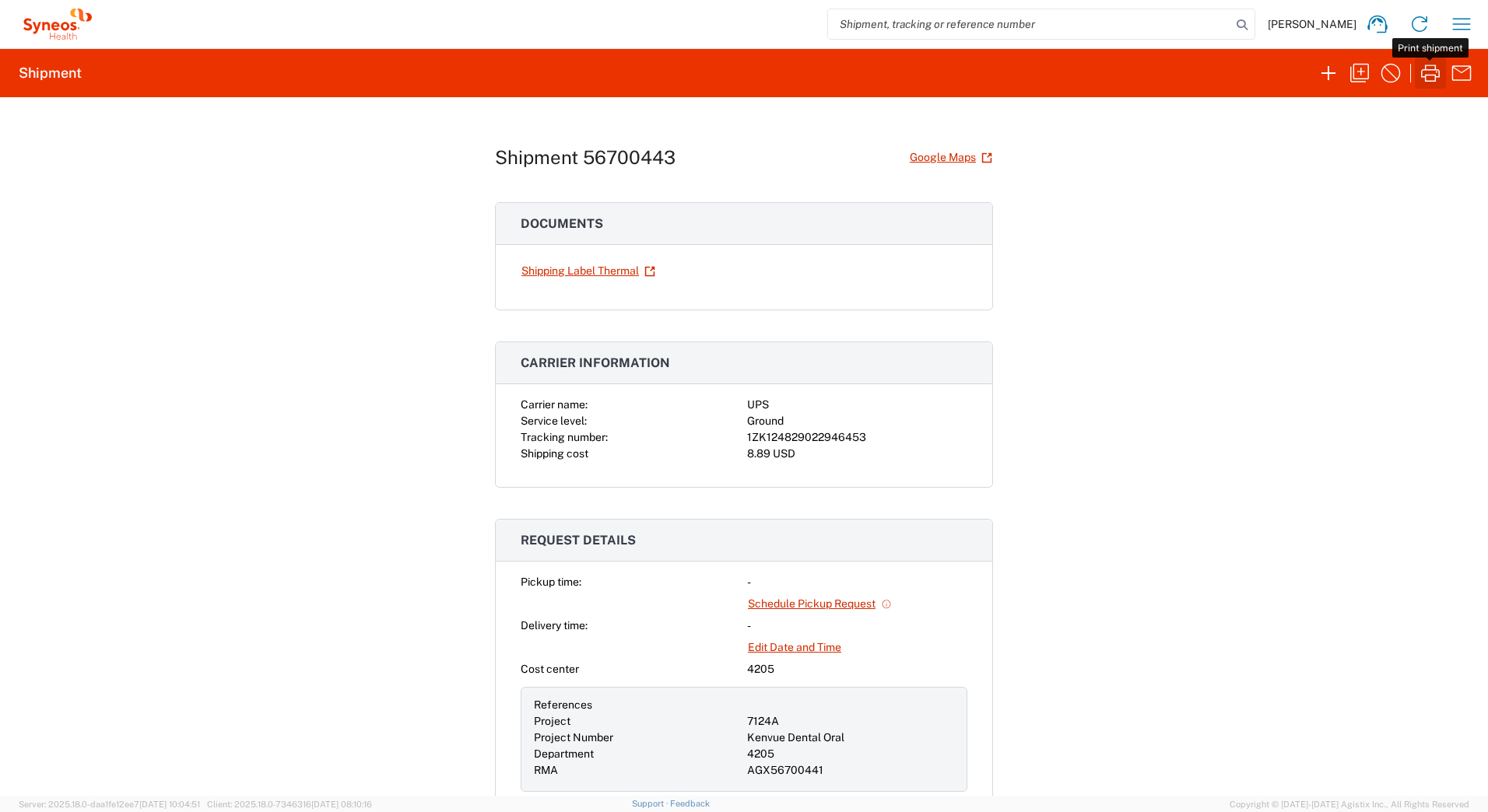
click at [1428, 76] on icon "button" at bounding box center [1430, 73] width 25 height 25
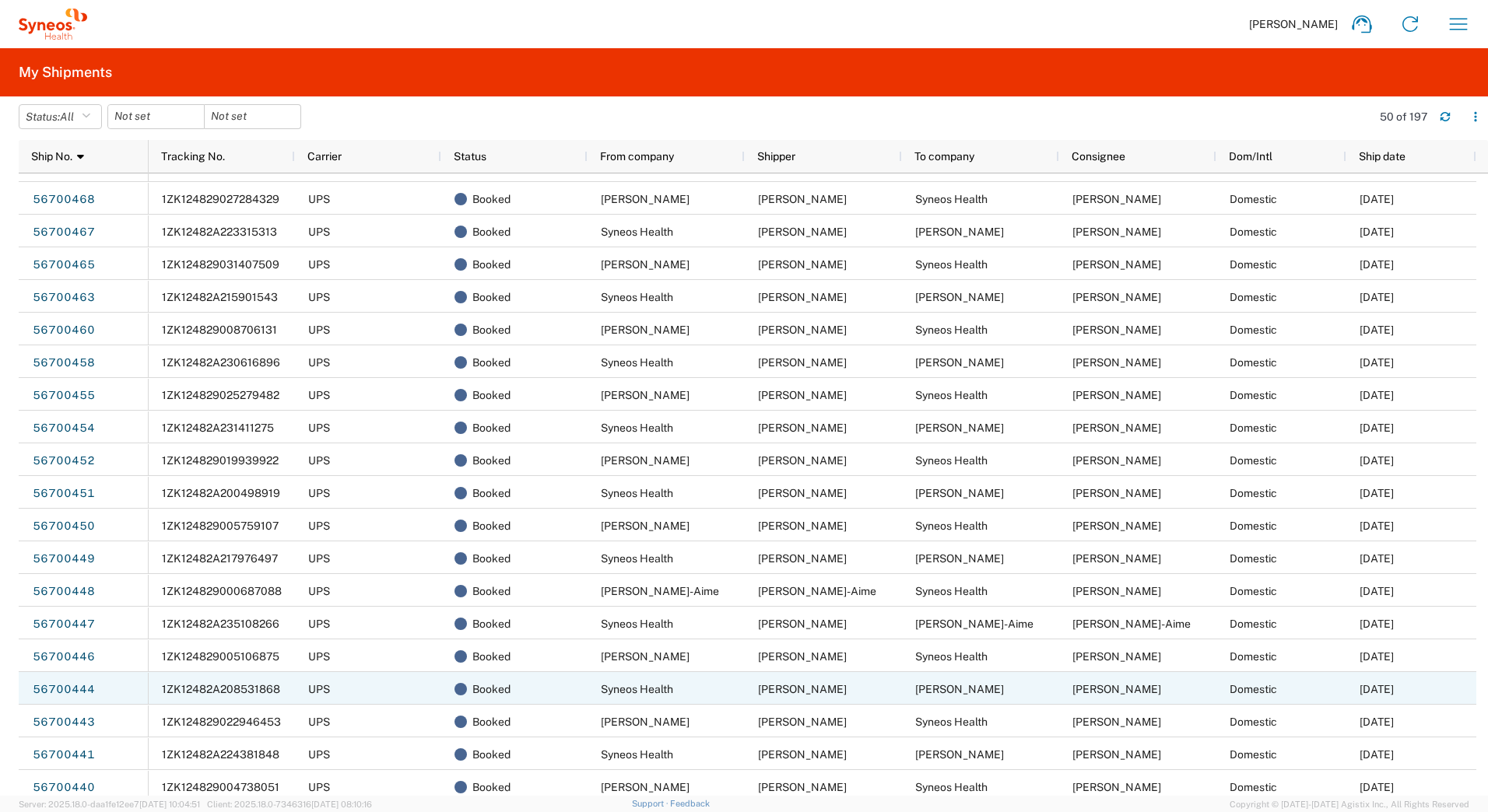
scroll to position [78, 0]
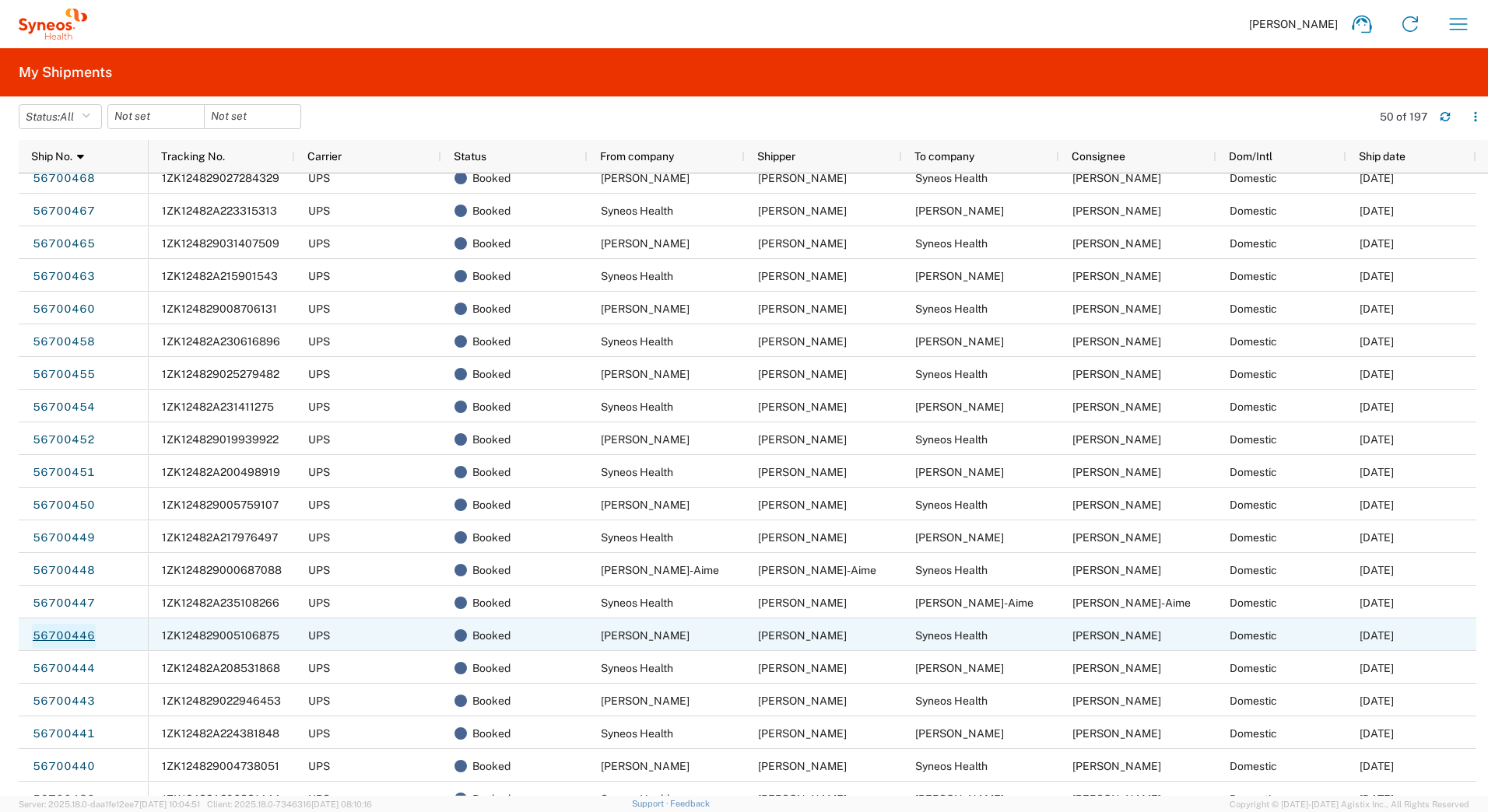
click at [58, 633] on link "56700446" at bounding box center [64, 636] width 64 height 25
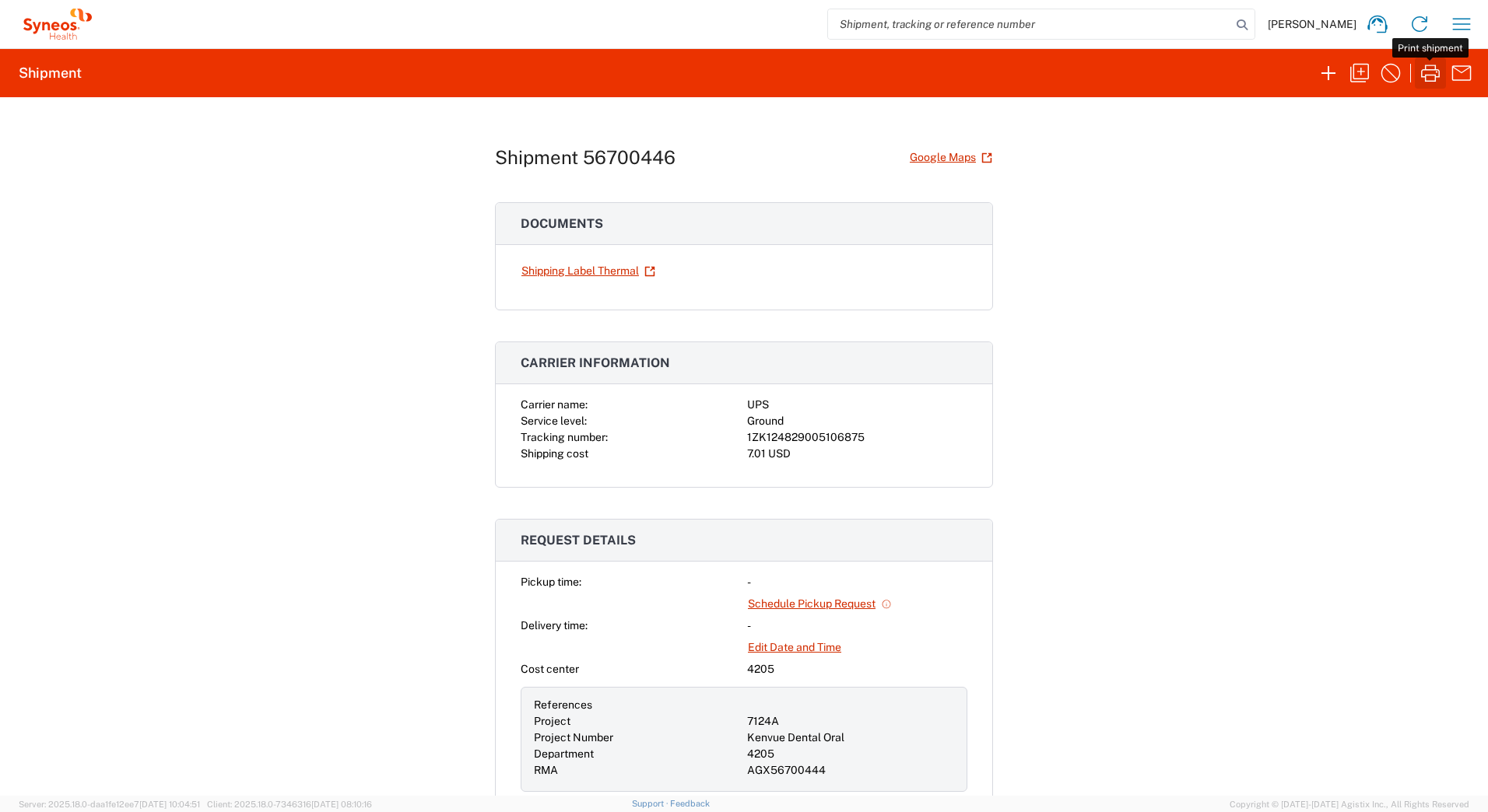
click at [1430, 79] on icon "button" at bounding box center [1430, 73] width 25 height 25
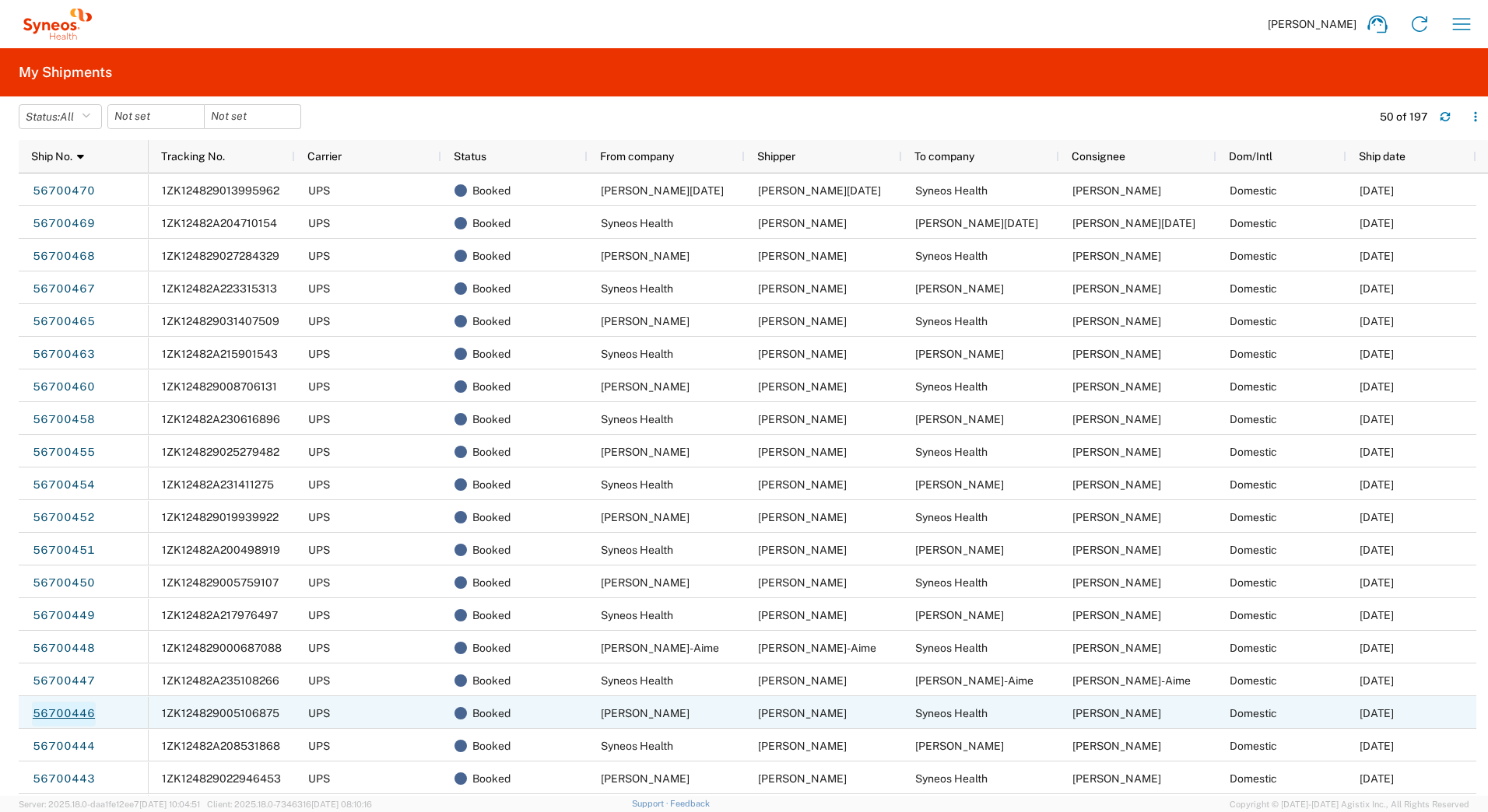
click at [71, 711] on link "56700446" at bounding box center [64, 714] width 64 height 25
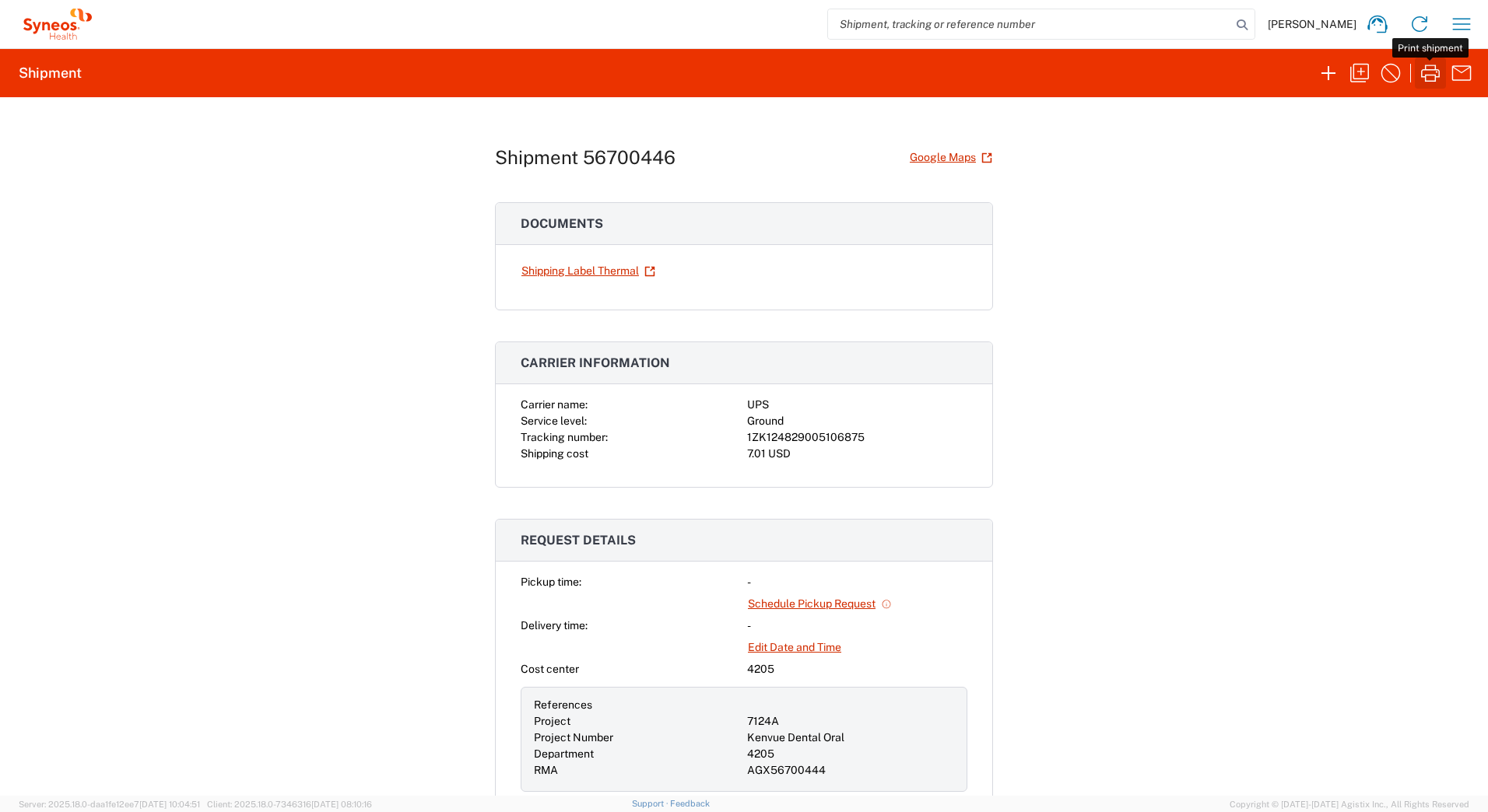
click at [1423, 72] on icon "button" at bounding box center [1430, 73] width 25 height 25
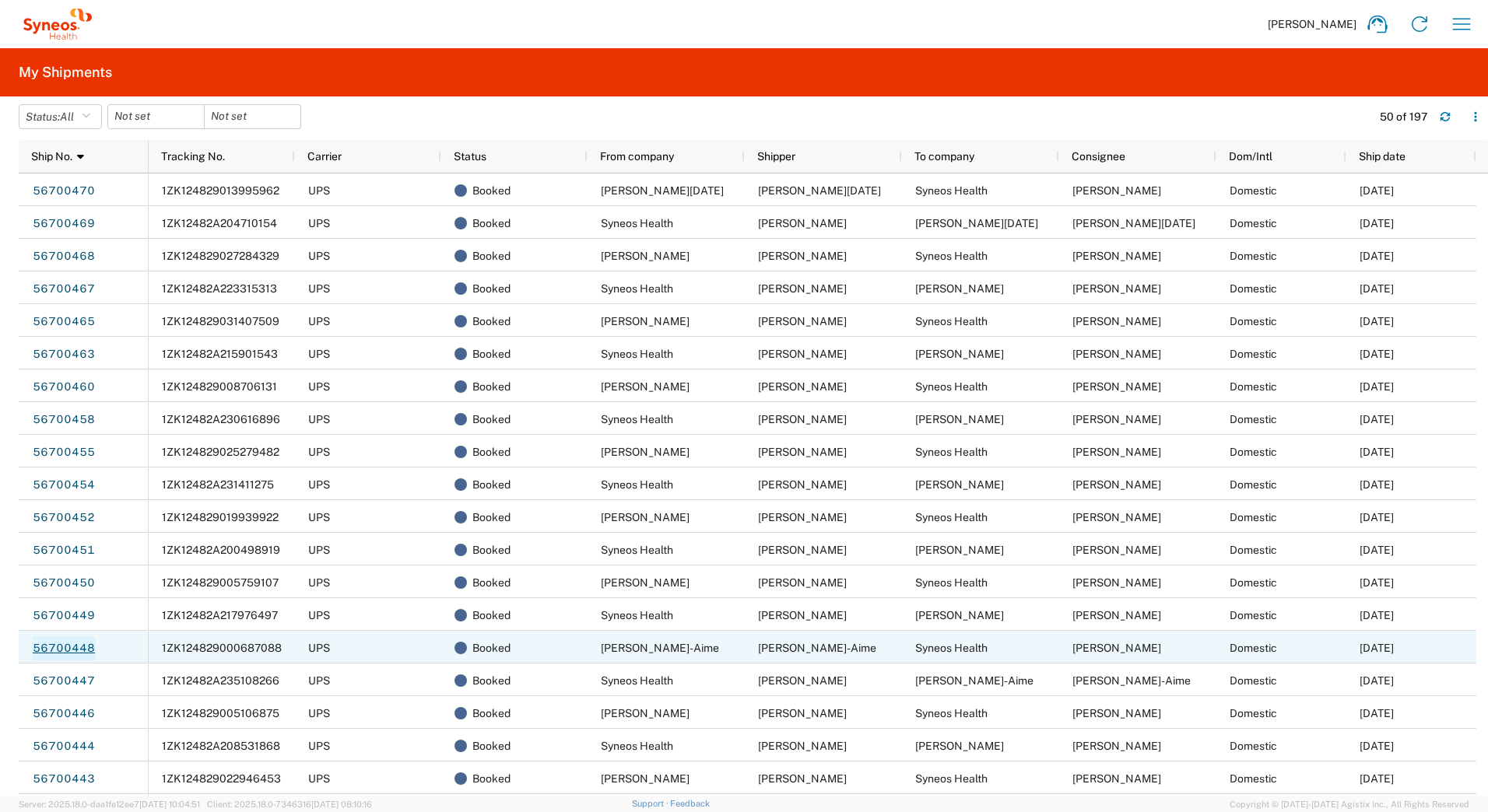
click at [72, 646] on link "56700448" at bounding box center [64, 649] width 64 height 25
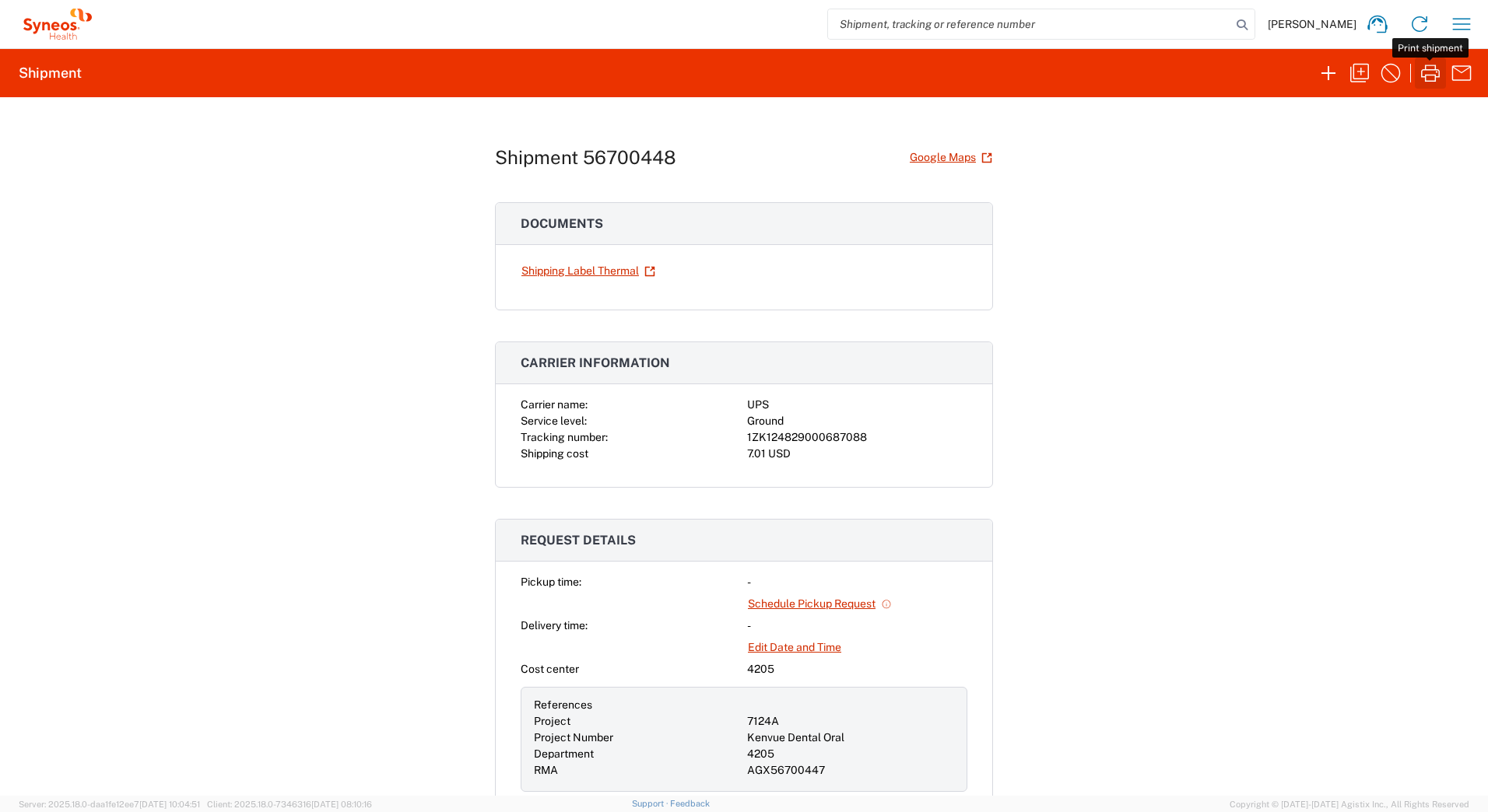
click at [1425, 69] on icon "button" at bounding box center [1431, 73] width 19 height 17
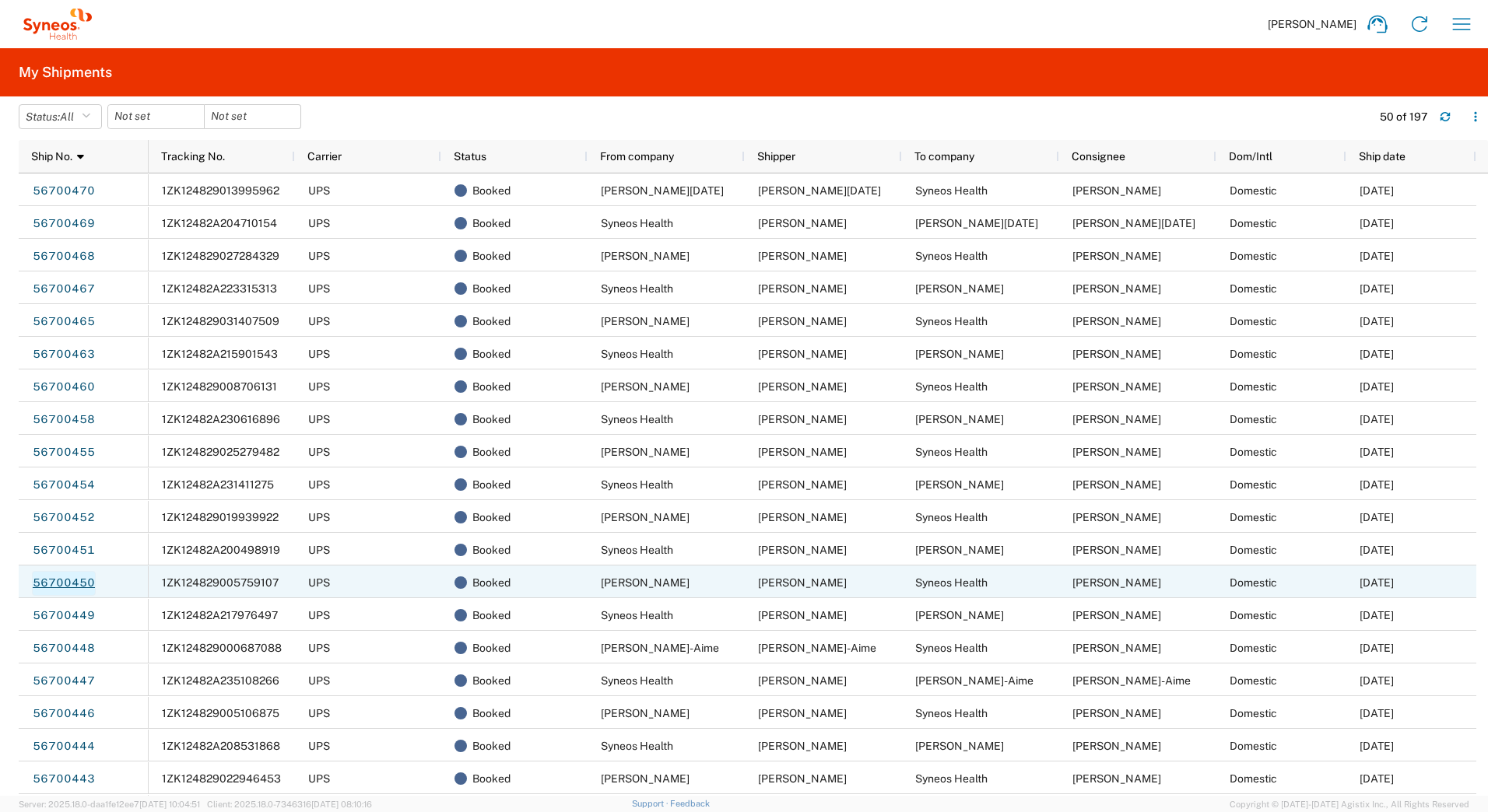
click at [49, 586] on link "56700450" at bounding box center [64, 583] width 64 height 25
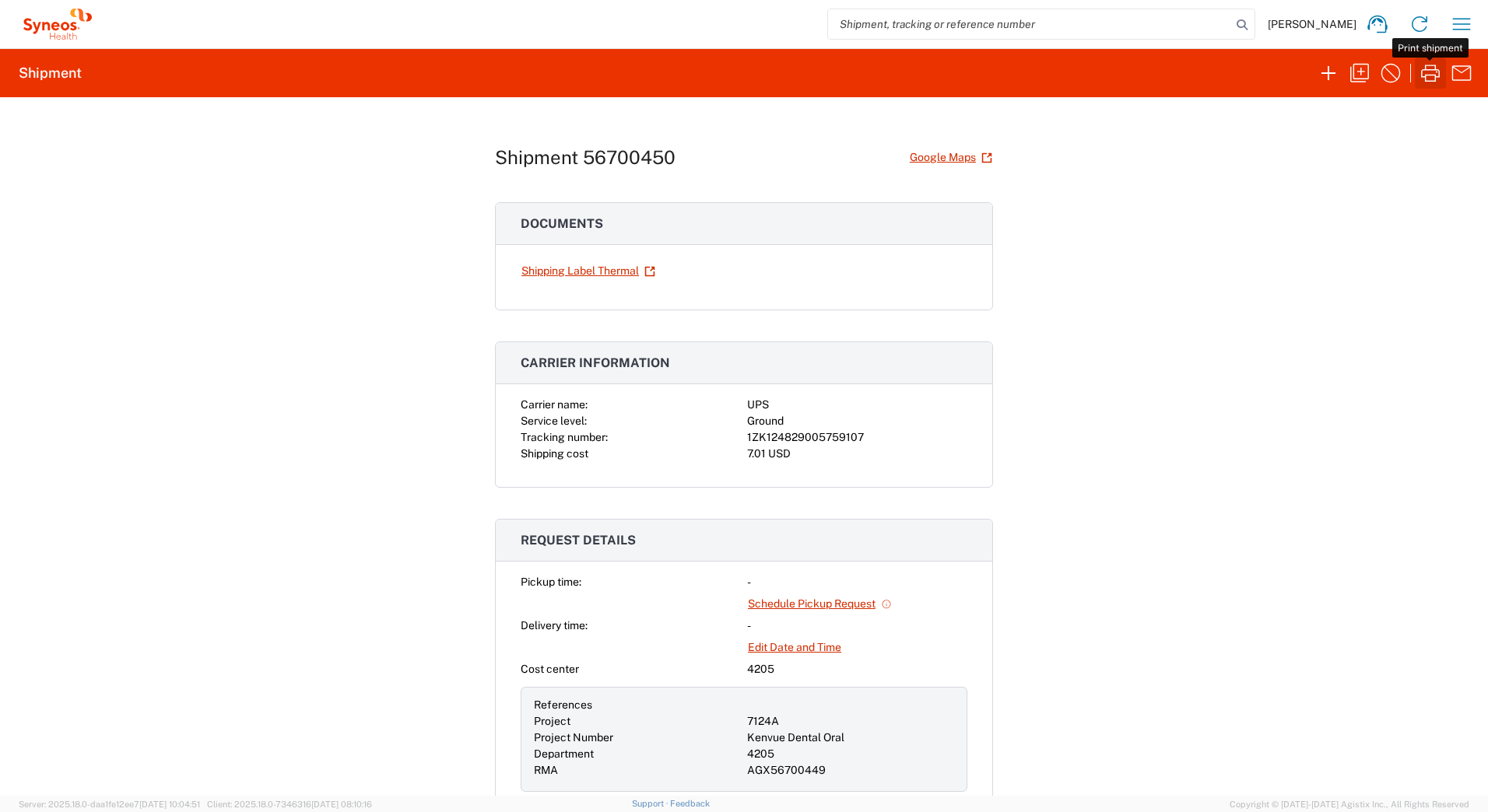
click at [1424, 72] on icon "button" at bounding box center [1430, 73] width 25 height 25
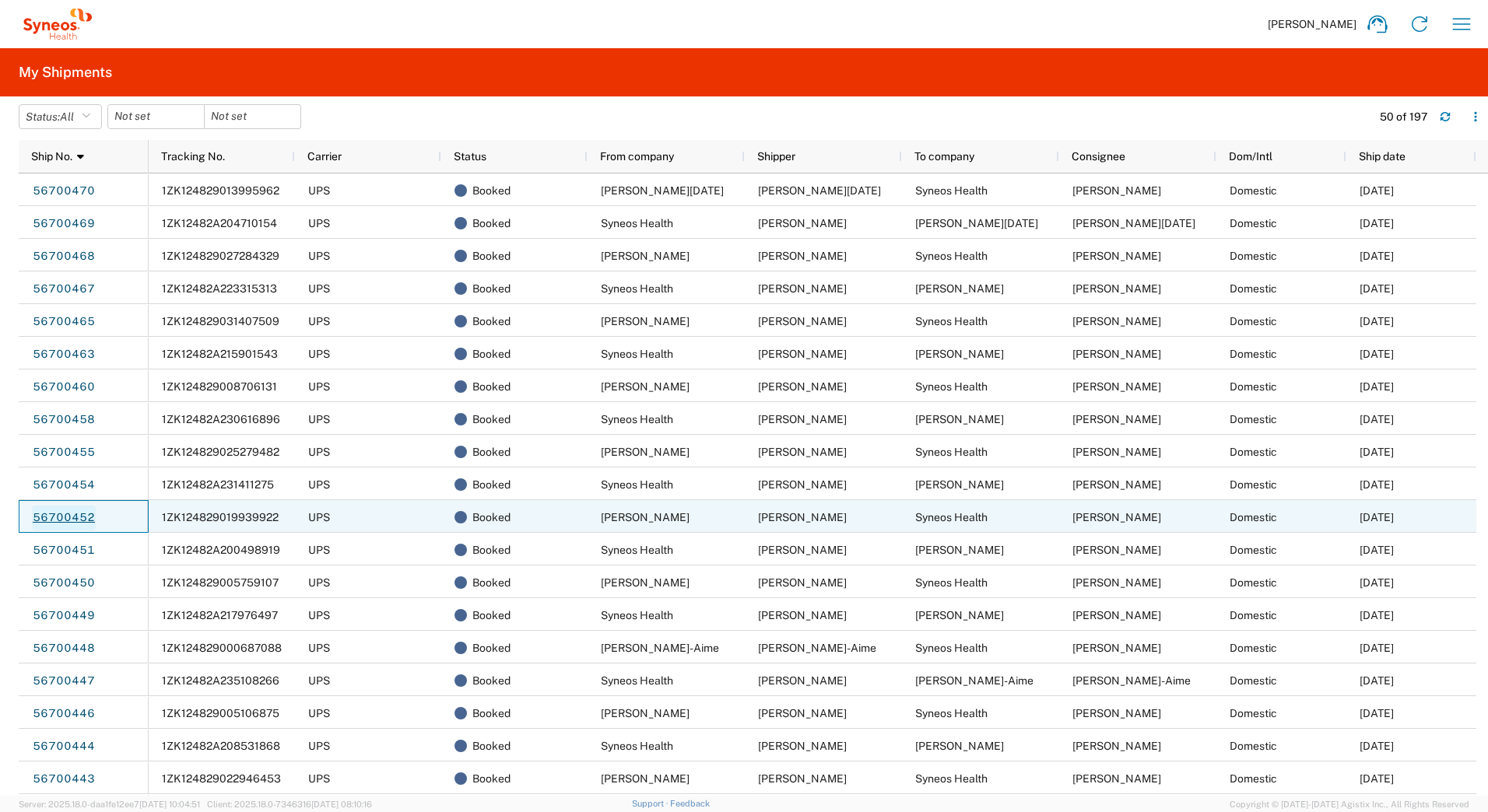
click at [67, 513] on link "56700452" at bounding box center [64, 518] width 64 height 25
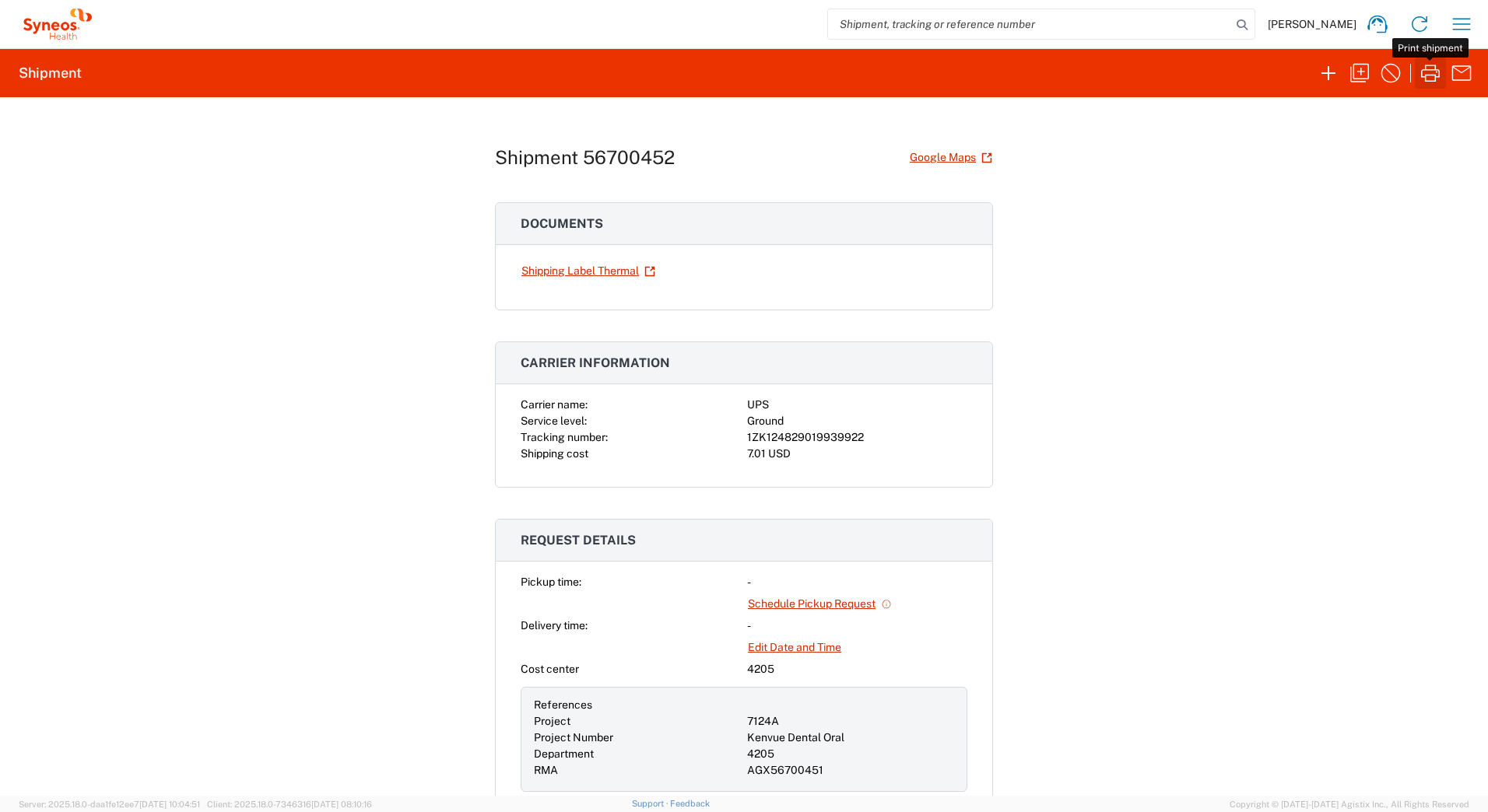
click at [1427, 74] on icon "button" at bounding box center [1430, 73] width 25 height 25
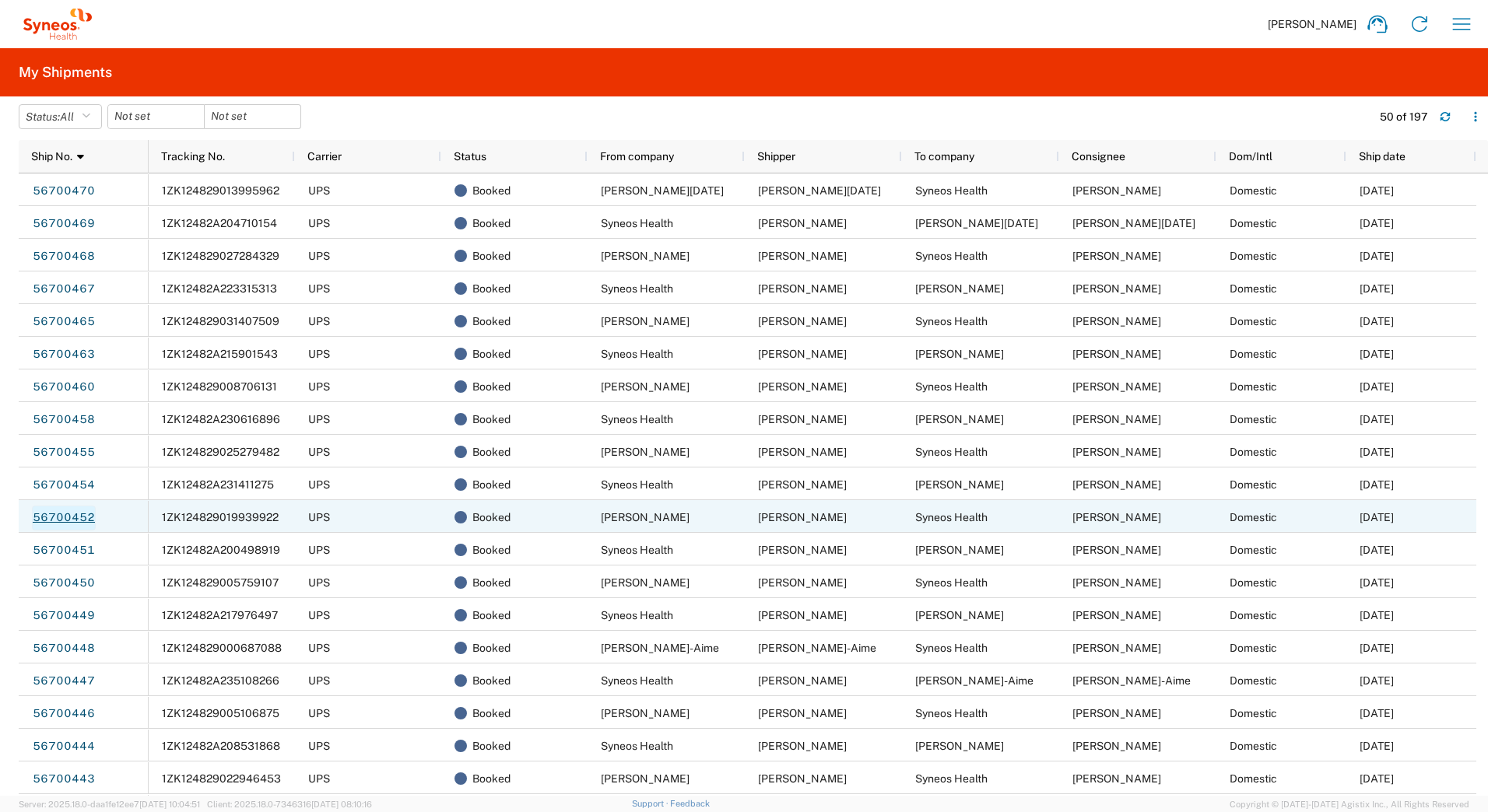
click at [70, 518] on link "56700452" at bounding box center [64, 518] width 64 height 25
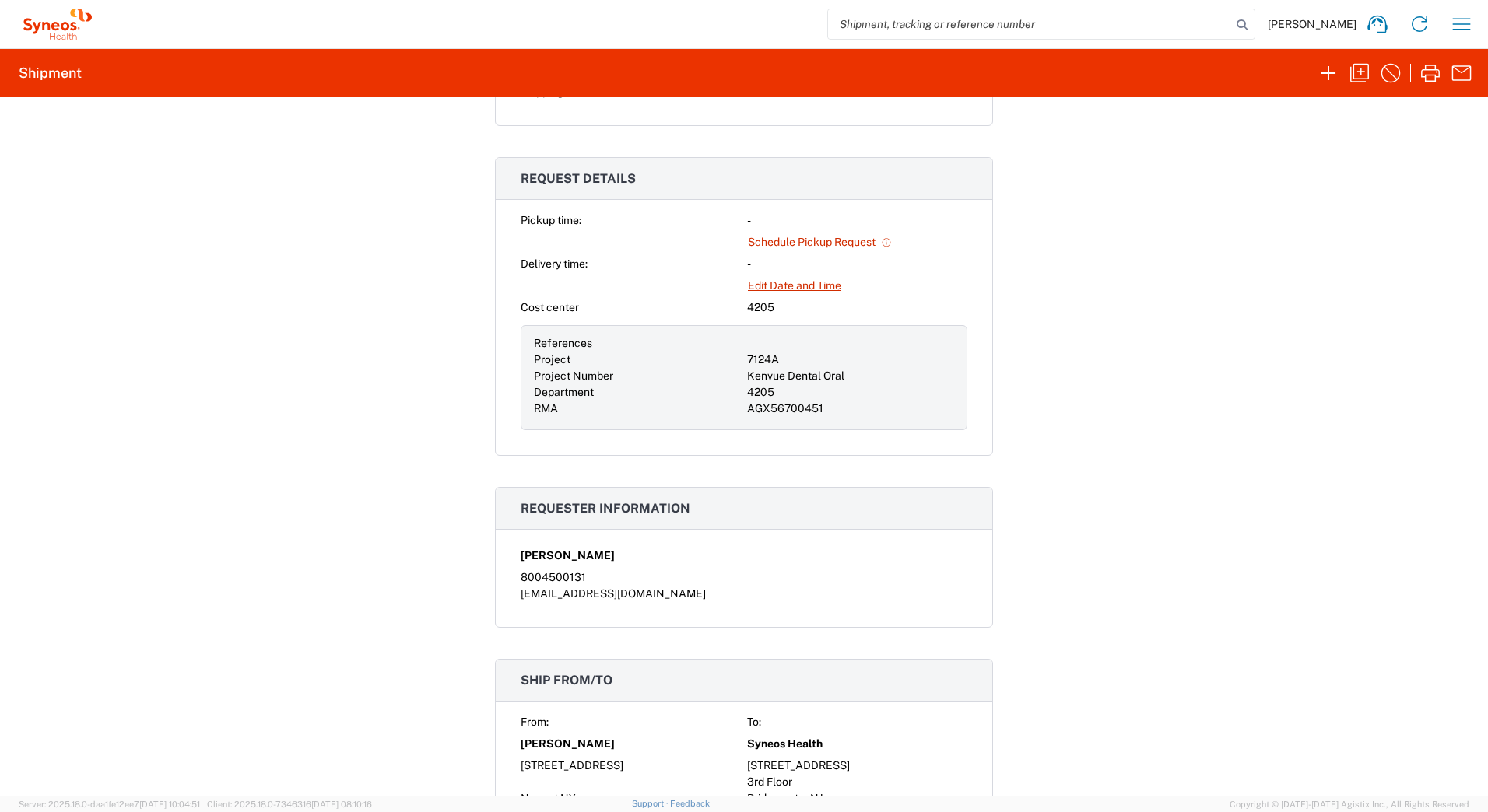
scroll to position [389, 0]
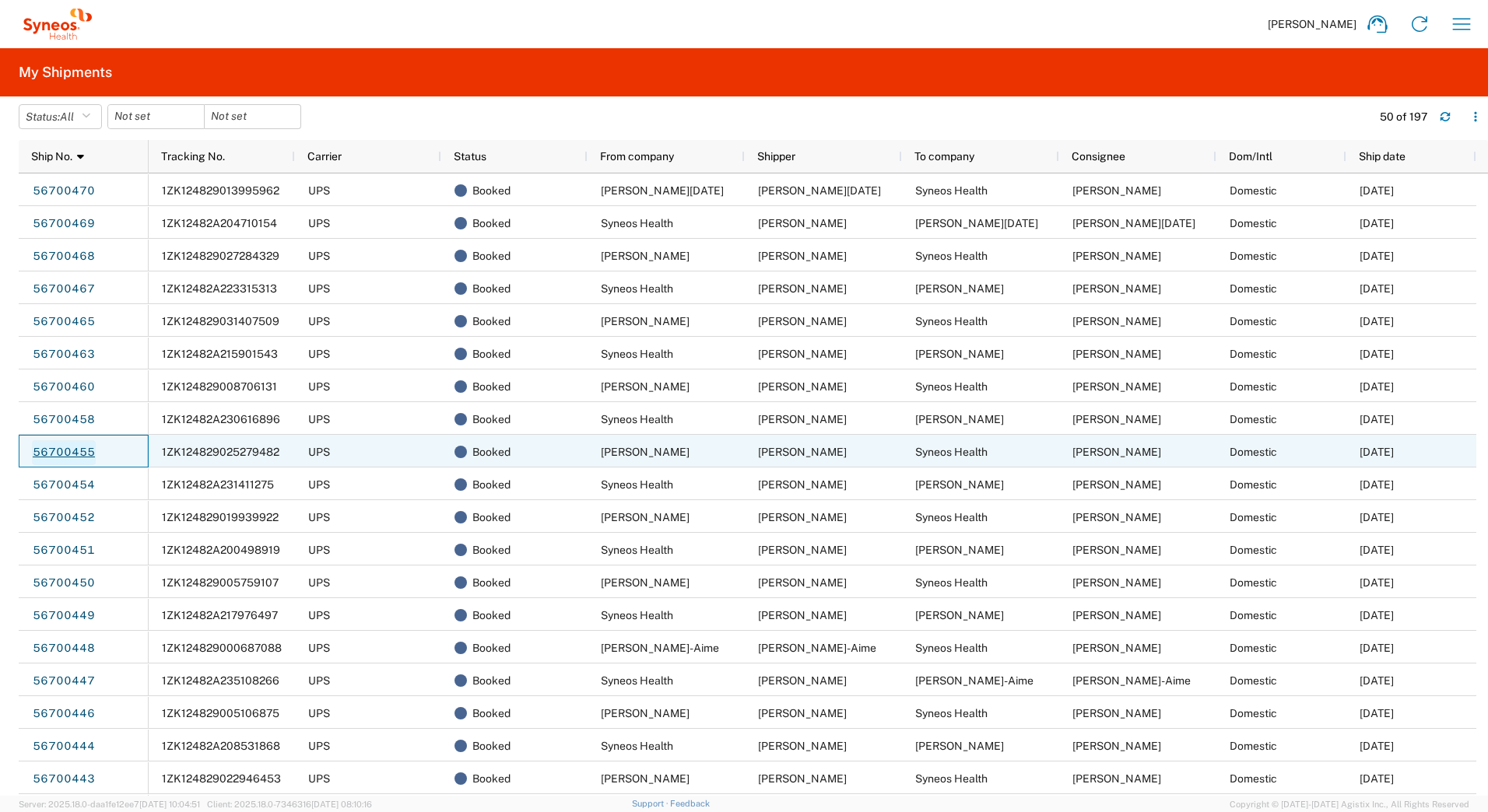
click at [68, 449] on link "56700455" at bounding box center [64, 453] width 64 height 25
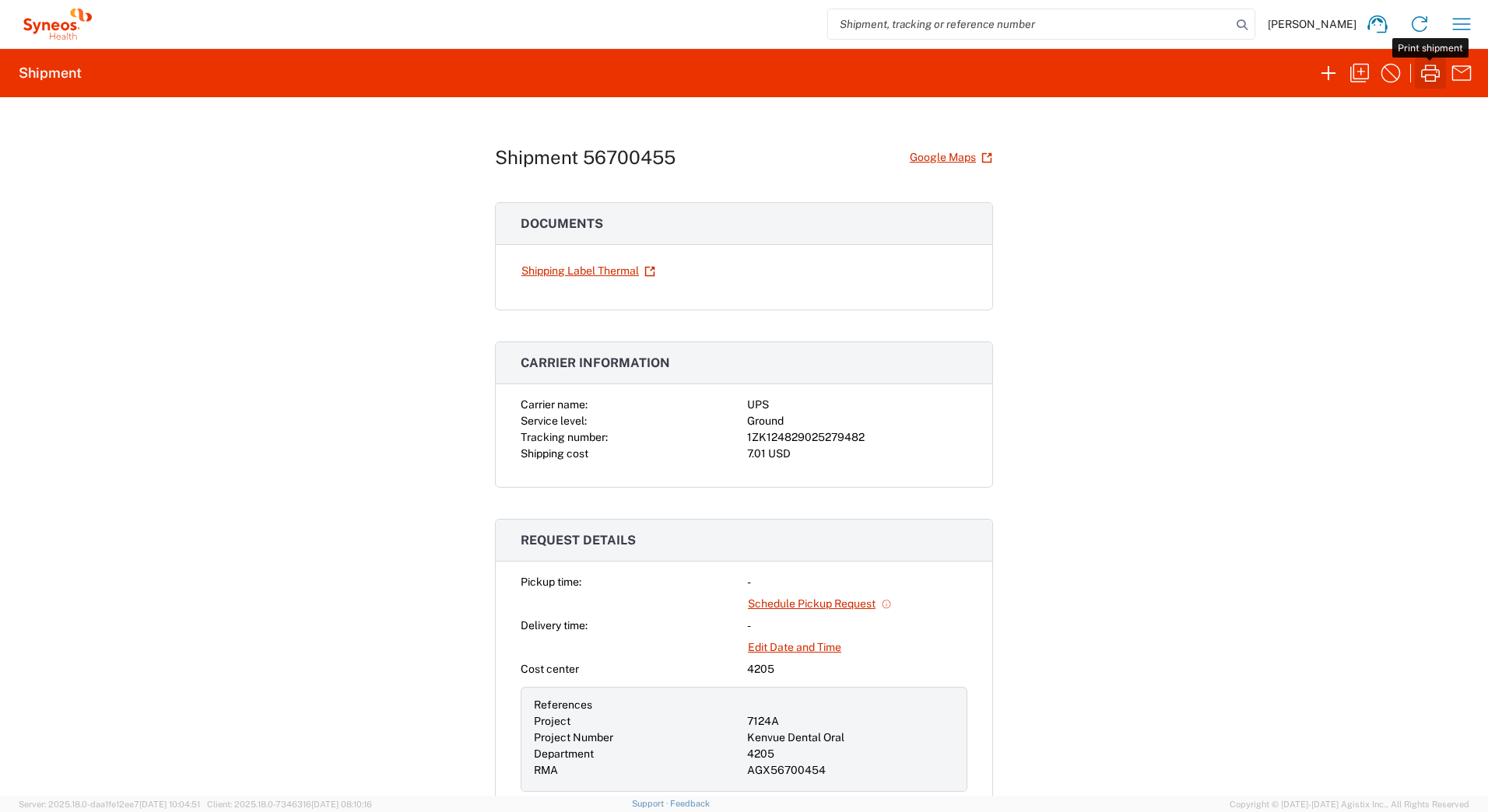
click at [1426, 72] on icon "button" at bounding box center [1430, 73] width 25 height 25
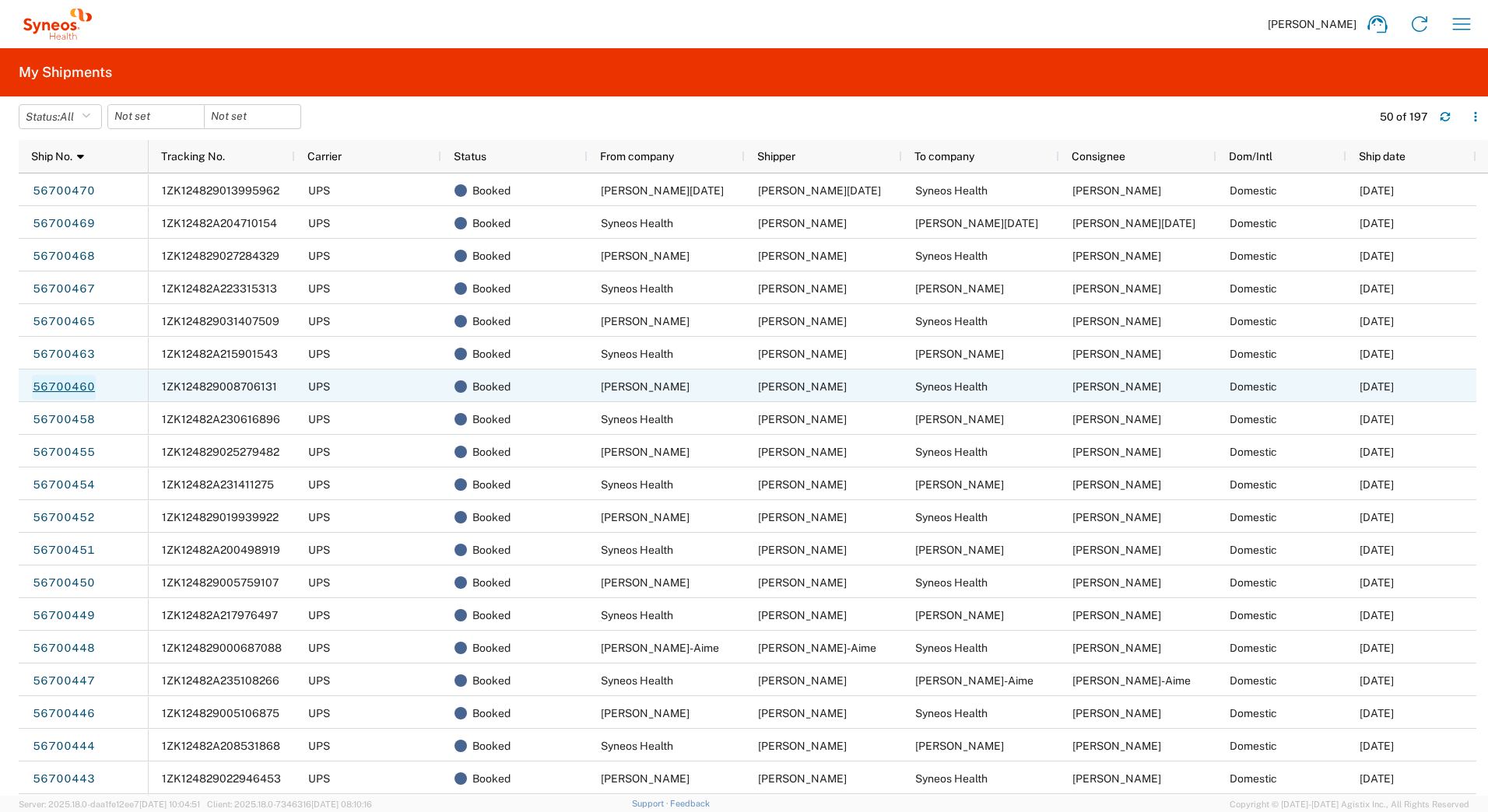
click at [58, 382] on link "56700460" at bounding box center [64, 387] width 64 height 25
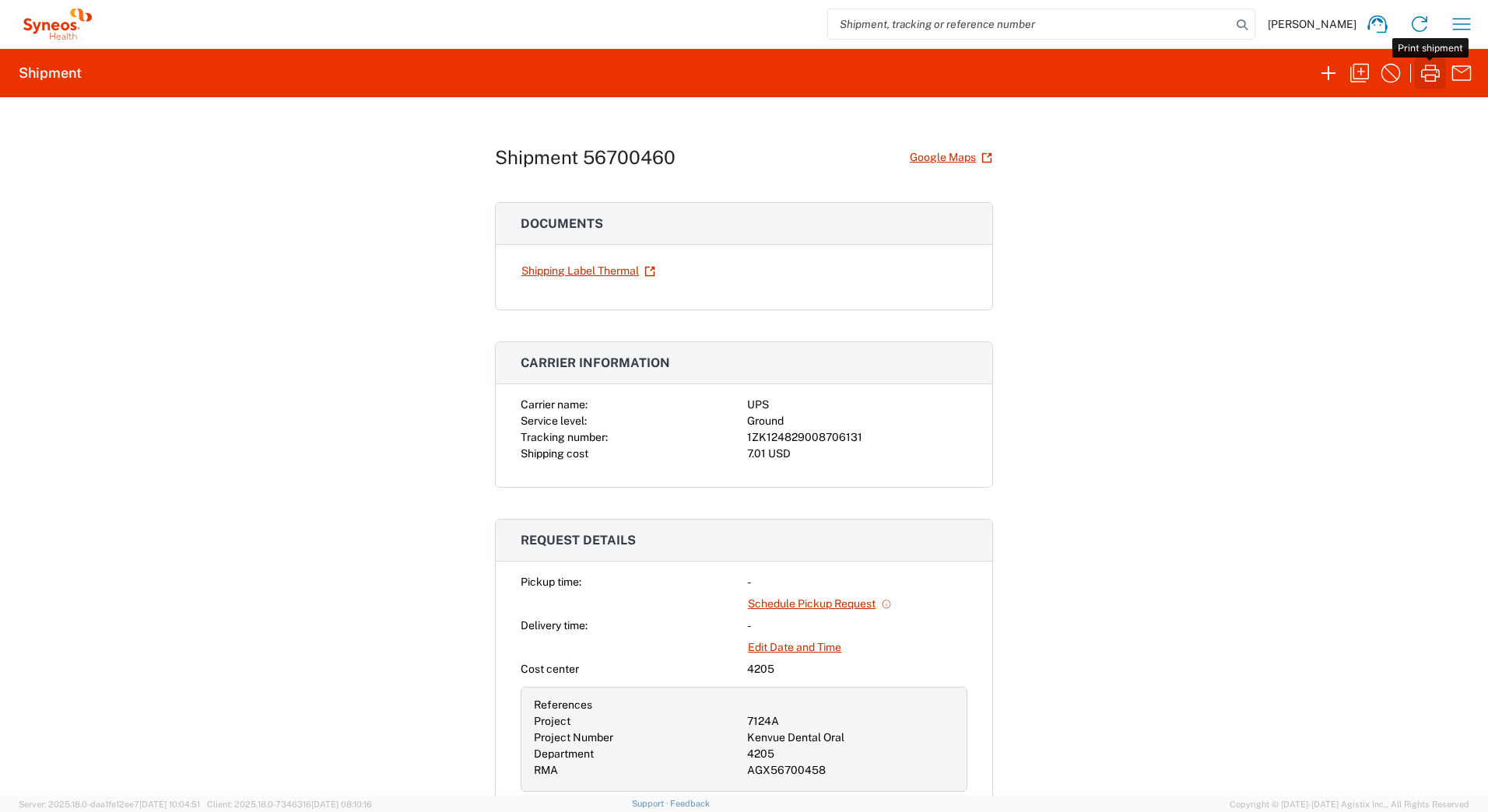
click at [1423, 67] on icon "button" at bounding box center [1430, 73] width 25 height 25
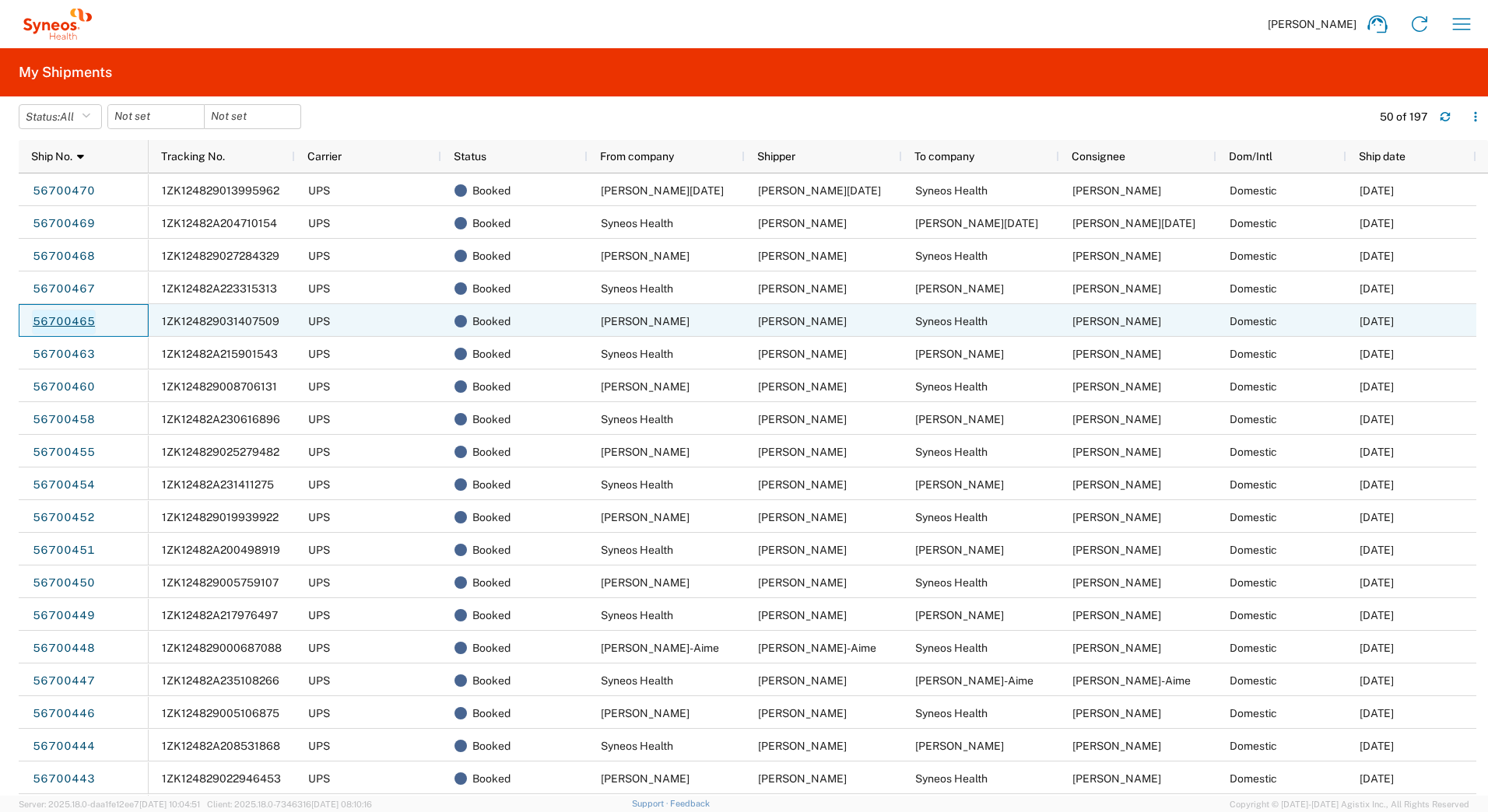
click at [80, 324] on link "56700465" at bounding box center [64, 322] width 64 height 25
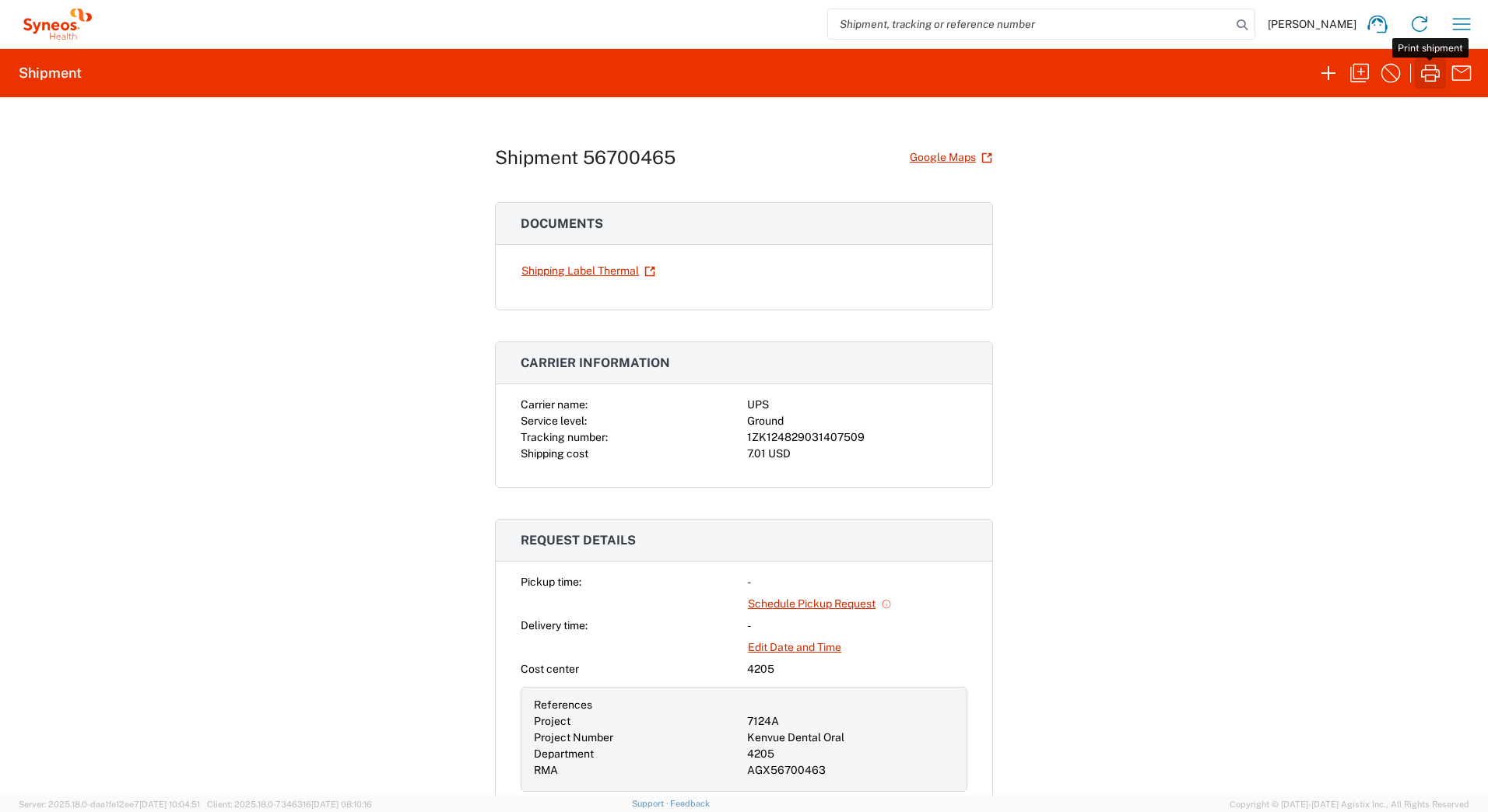
click at [1426, 77] on icon "button" at bounding box center [1431, 73] width 19 height 17
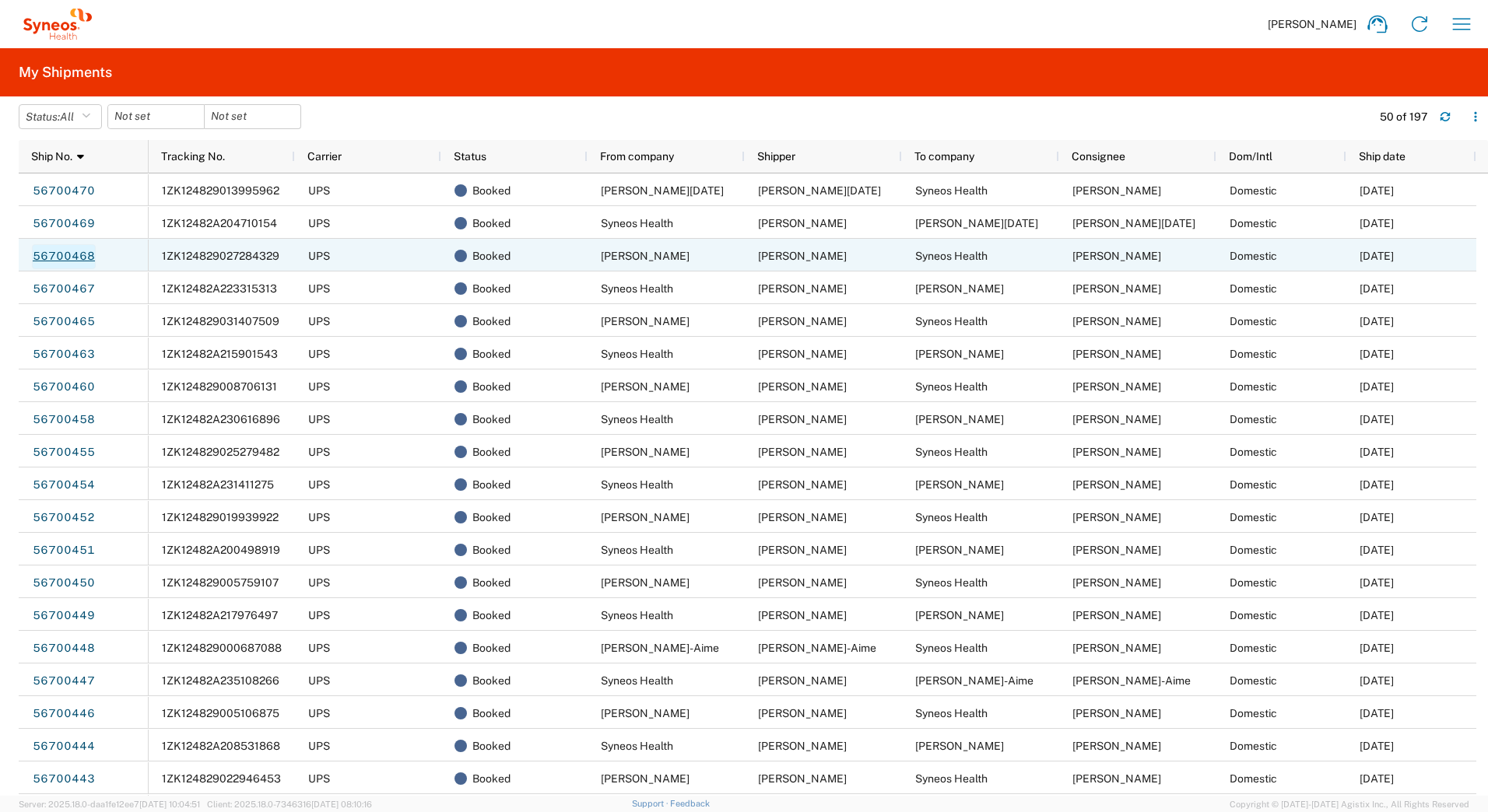
click at [54, 259] on link "56700468" at bounding box center [64, 256] width 64 height 25
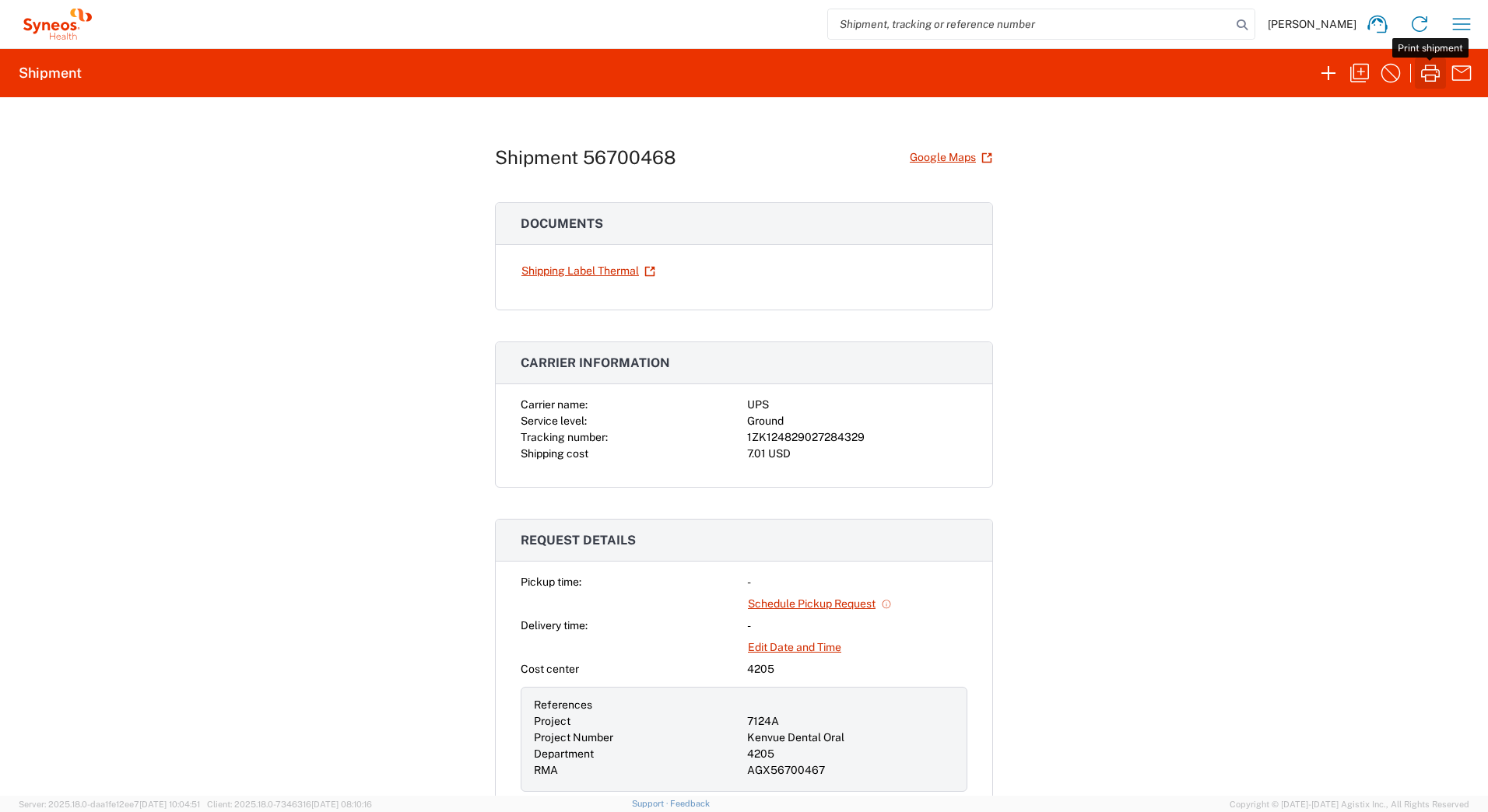
click at [1430, 74] on icon "button" at bounding box center [1430, 73] width 25 height 25
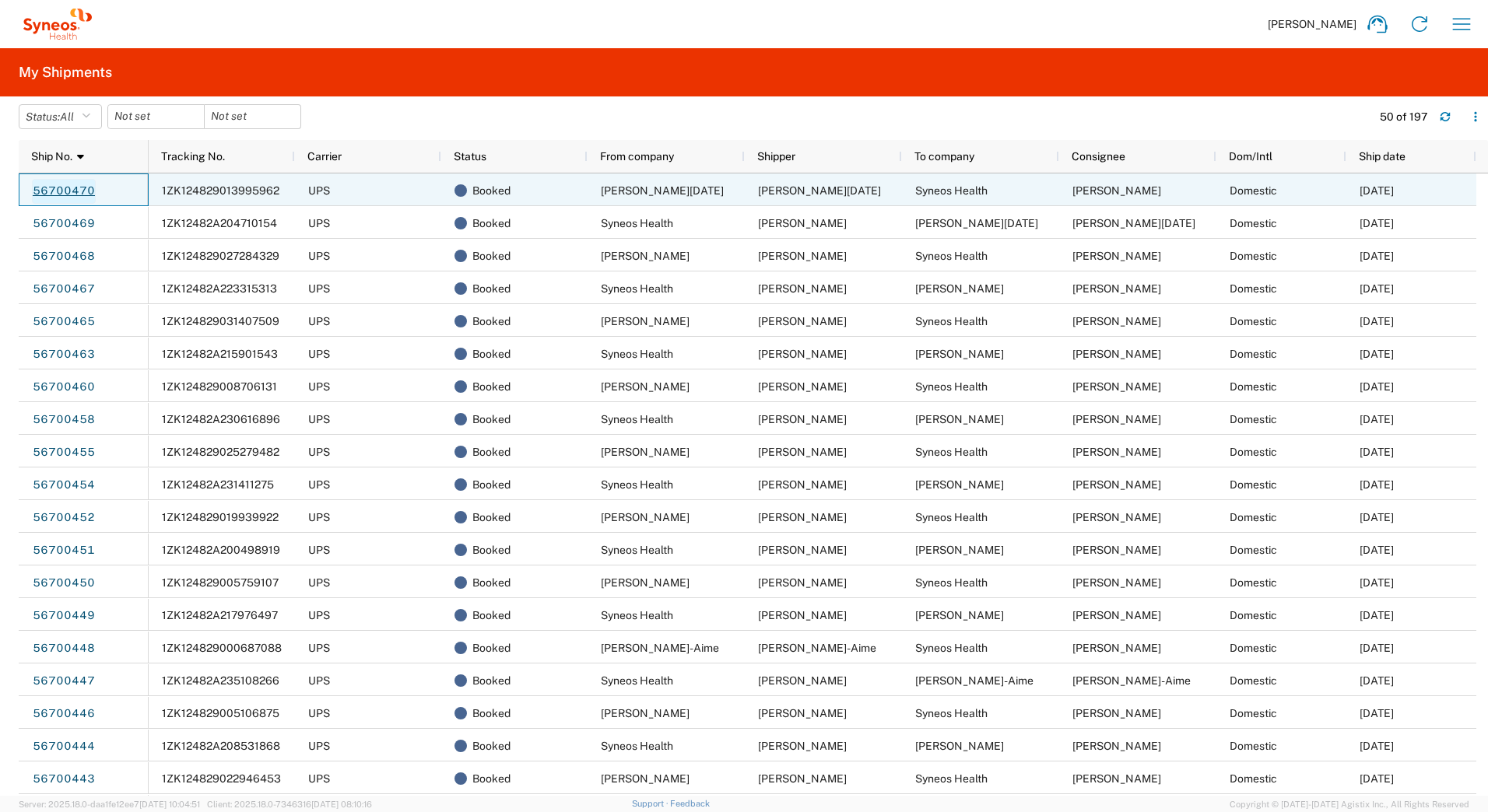
click at [83, 190] on link "56700470" at bounding box center [64, 191] width 64 height 25
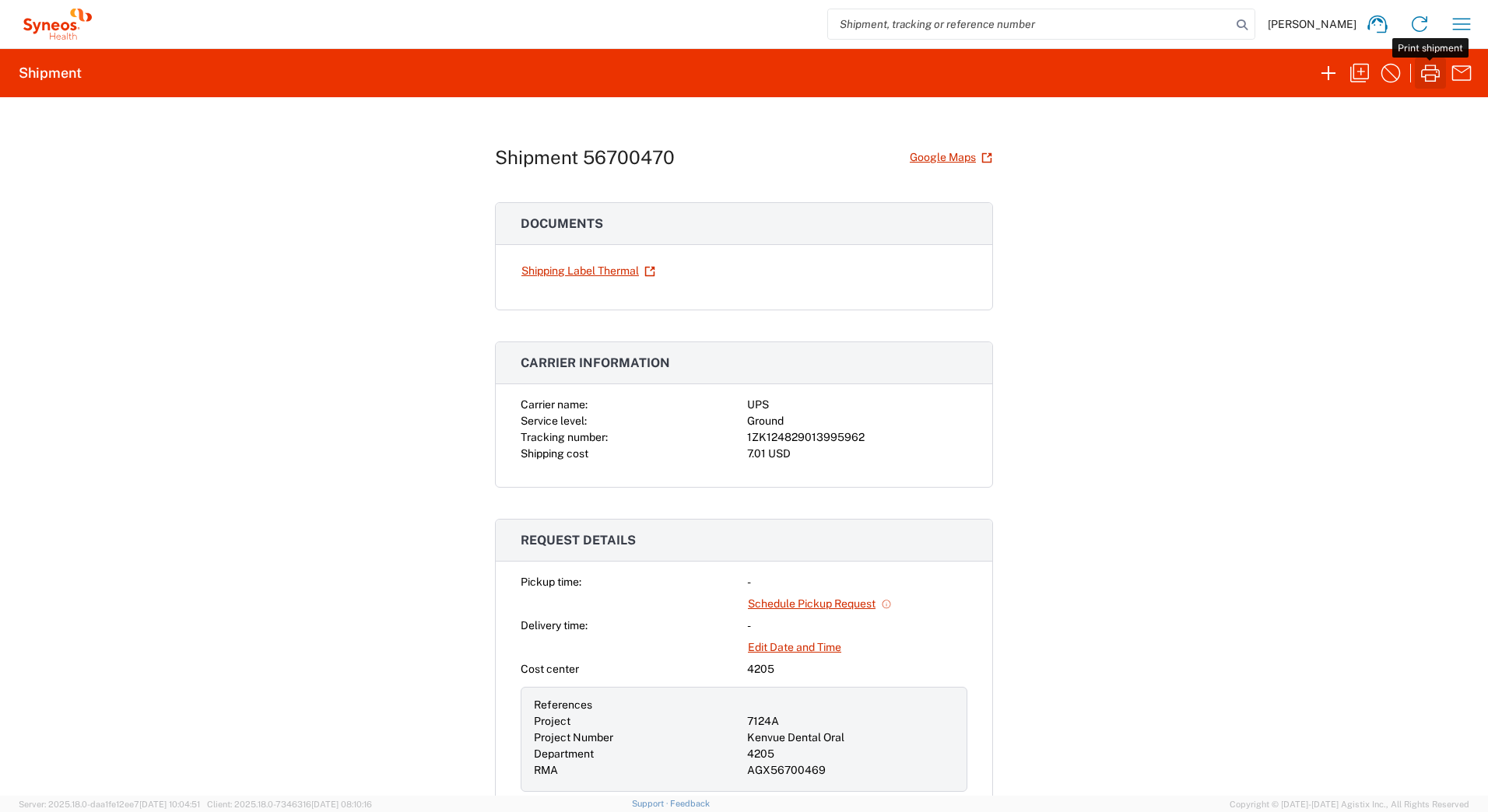
click at [1430, 77] on icon "button" at bounding box center [1430, 73] width 25 height 25
